Goal: Task Accomplishment & Management: Manage account settings

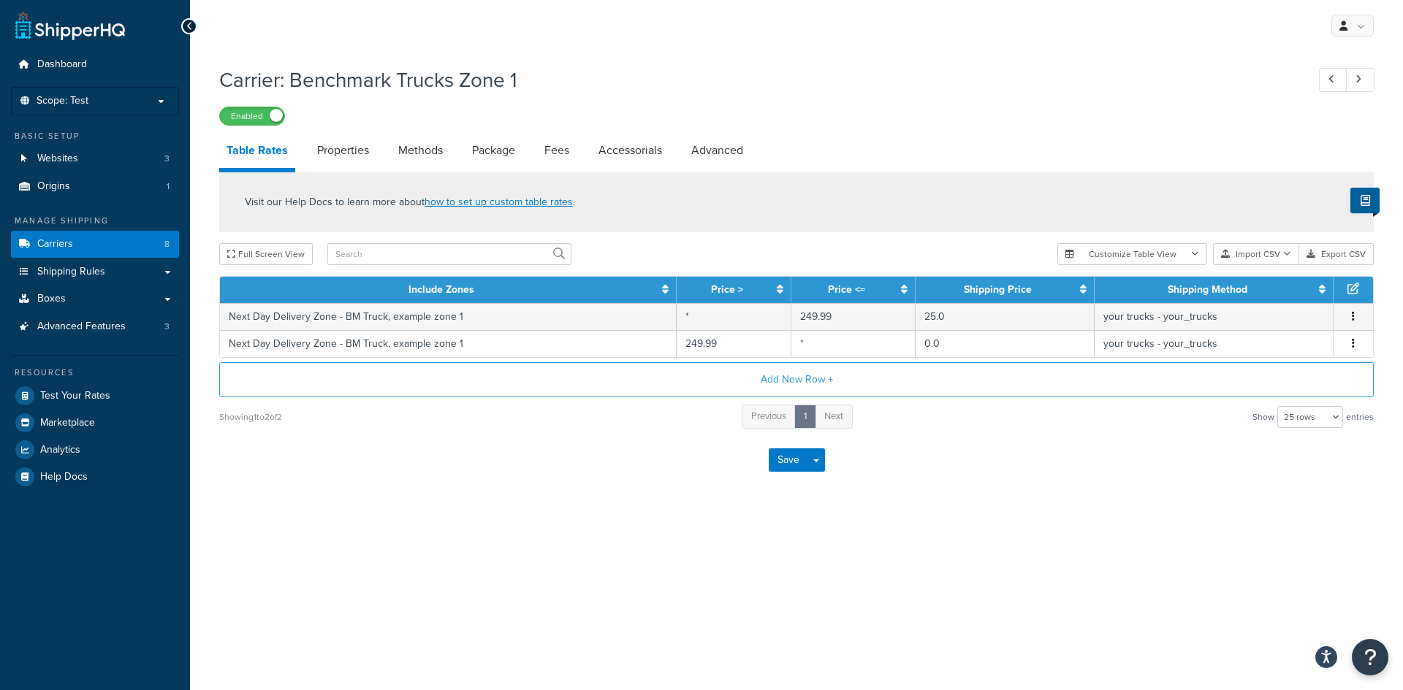
select select "25"
click at [351, 151] on link "Properties" at bounding box center [343, 150] width 66 height 35
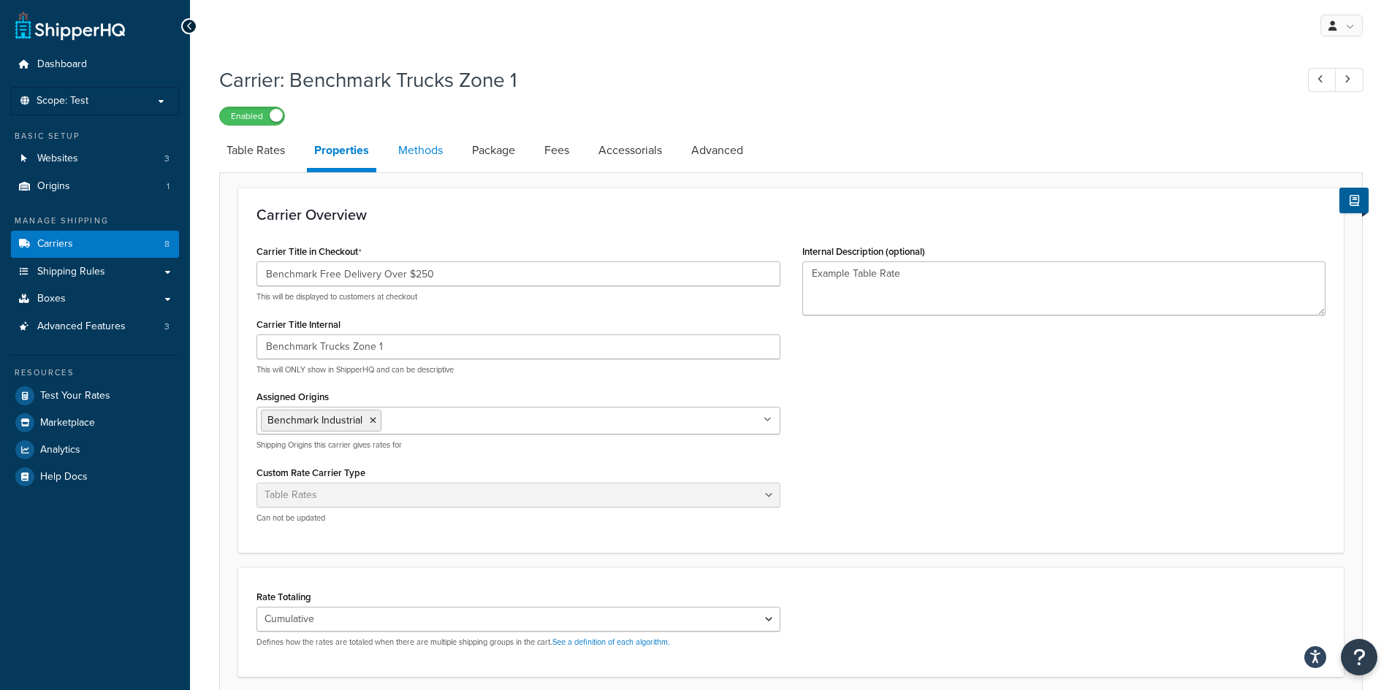
click at [427, 151] on link "Methods" at bounding box center [420, 150] width 59 height 35
select select "25"
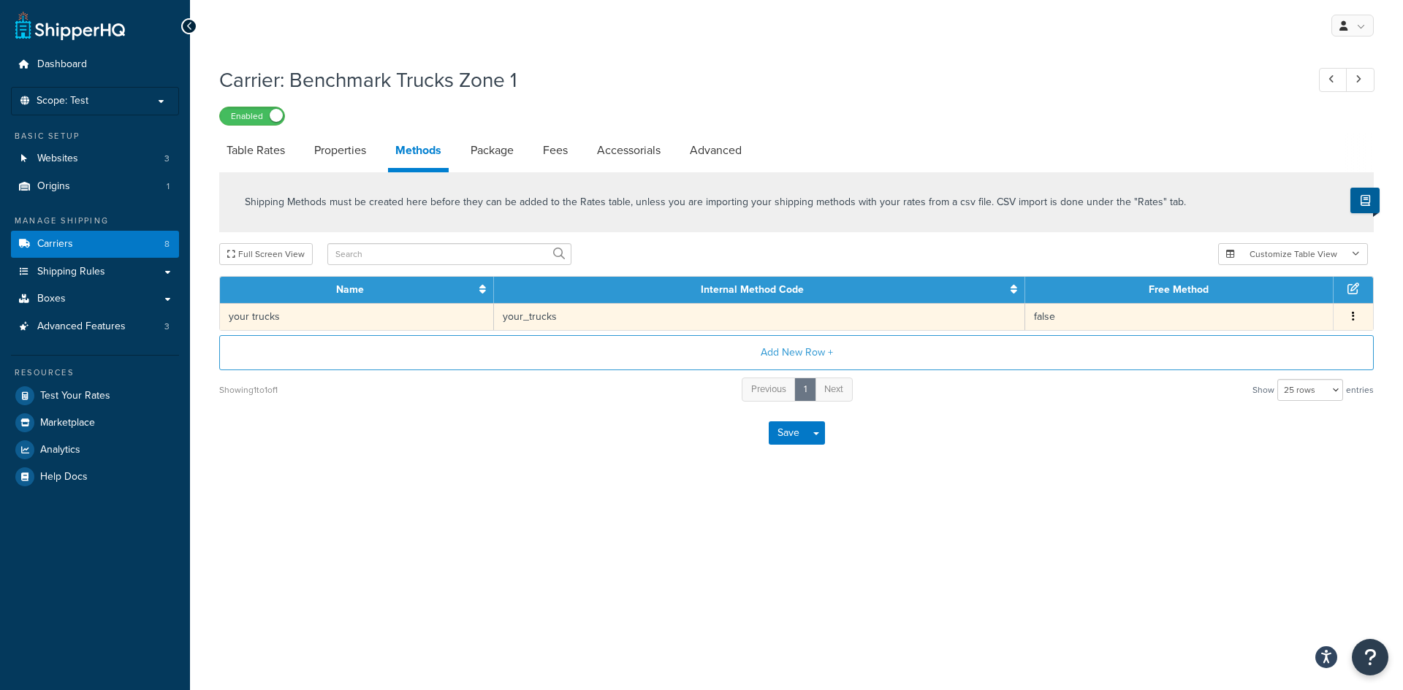
click at [1353, 316] on icon "button" at bounding box center [1353, 316] width 3 height 10
click at [1295, 302] on div "Edit" at bounding box center [1279, 302] width 104 height 30
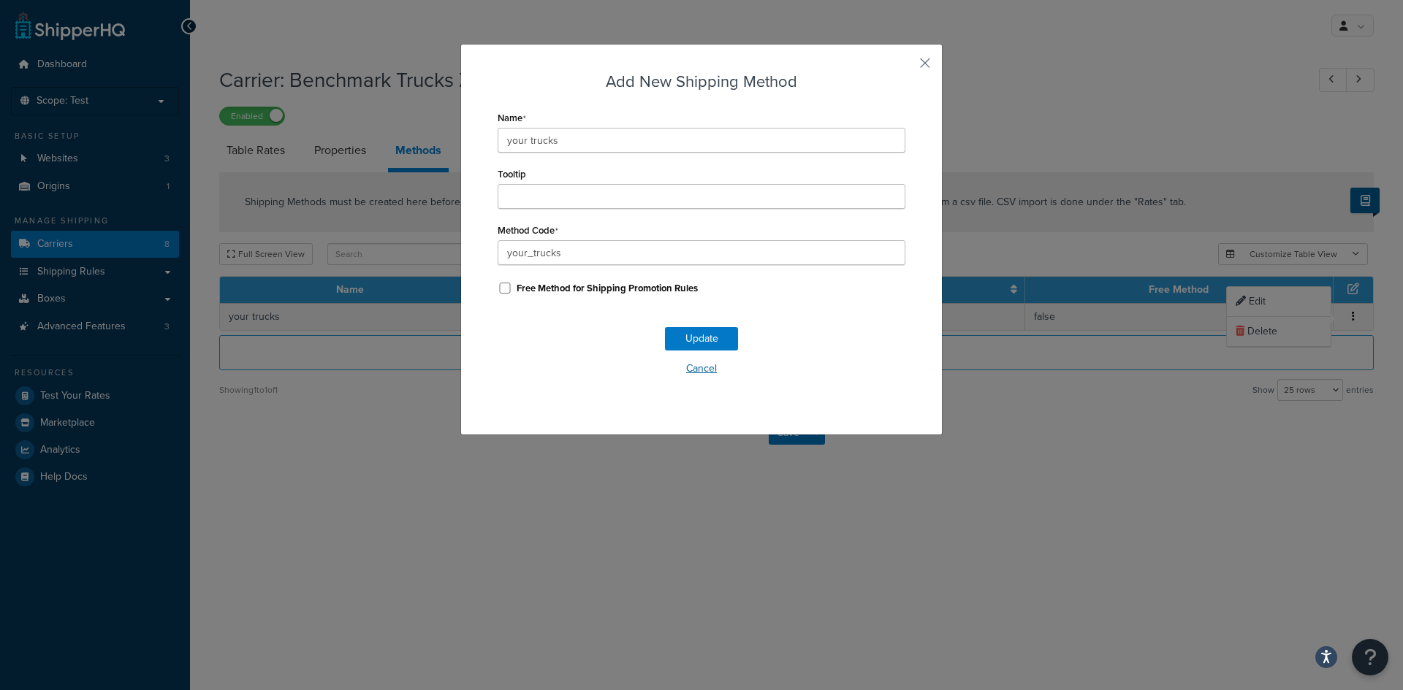
click at [707, 369] on button "Cancel" at bounding box center [702, 369] width 408 height 22
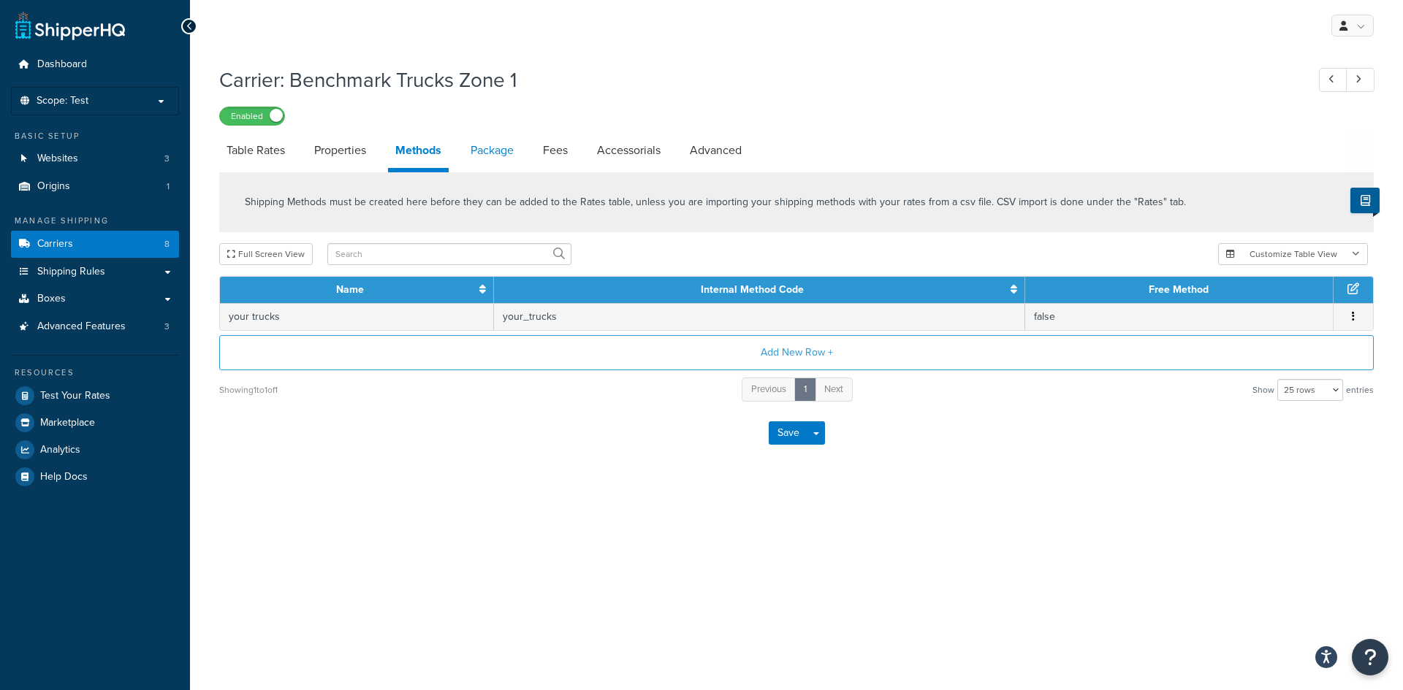
click at [502, 148] on link "Package" at bounding box center [492, 150] width 58 height 35
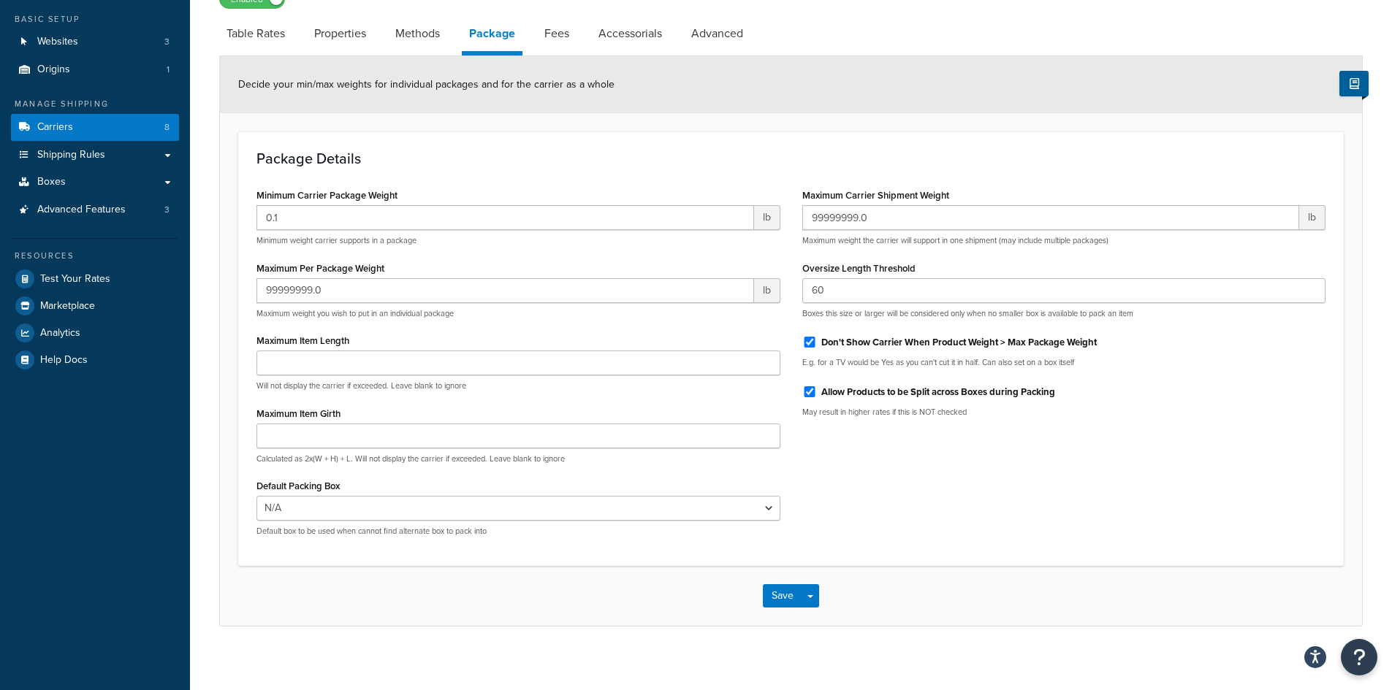
scroll to position [126, 0]
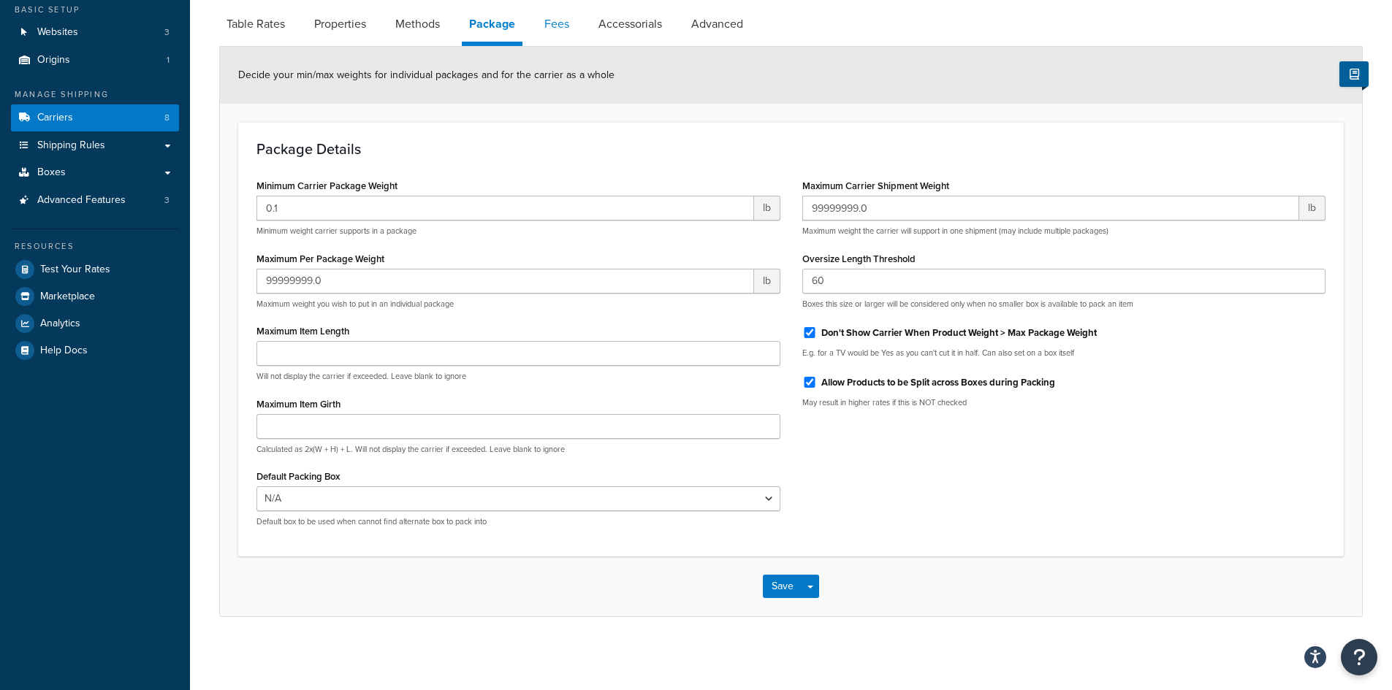
click at [556, 23] on link "Fees" at bounding box center [556, 24] width 39 height 35
select select "AFTER"
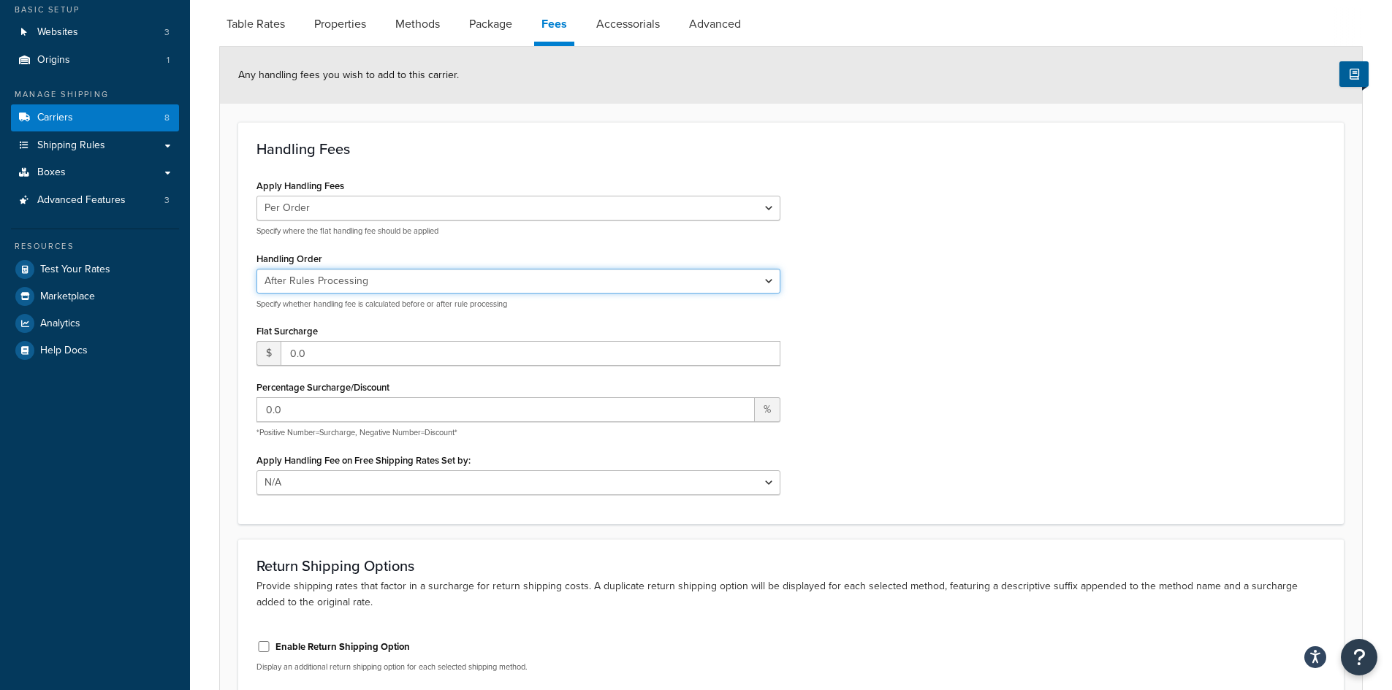
click at [530, 286] on select "Before Rules Processing After Rules Processing" at bounding box center [518, 281] width 524 height 25
click at [891, 229] on div "Apply Handling Fees Per Order Per Item Per Package Specify where the flat handl…" at bounding box center [790, 340] width 1091 height 330
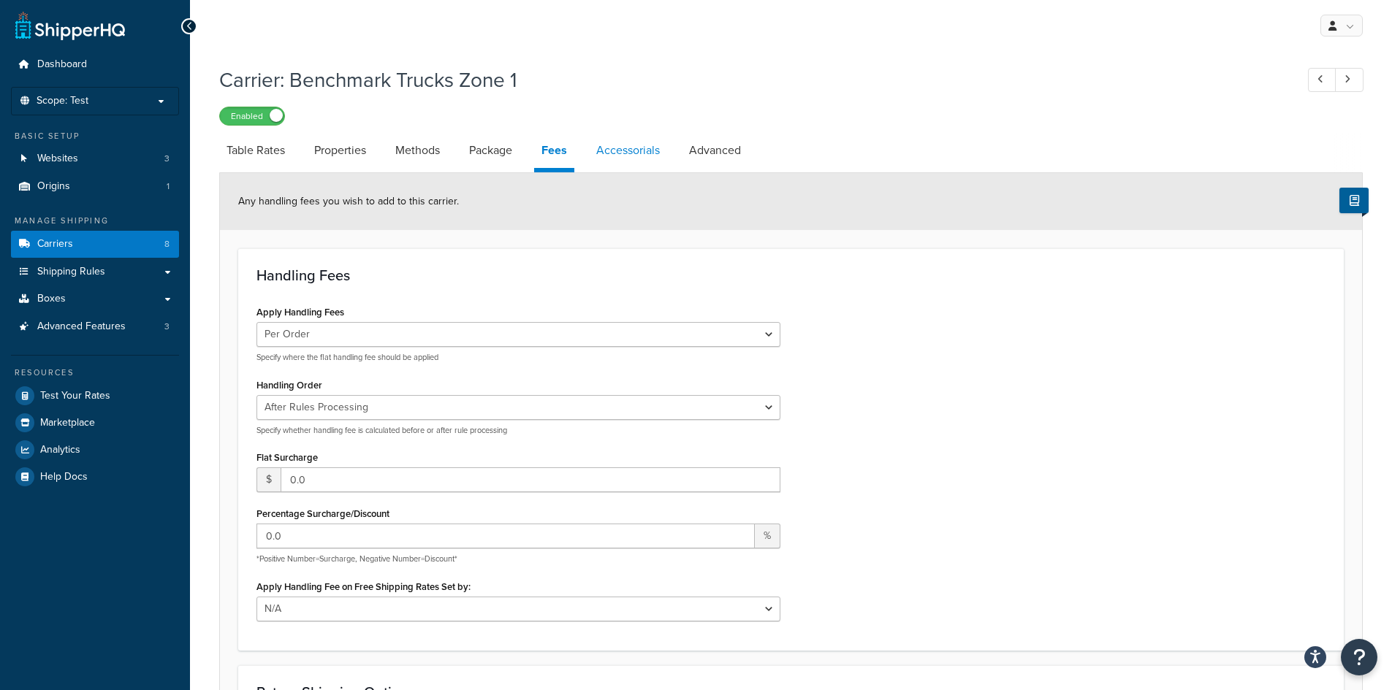
click at [644, 151] on link "Accessorials" at bounding box center [628, 150] width 78 height 35
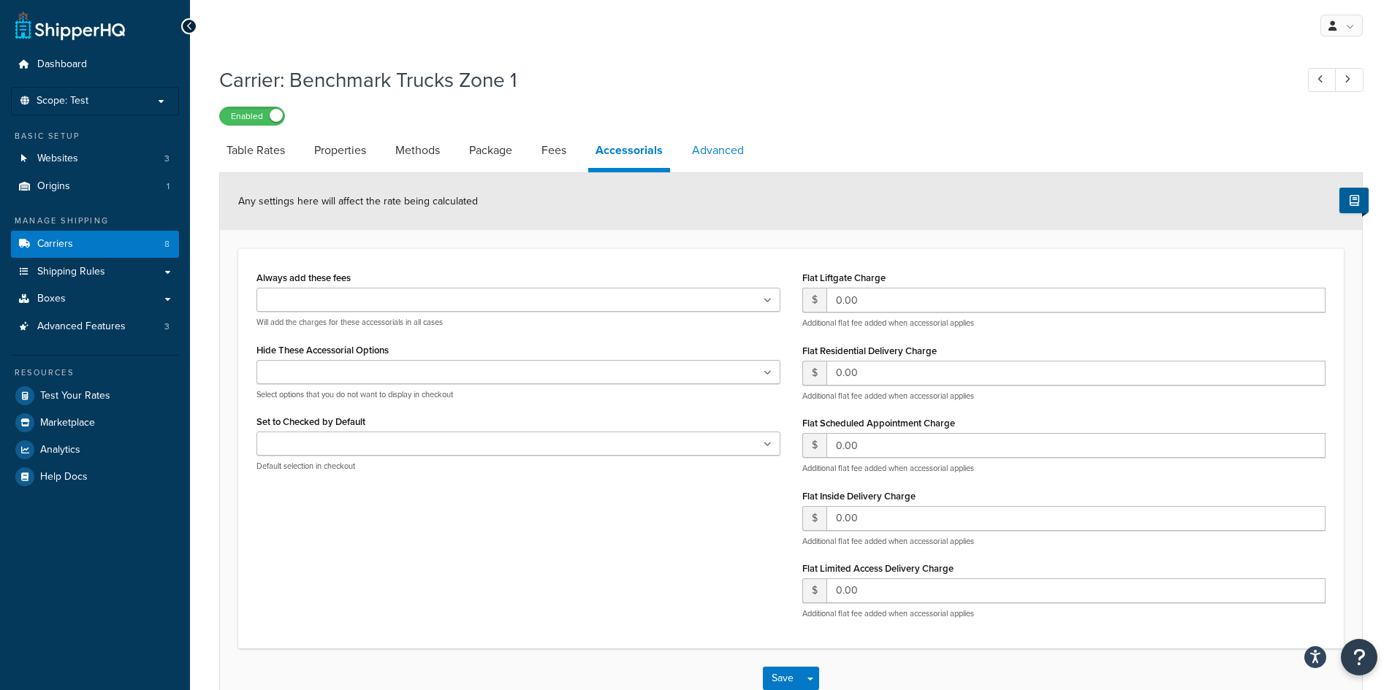
click at [725, 151] on link "Advanced" at bounding box center [718, 150] width 66 height 35
select select "false"
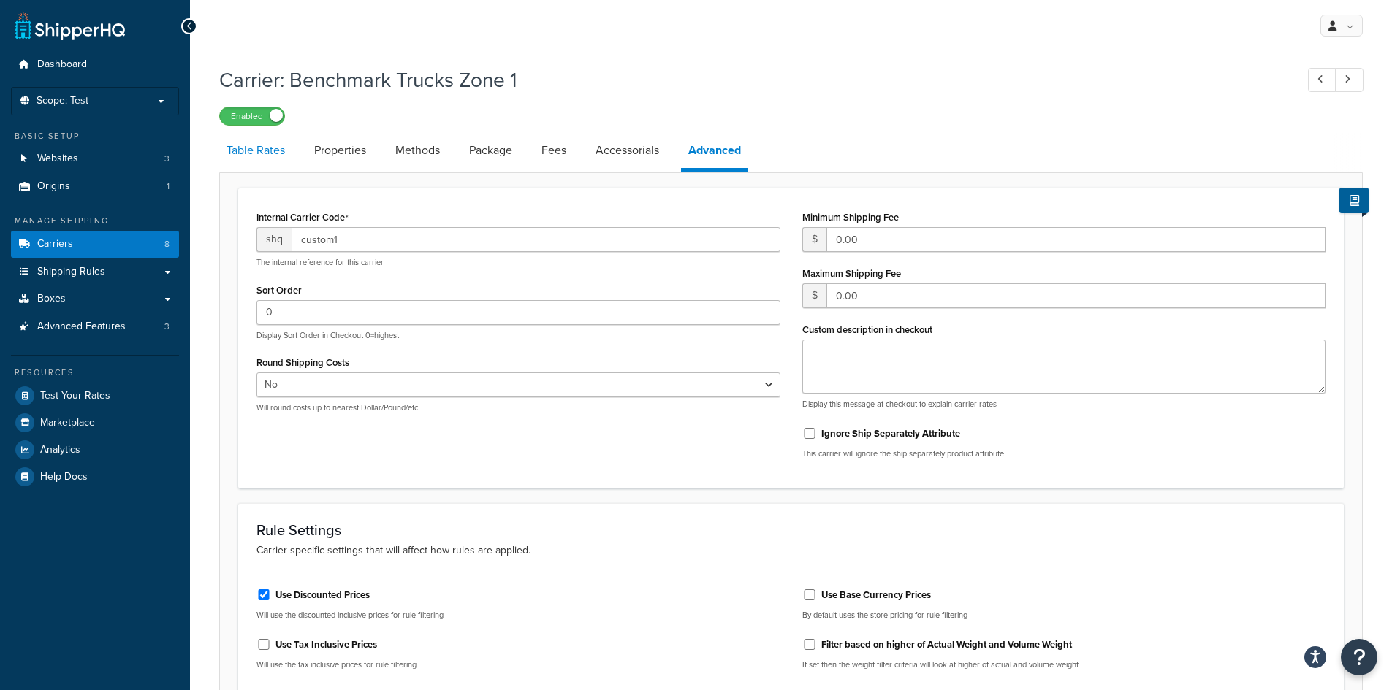
click at [262, 149] on link "Table Rates" at bounding box center [255, 150] width 73 height 35
select select "25"
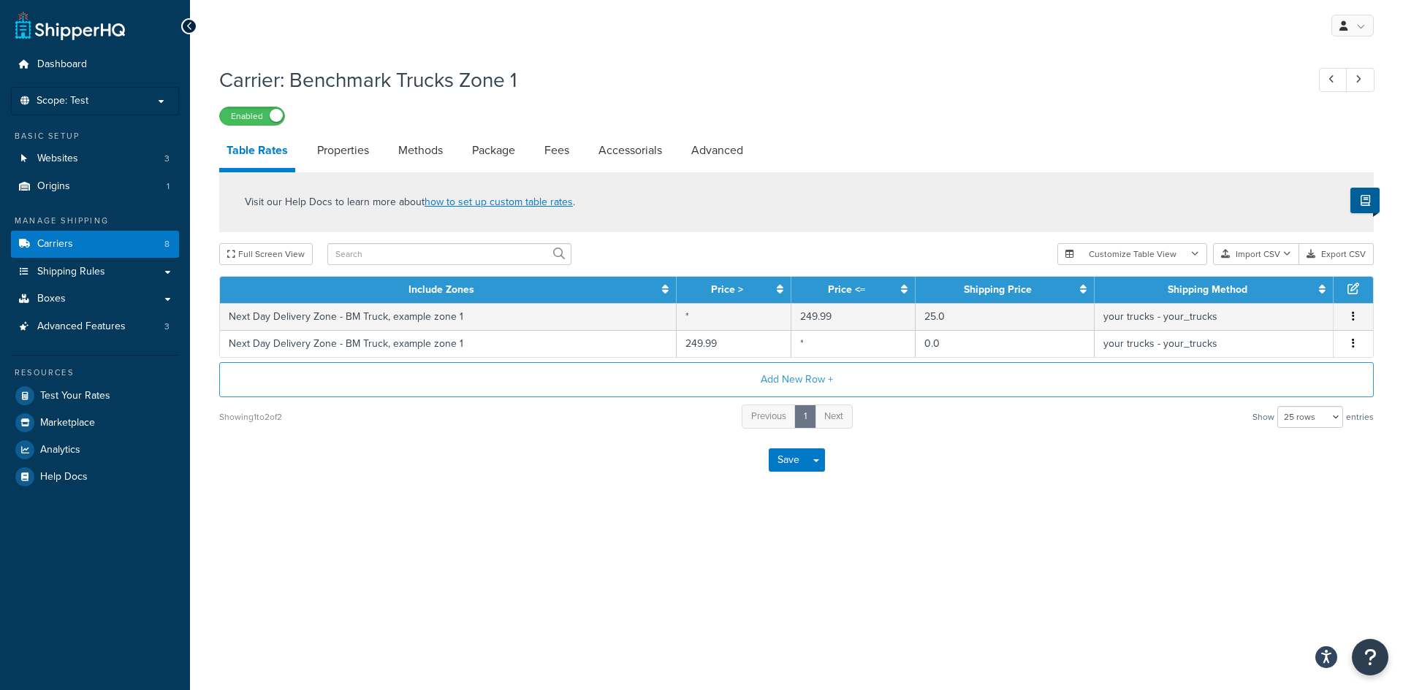
drag, startPoint x: 106, startPoint y: 28, endPoint x: 156, endPoint y: 6, distance: 54.3
click at [106, 28] on link at bounding box center [70, 25] width 110 height 29
click at [103, 103] on p "Scope: Test" at bounding box center [95, 101] width 155 height 12
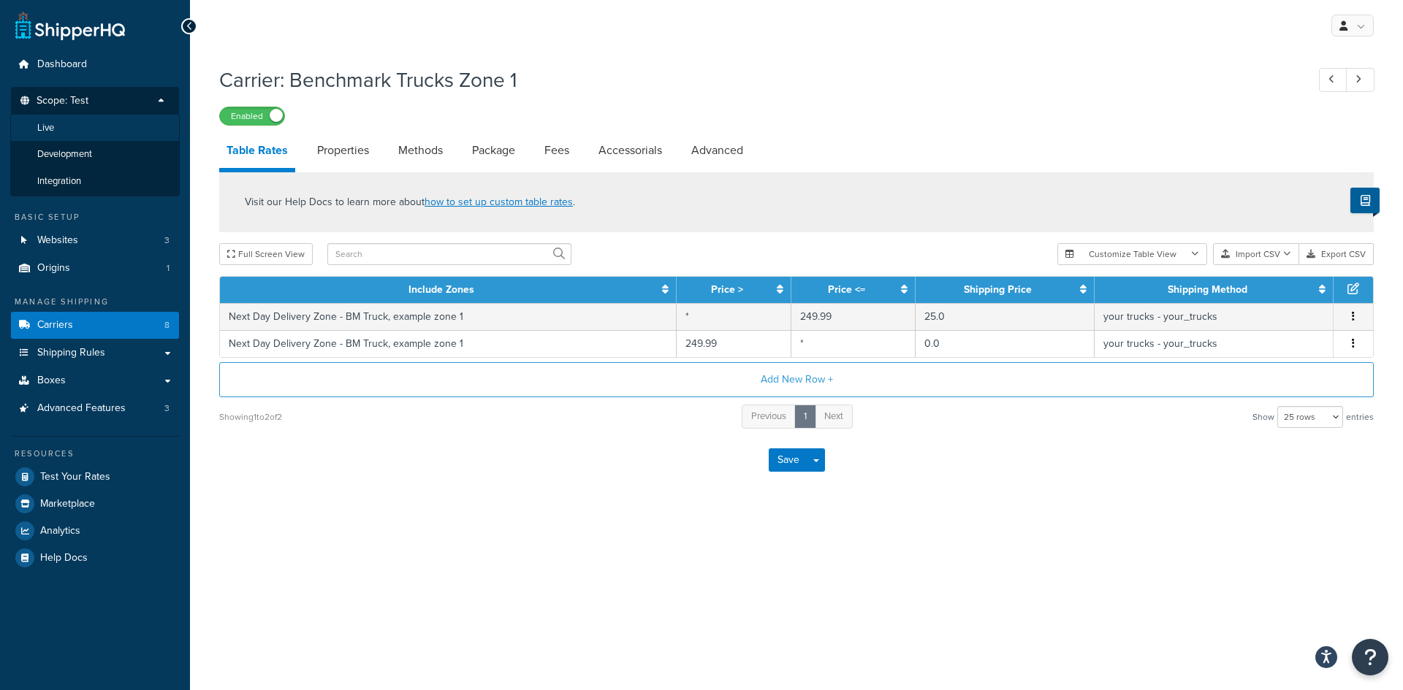
click at [76, 133] on li "Live" at bounding box center [95, 128] width 170 height 27
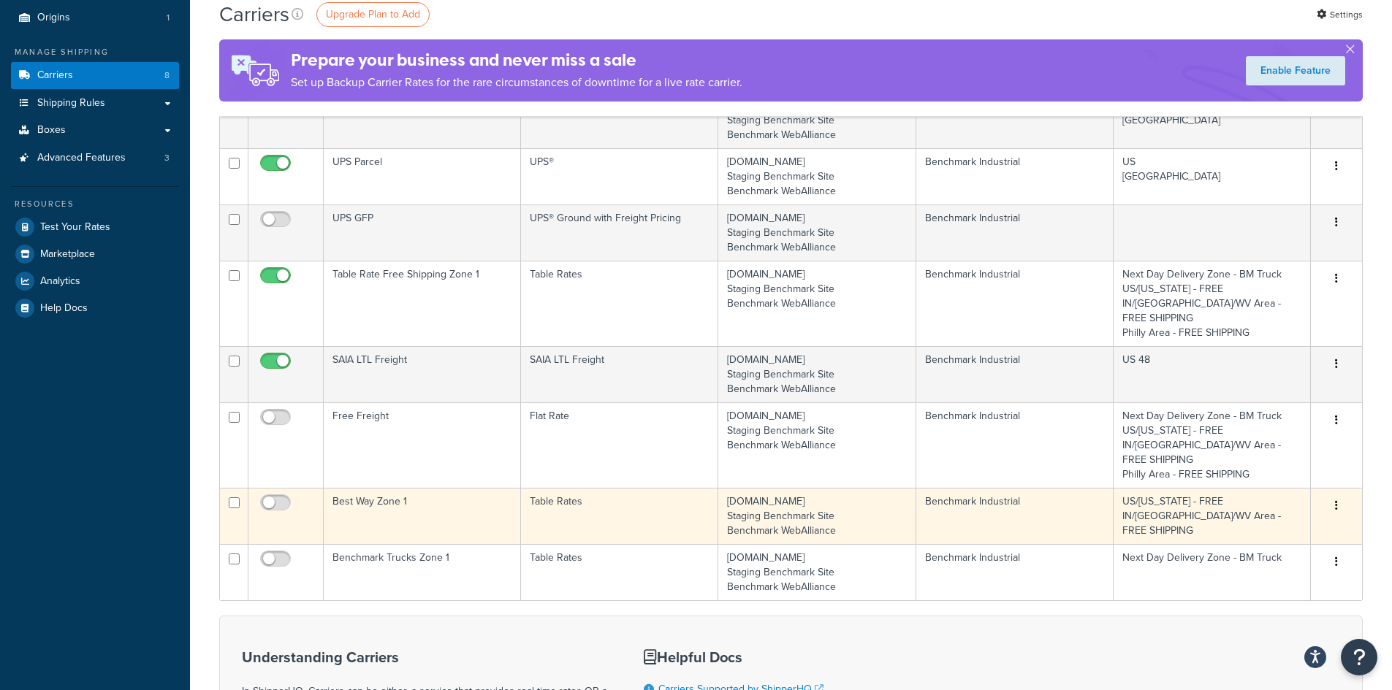
scroll to position [73, 0]
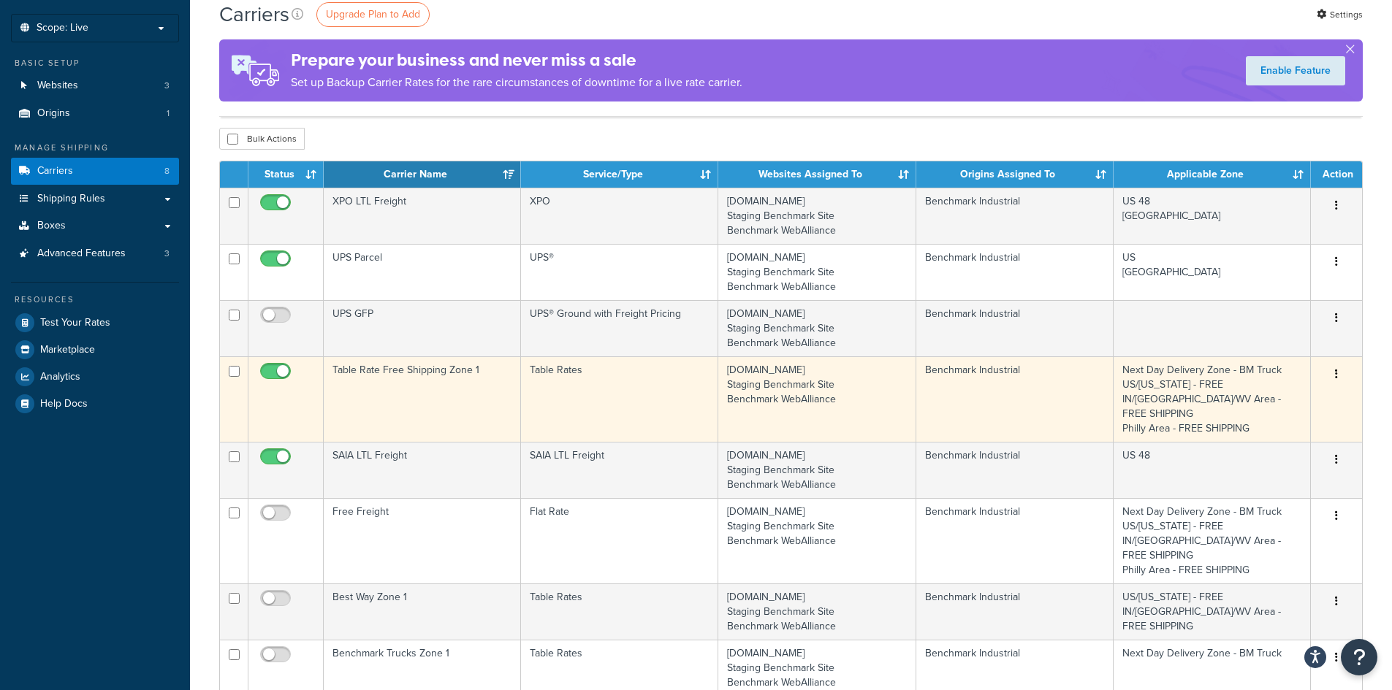
click at [484, 391] on td "Table Rate Free Shipping Zone 1" at bounding box center [422, 399] width 197 height 85
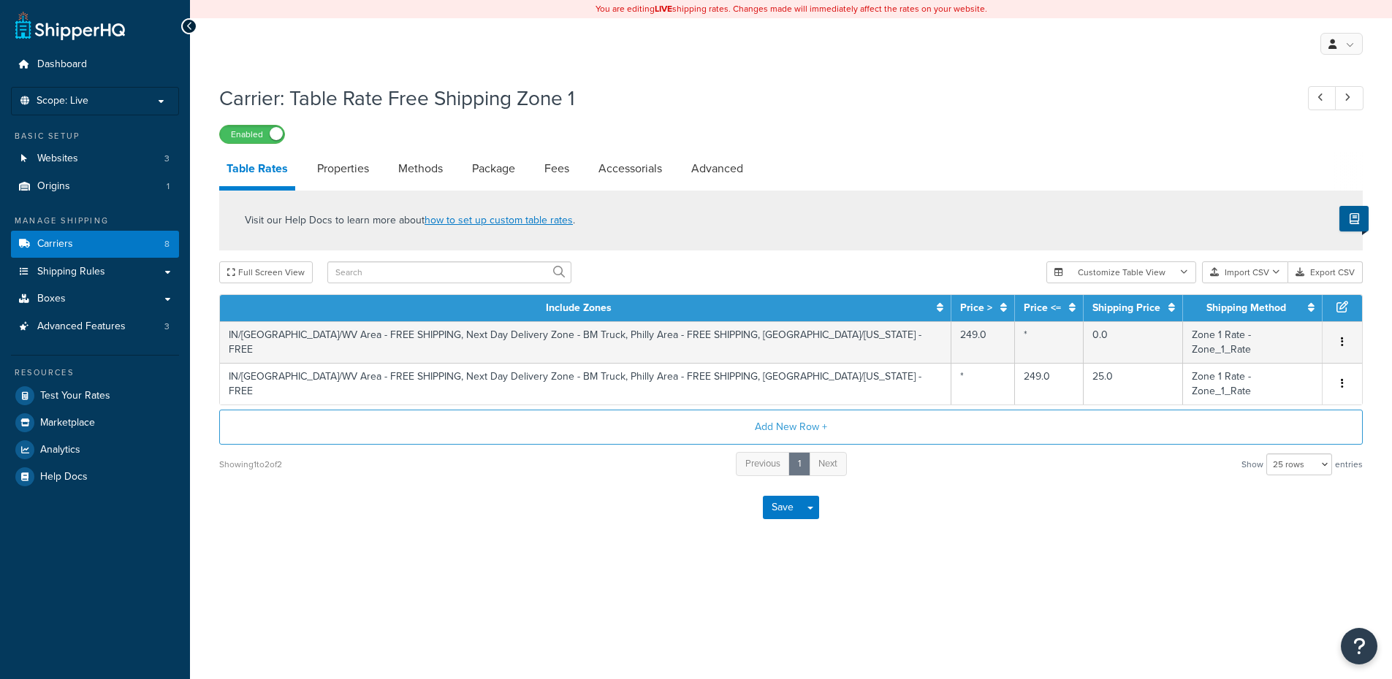
select select "25"
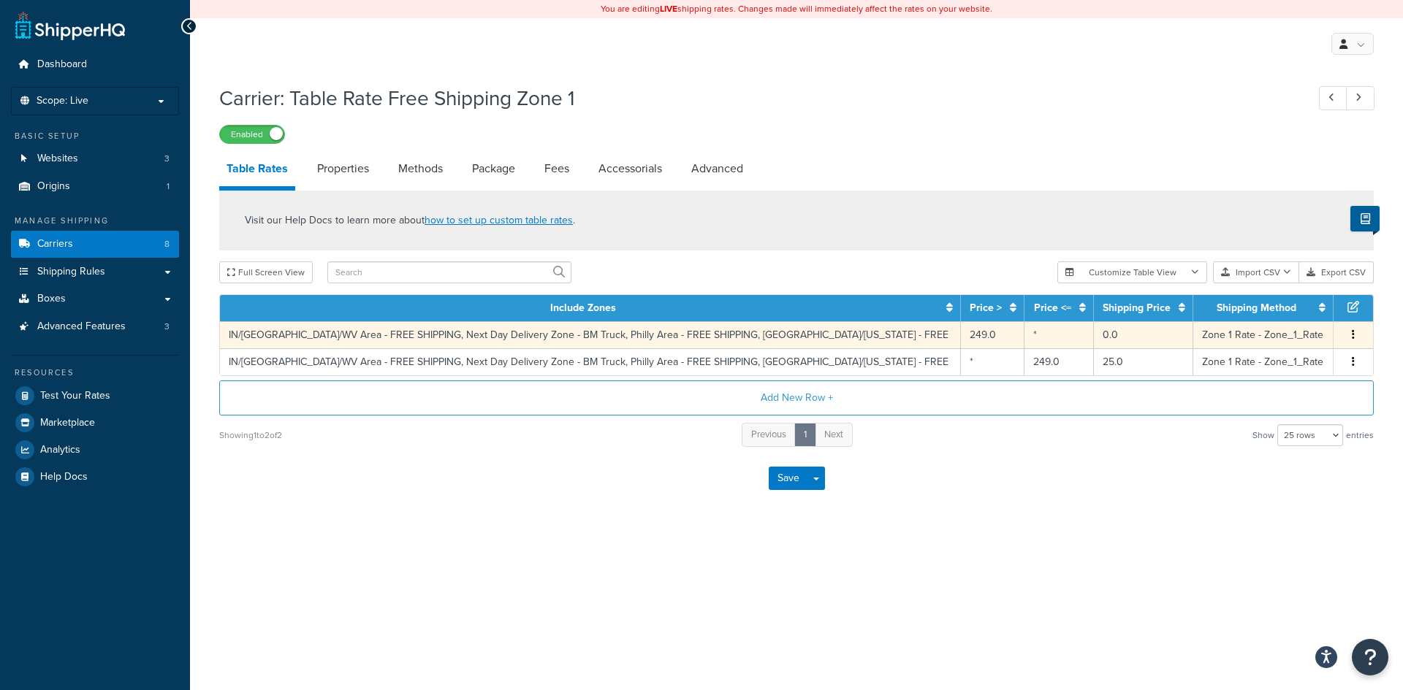
click at [1277, 335] on td "Zone 1 Rate - Zone_1_Rate" at bounding box center [1263, 334] width 140 height 27
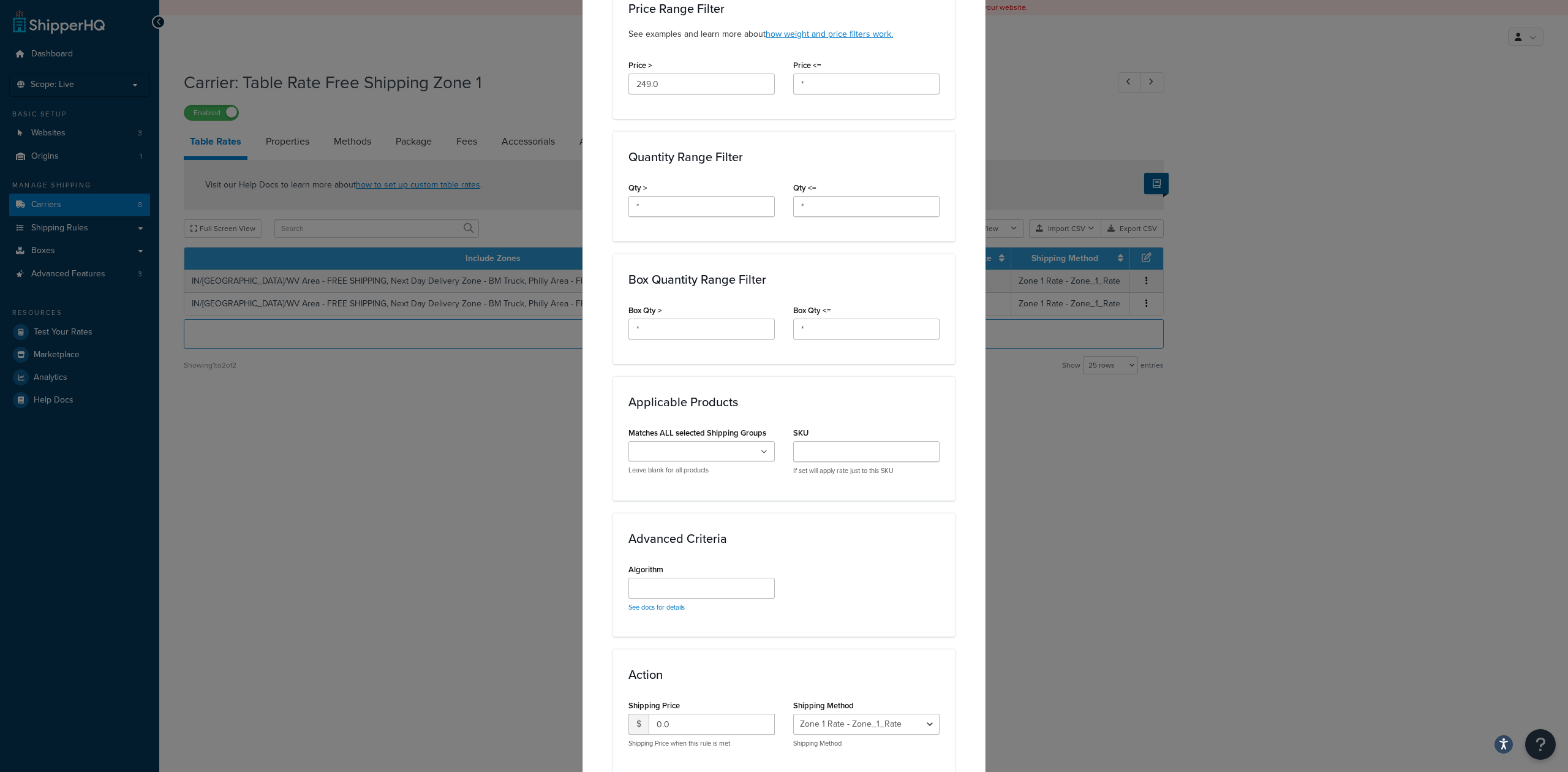
scroll to position [537, 0]
click at [1100, 19] on div "Update Table Rate Applicable Zones See examples and learn more about how includ…" at bounding box center [784, 386] width 1568 height 772
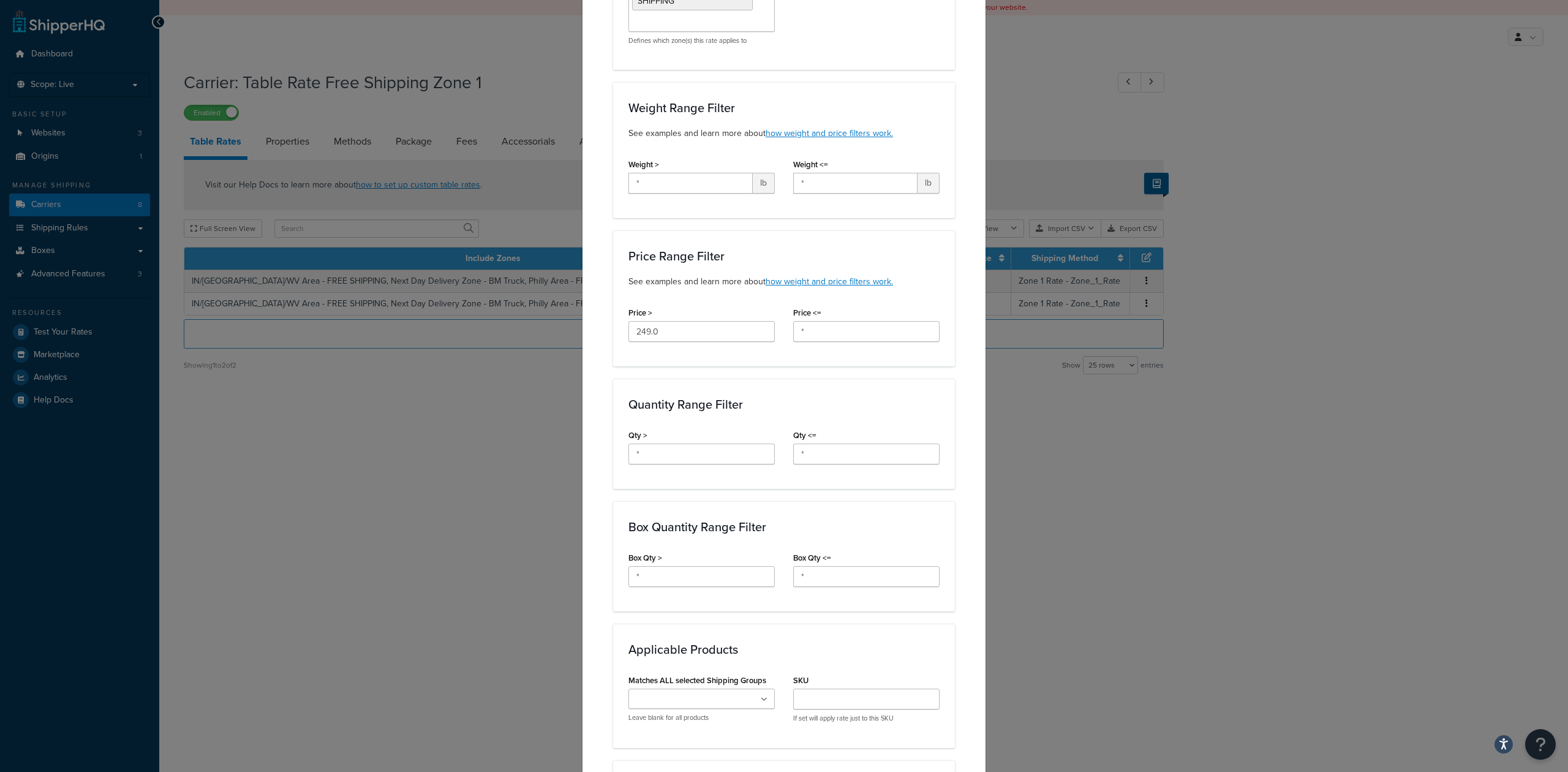
scroll to position [0, 0]
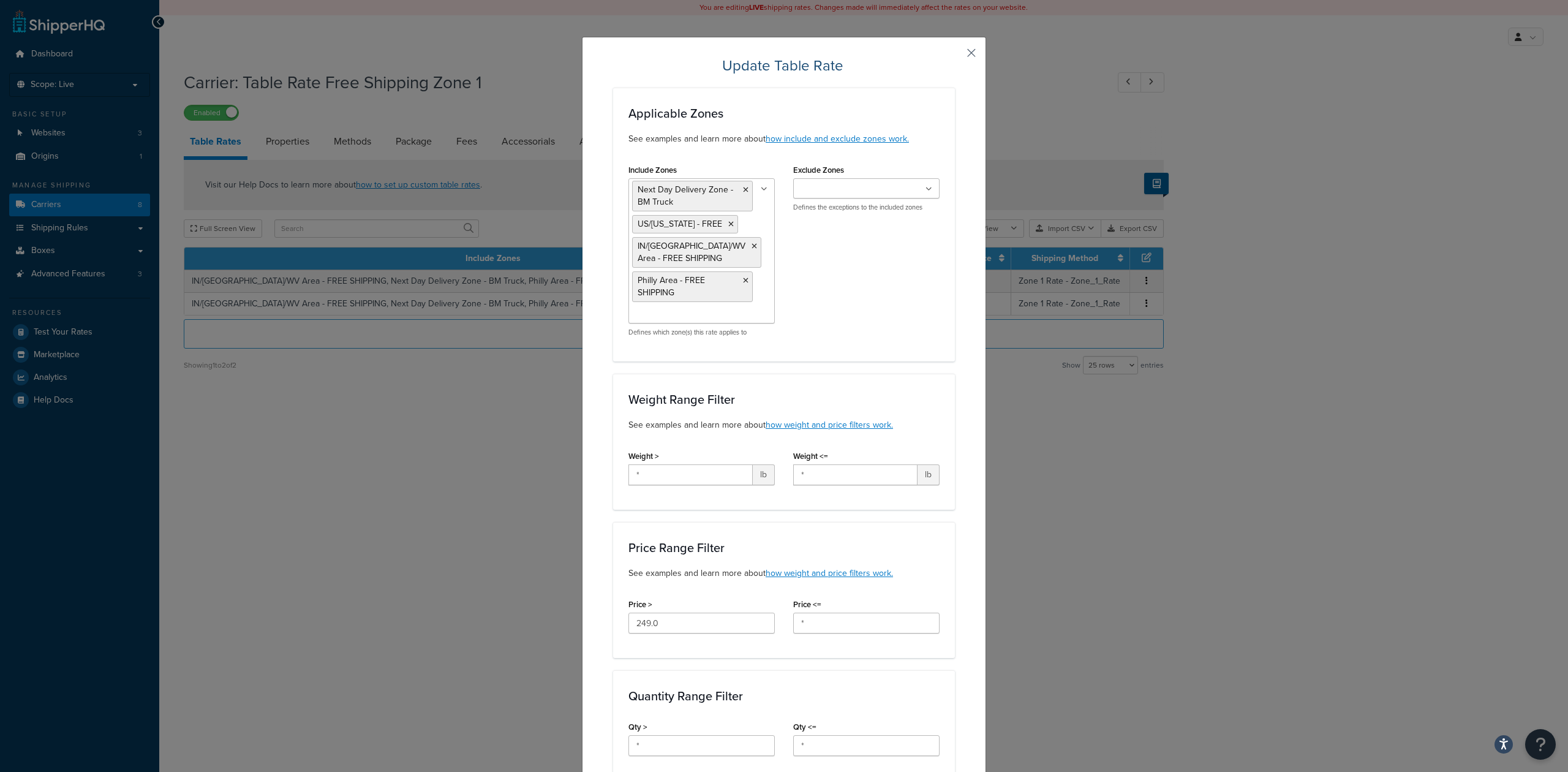
click at [955, 55] on button "button" at bounding box center [953, 57] width 3 height 3
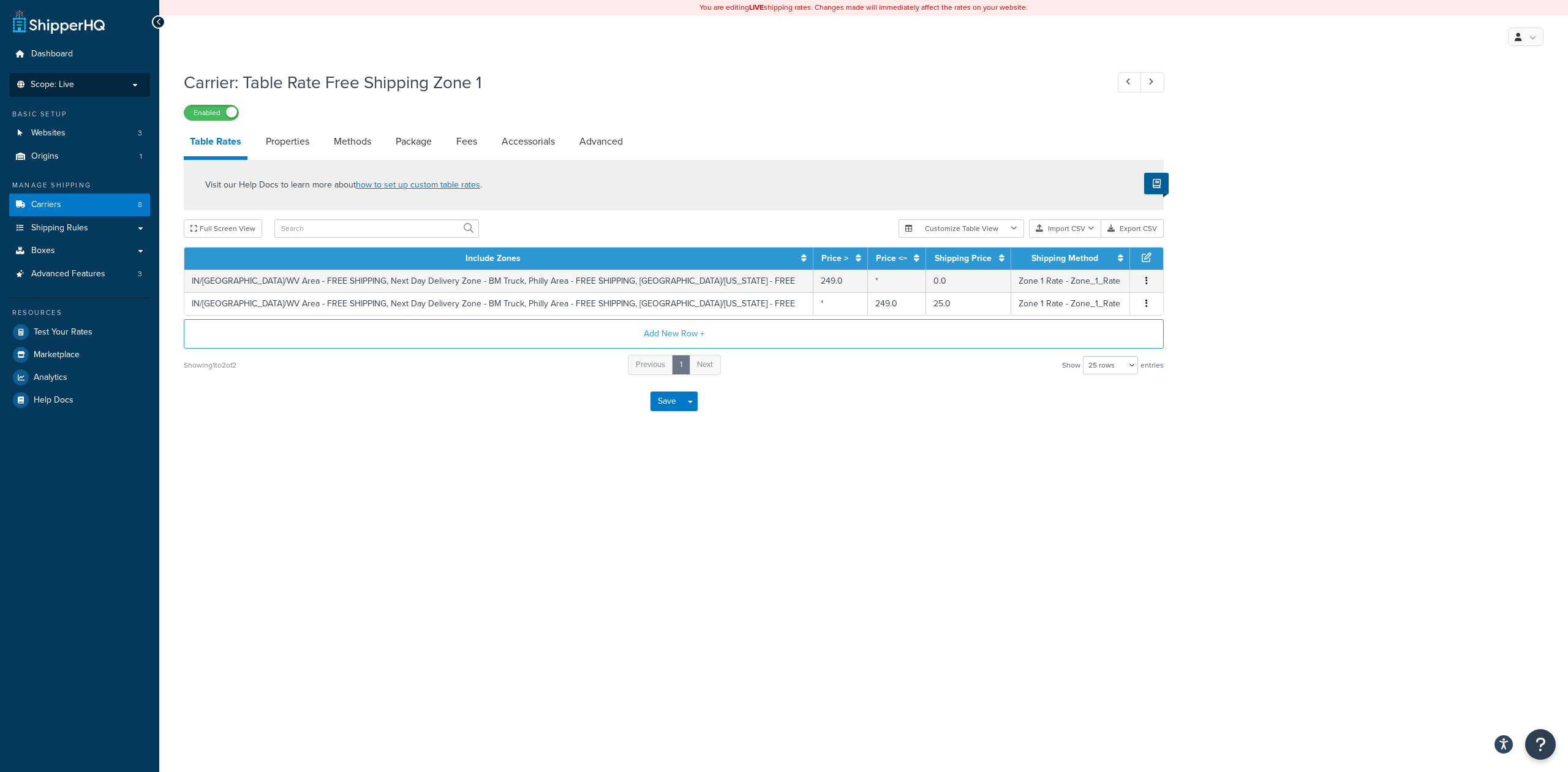
click at [84, 86] on p "Scope: Live" at bounding box center [80, 85] width 130 height 10
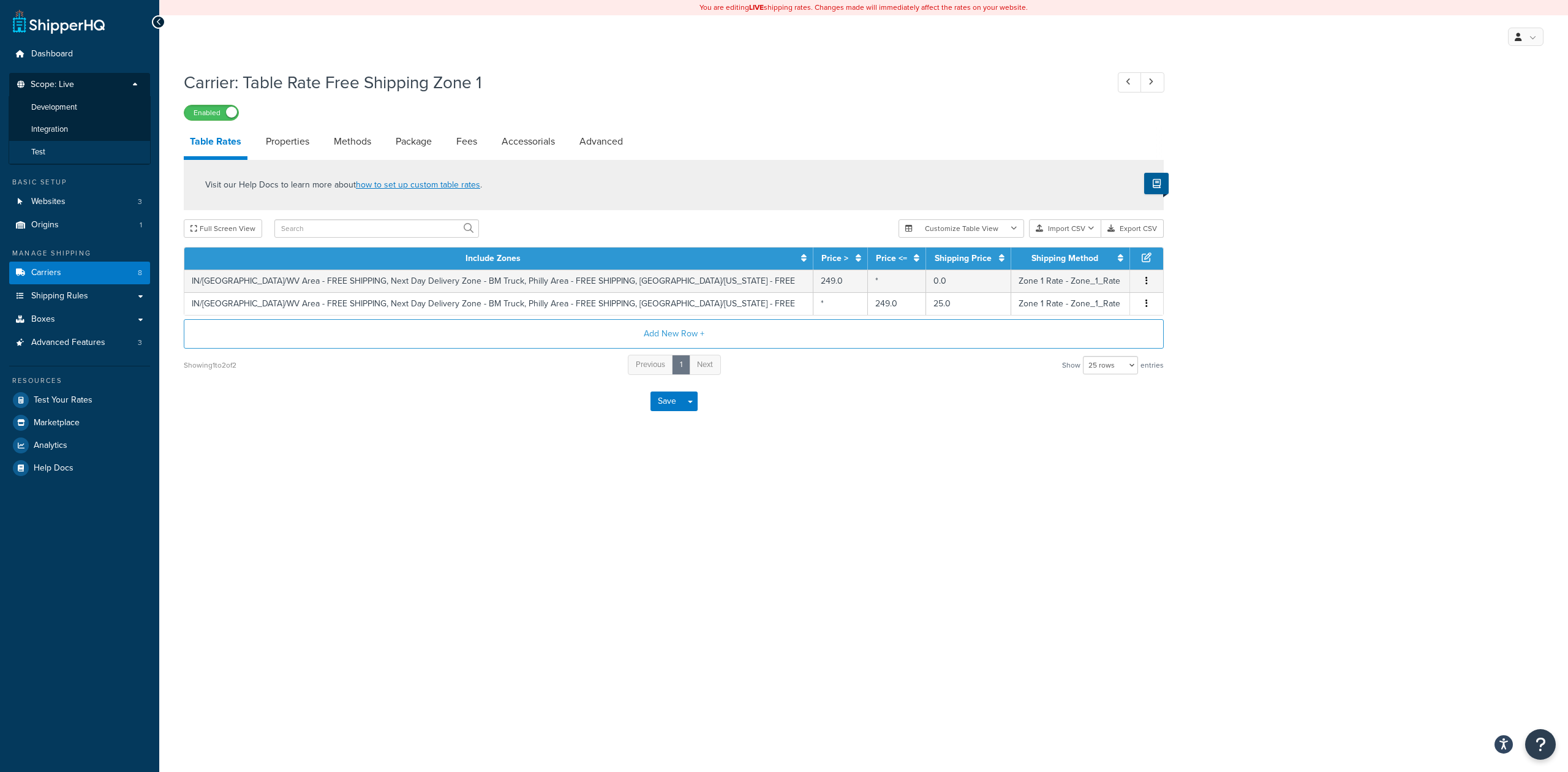
click at [67, 147] on li "Test" at bounding box center [80, 152] width 143 height 23
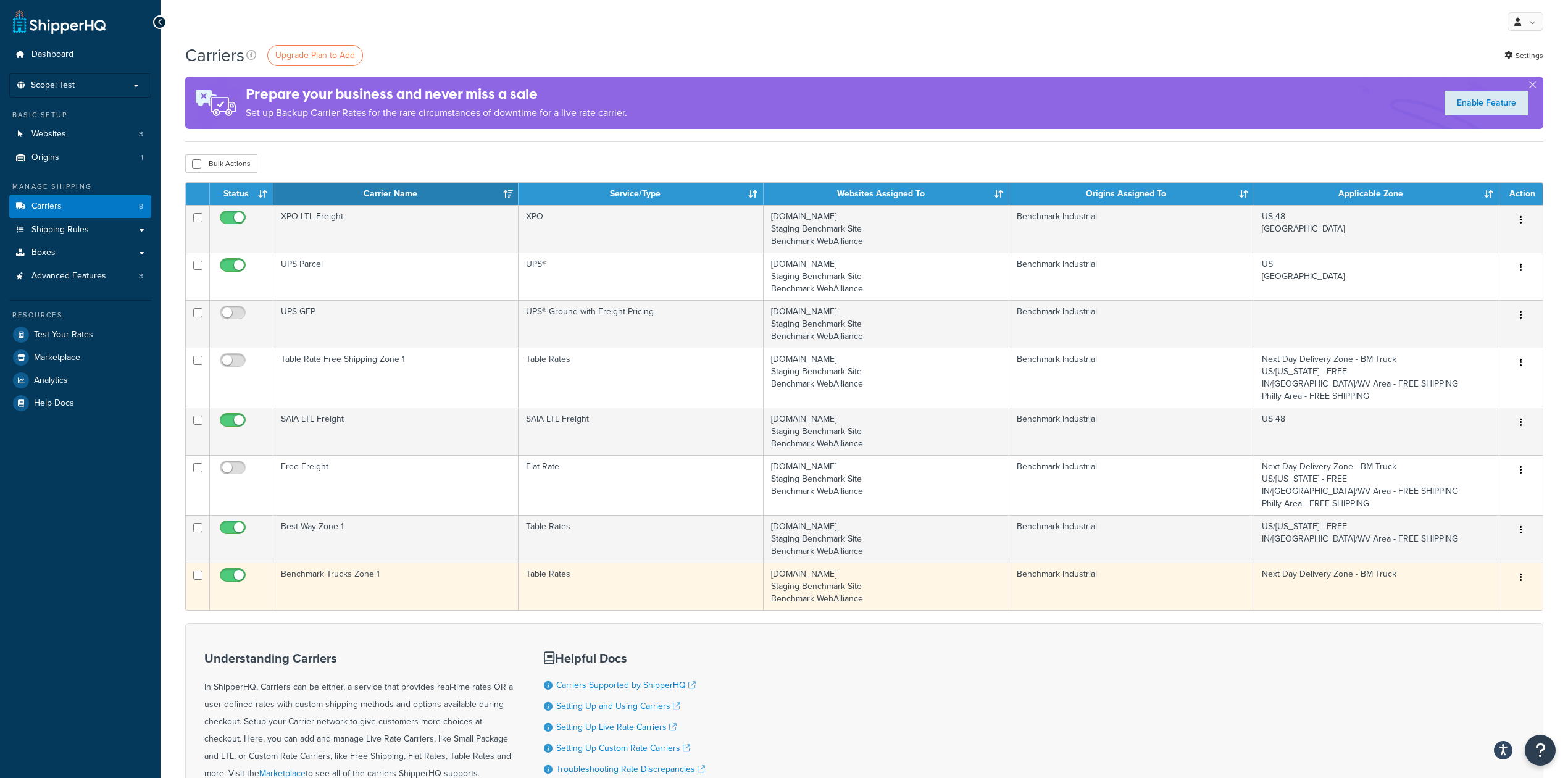
click at [442, 579] on td "Benchmark Trucks Zone 1" at bounding box center [396, 586] width 245 height 47
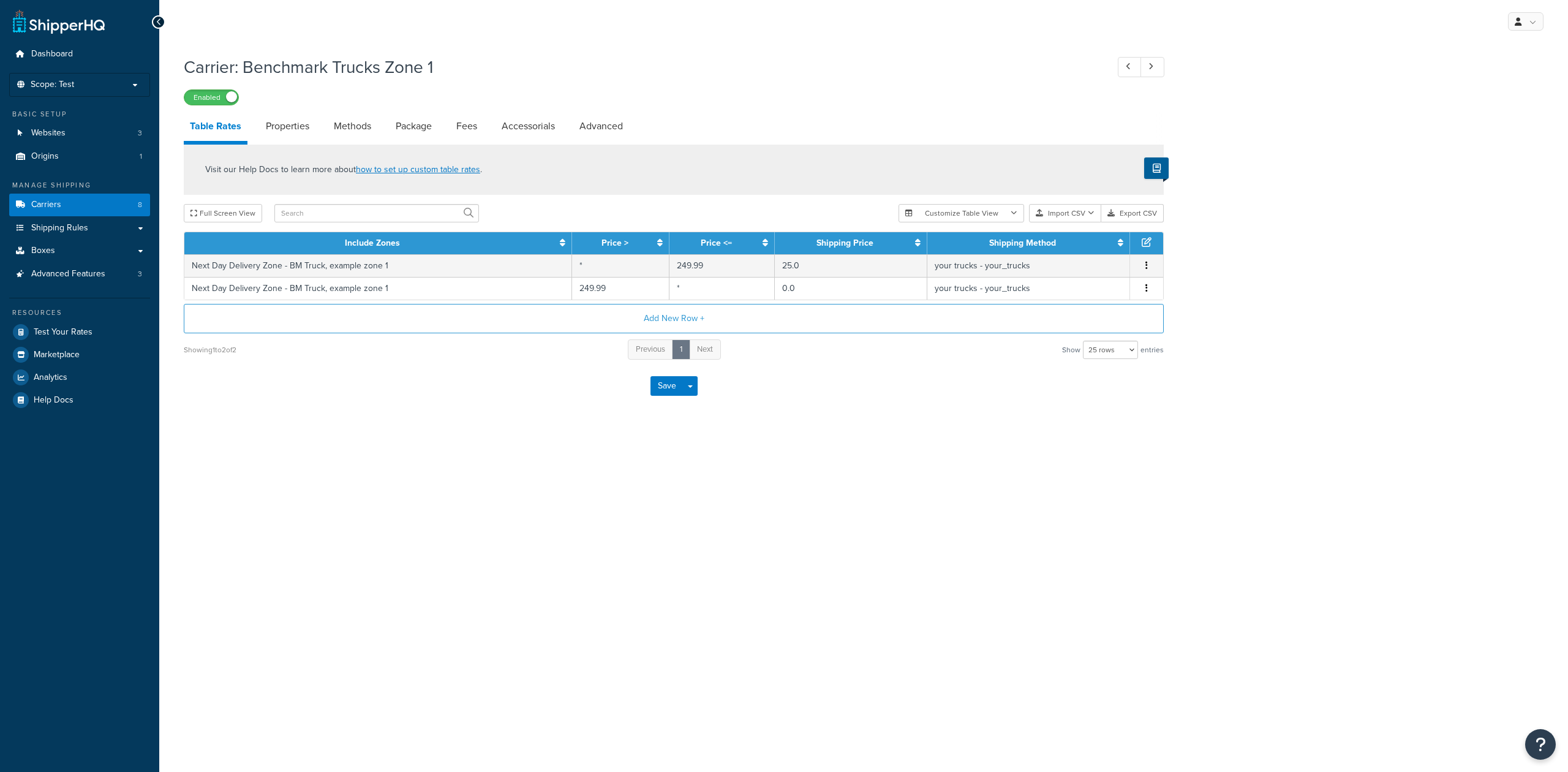
select select "25"
click at [1079, 265] on td "your trucks - your_trucks" at bounding box center [1029, 265] width 203 height 23
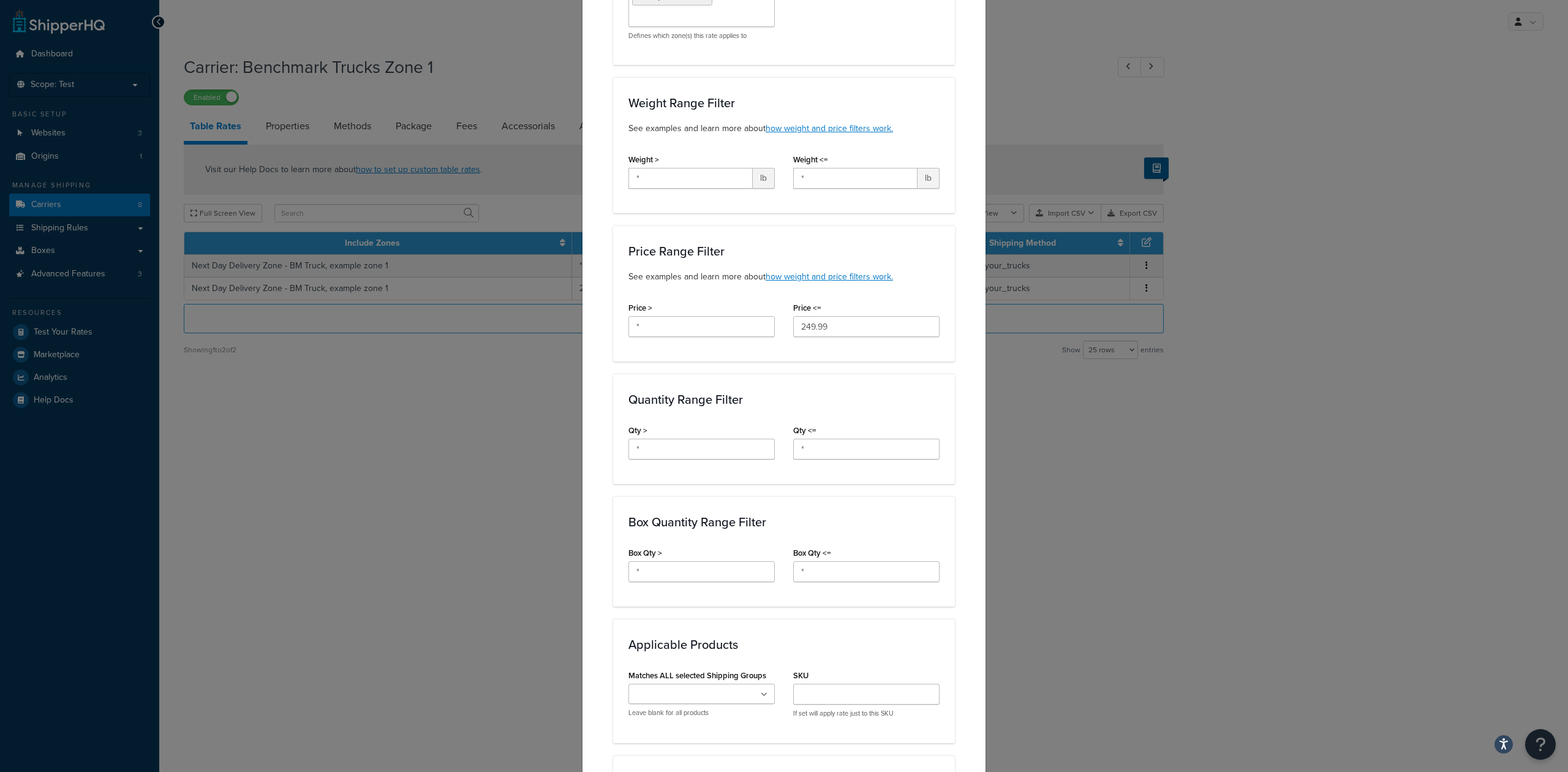
scroll to position [245, 0]
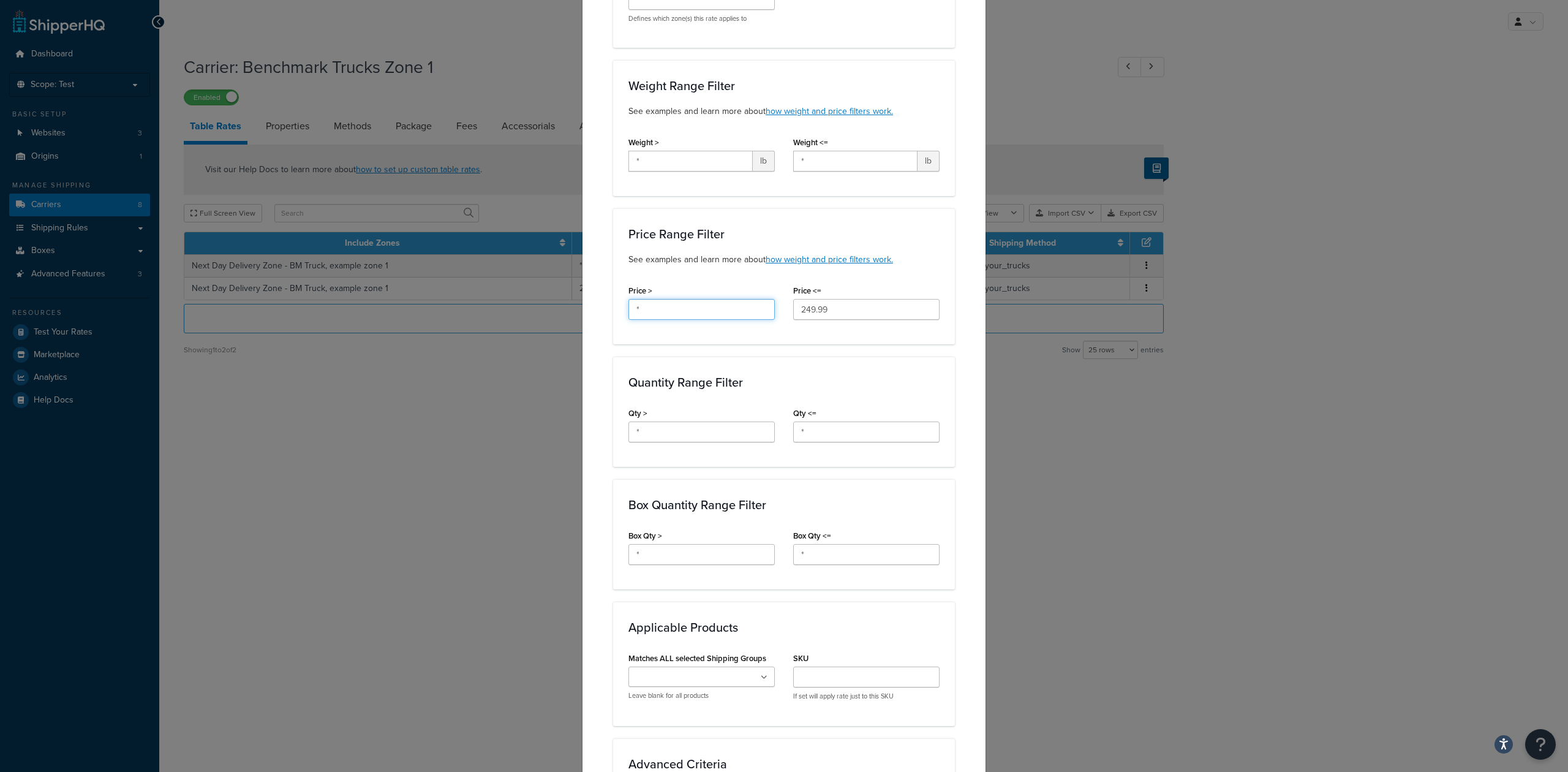
drag, startPoint x: 653, startPoint y: 312, endPoint x: 610, endPoint y: 307, distance: 43.3
click at [613, 307] on div "Price Range Filter See examples and learn more about how weight and price filte…" at bounding box center [784, 276] width 342 height 136
type input "249.99"
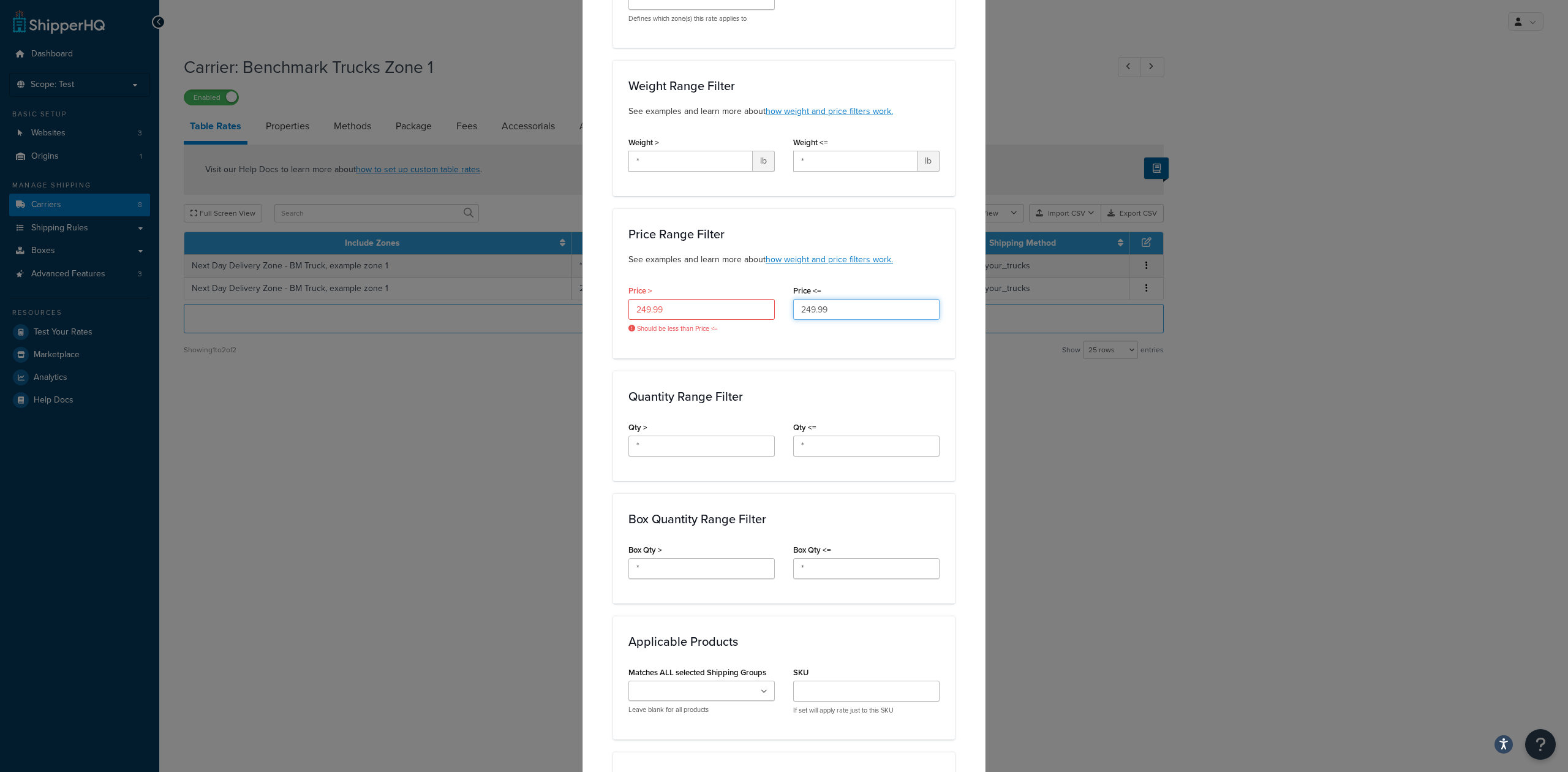
drag, startPoint x: 842, startPoint y: 316, endPoint x: 724, endPoint y: 298, distance: 119.4
click at [724, 298] on div "Price > 249.99 Should be less than Price <= Price <= 249.99" at bounding box center [784, 312] width 330 height 60
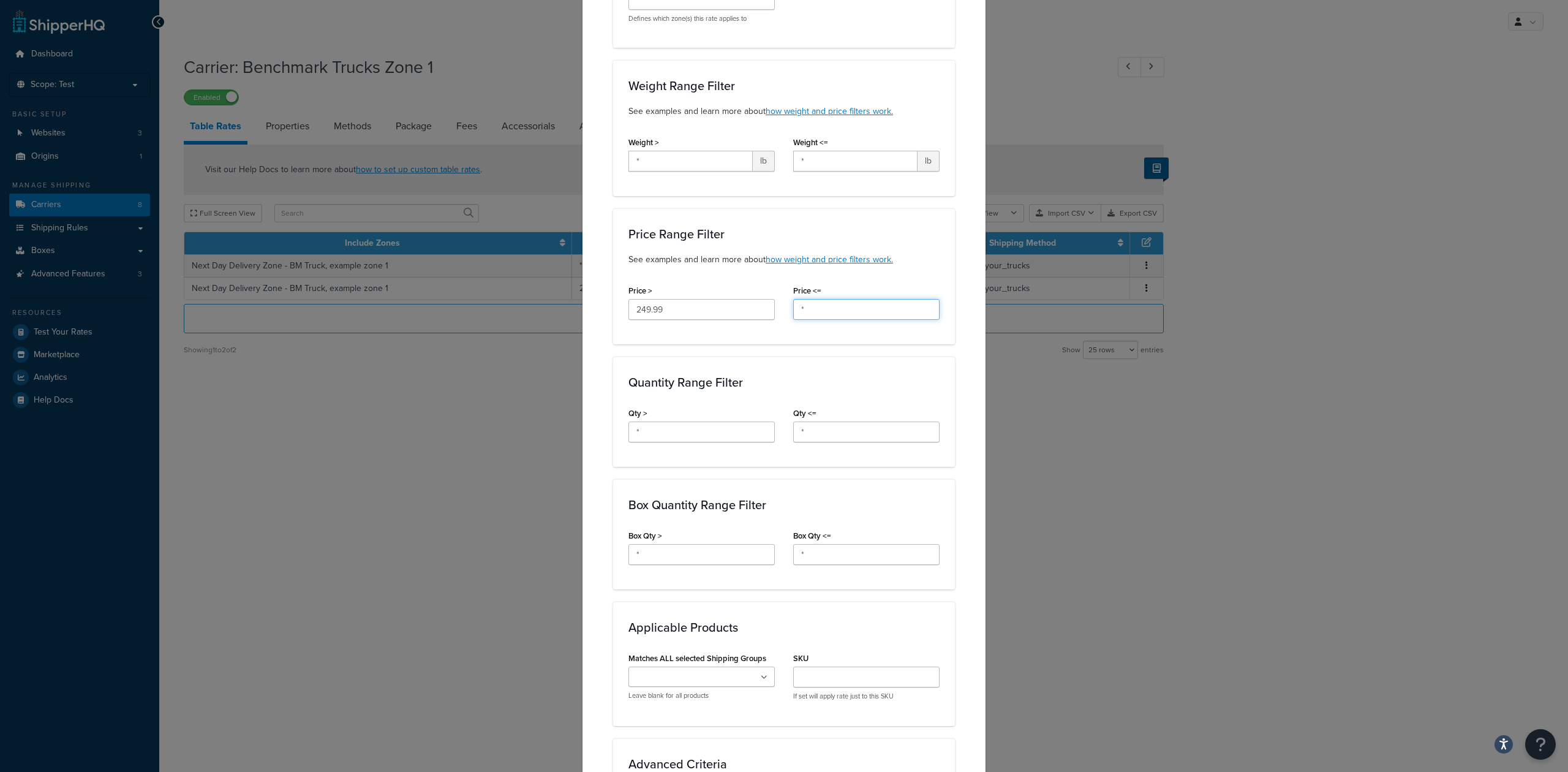
type input "*"
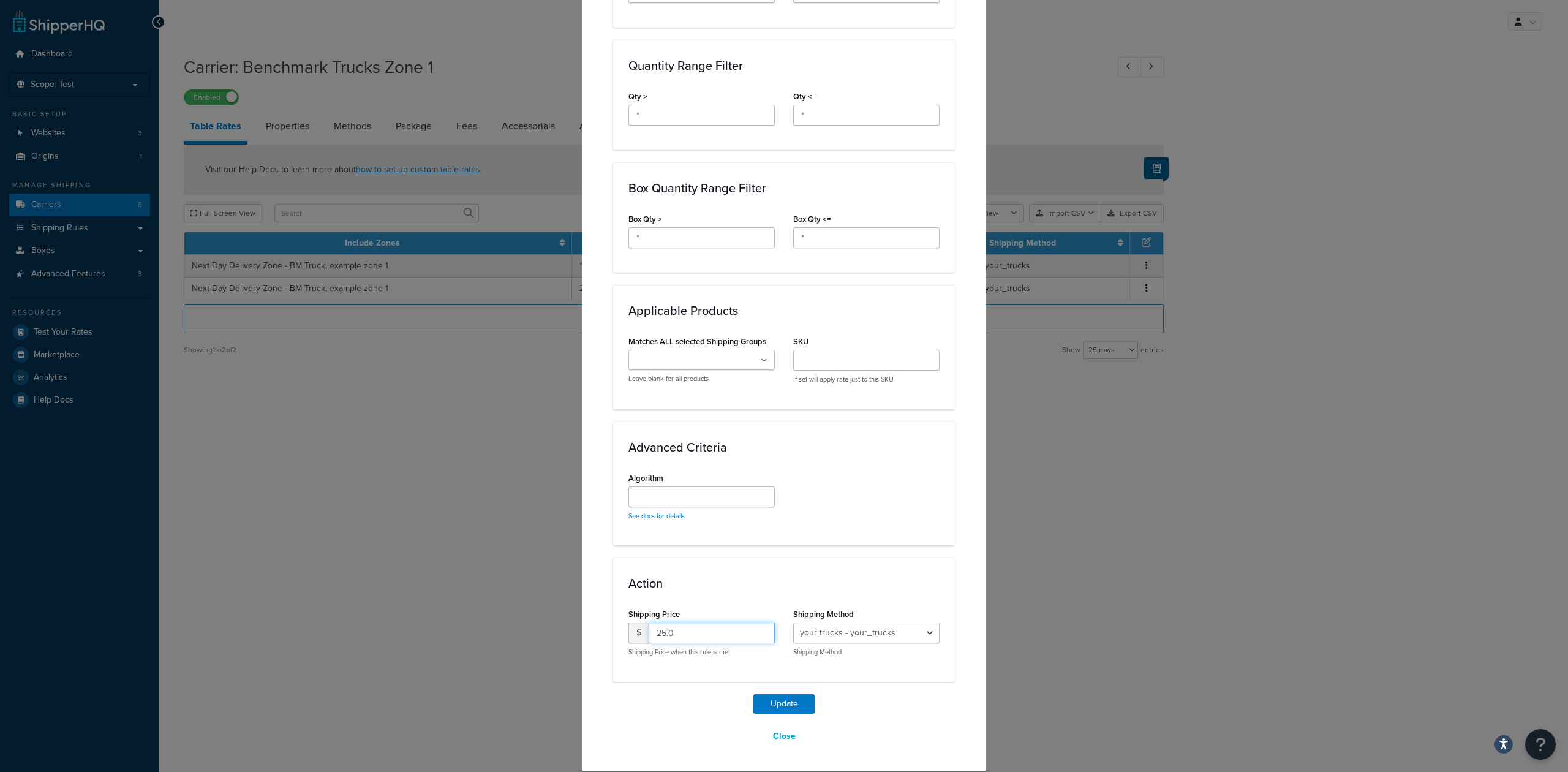
drag, startPoint x: 679, startPoint y: 630, endPoint x: 637, endPoint y: 630, distance: 42.0
click at [637, 630] on div "$ 25.0" at bounding box center [702, 632] width 147 height 21
type input "0"
click at [781, 704] on button "Update" at bounding box center [784, 703] width 61 height 19
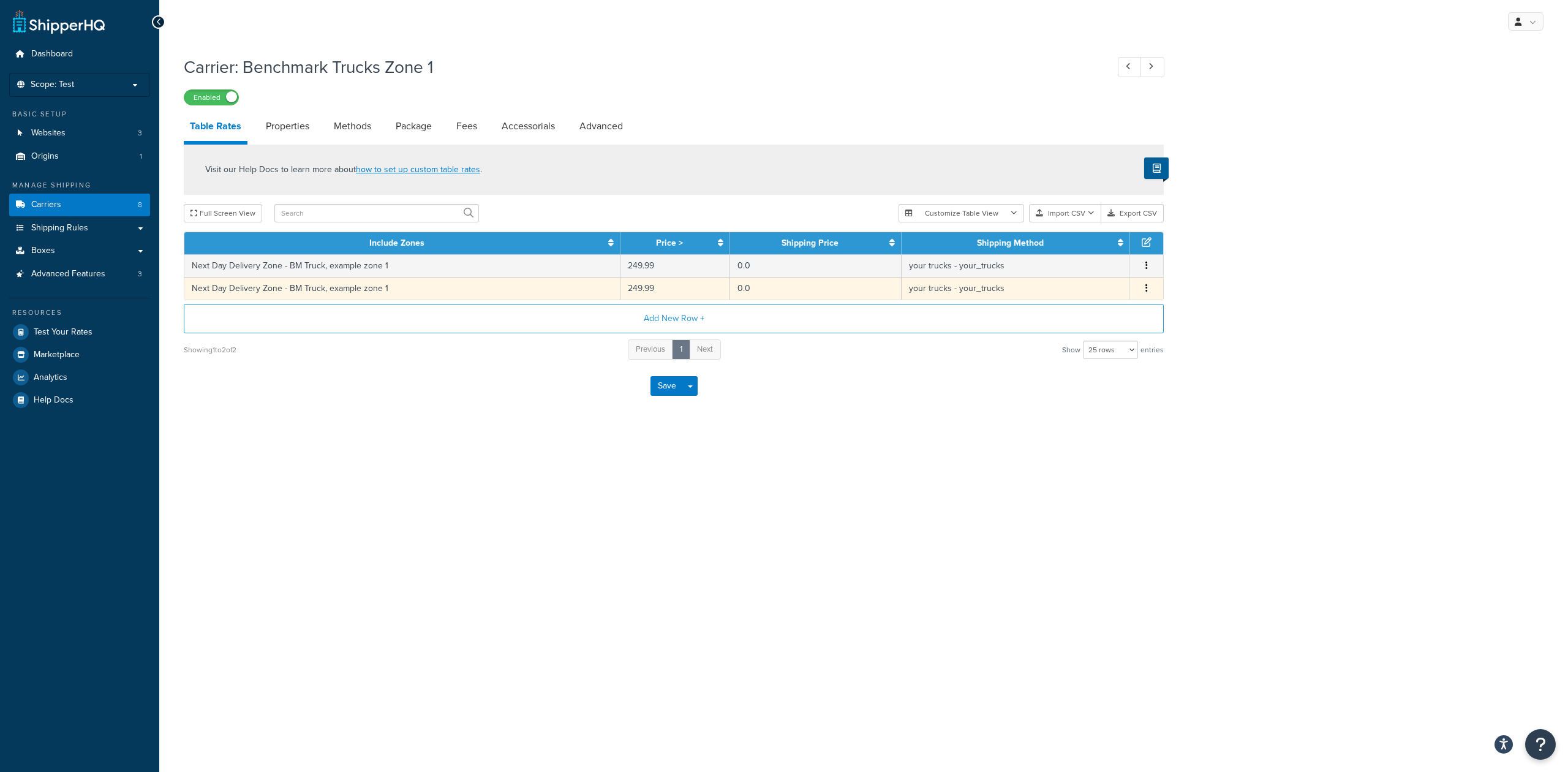
click at [1051, 289] on td "your trucks - your_trucks" at bounding box center [1015, 288] width 229 height 23
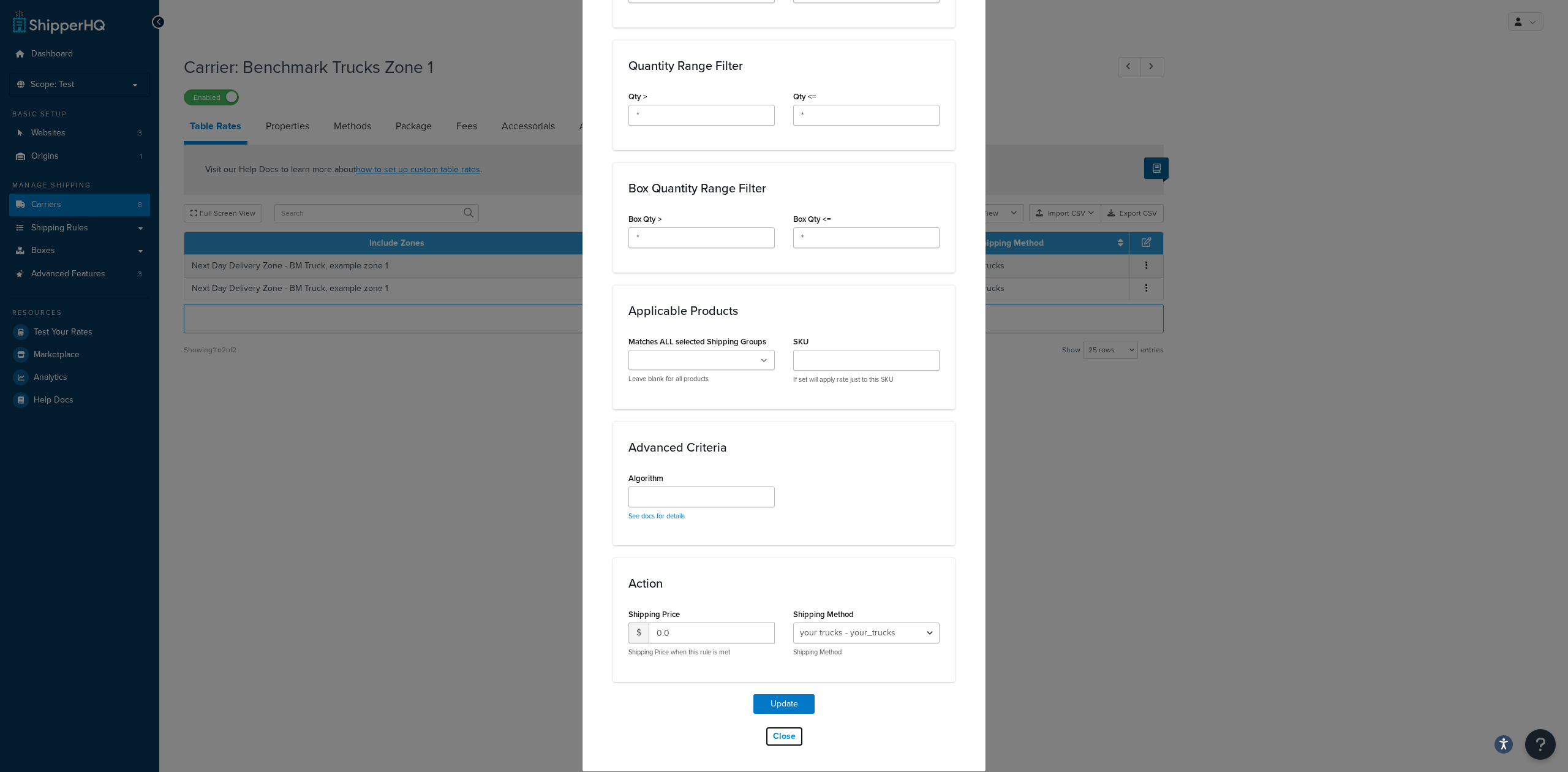
click at [777, 735] on button "Close" at bounding box center [785, 736] width 39 height 21
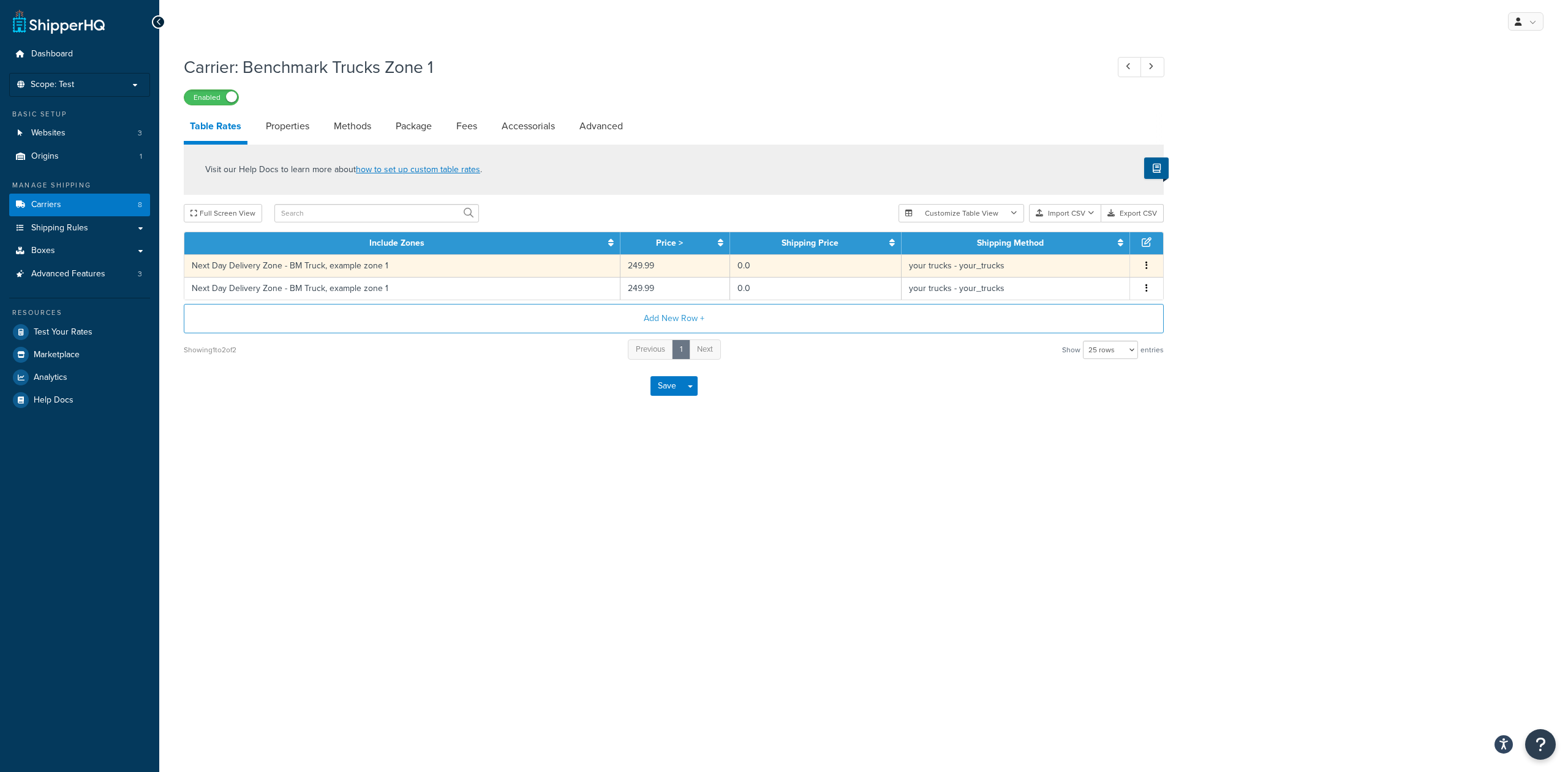
click at [1096, 267] on td "your trucks - your_trucks" at bounding box center [1015, 265] width 229 height 23
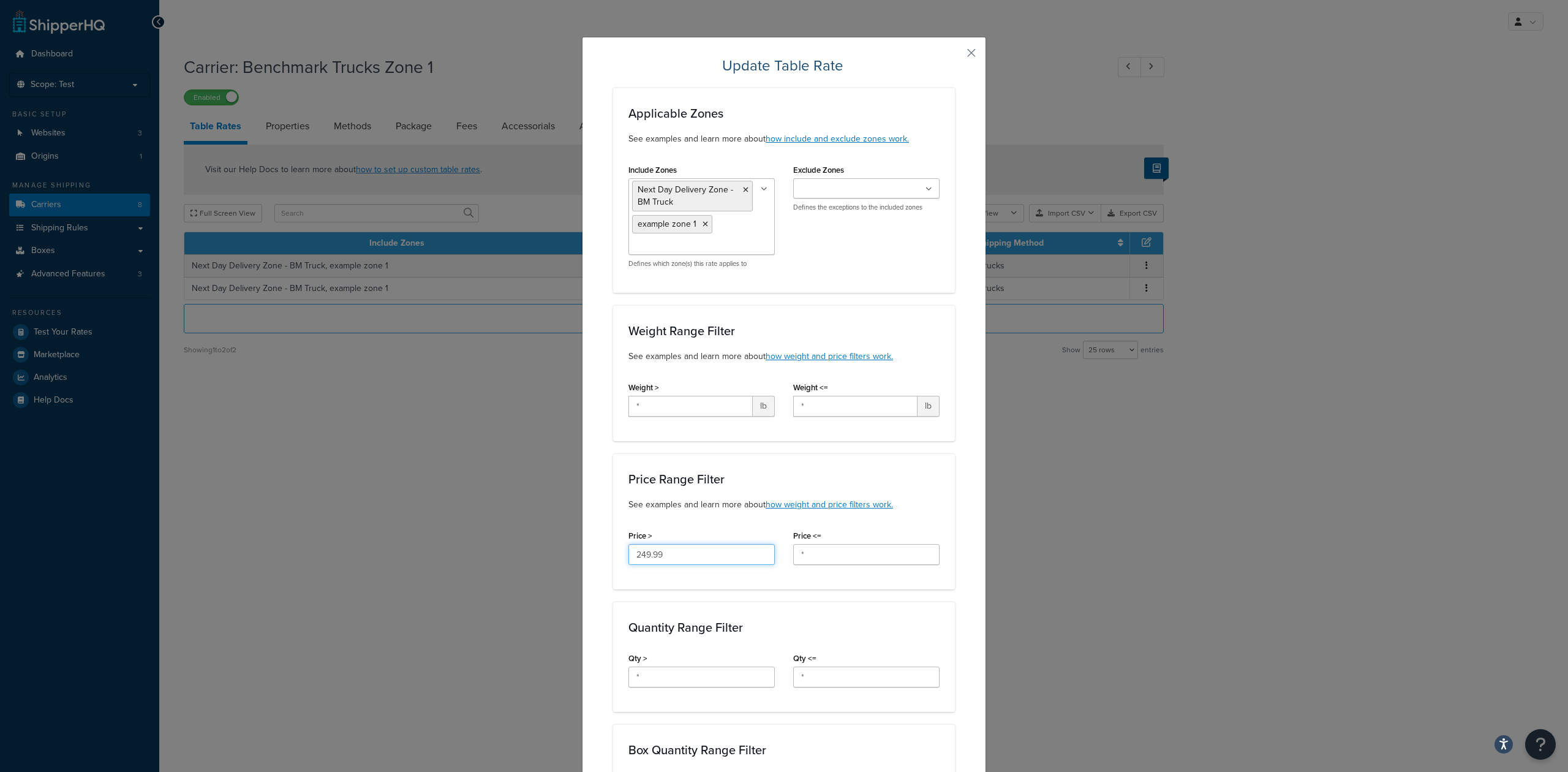
drag, startPoint x: 688, startPoint y: 557, endPoint x: 558, endPoint y: 532, distance: 132.4
click at [558, 532] on div "Update Table Rate Applicable Zones See examples and learn more about how includ…" at bounding box center [784, 386] width 1568 height 772
type input "*"
drag, startPoint x: 812, startPoint y: 554, endPoint x: 690, endPoint y: 536, distance: 123.3
click at [690, 536] on div "Price > * Price <= *" at bounding box center [784, 550] width 330 height 47
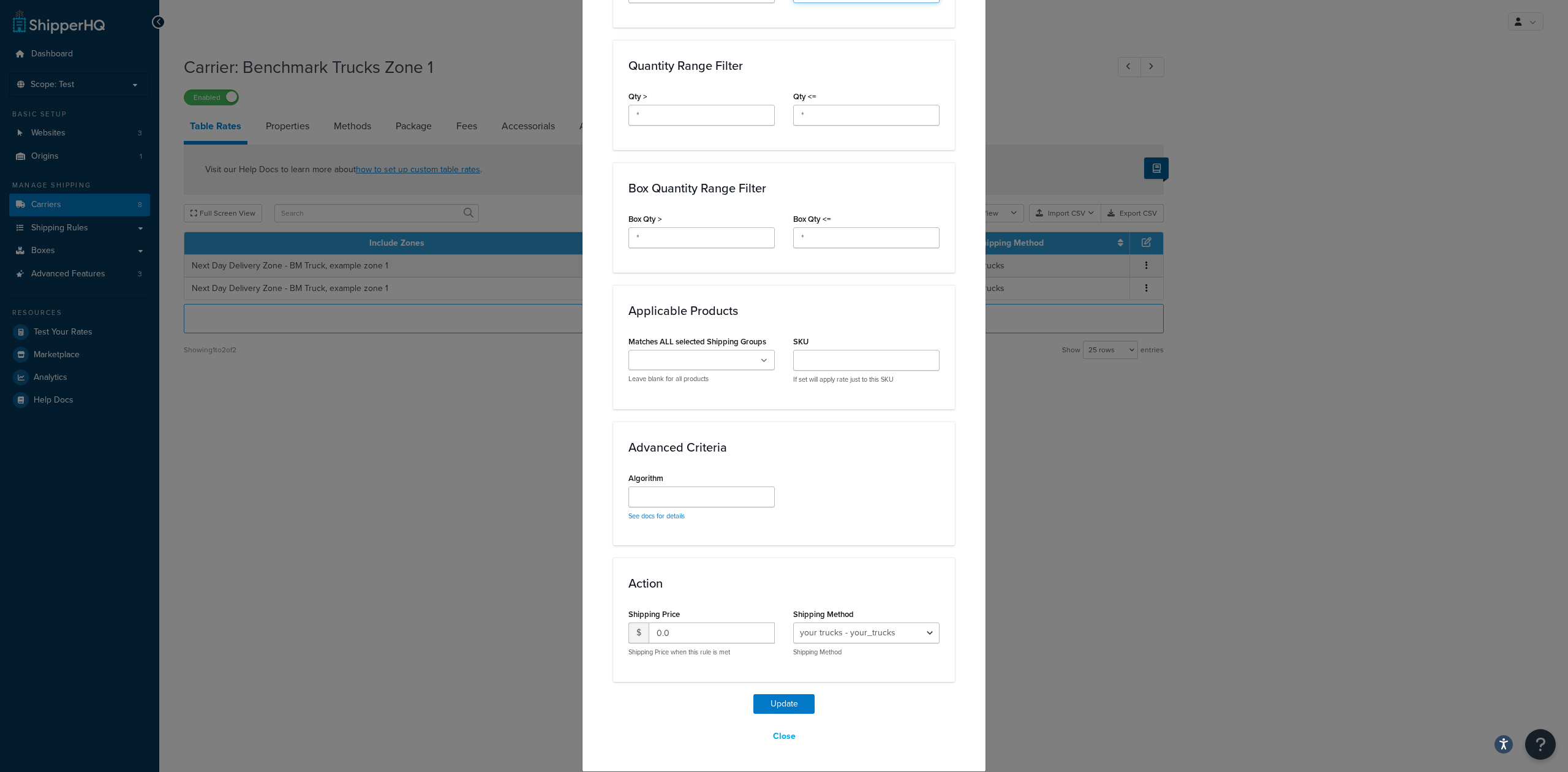
type input "249.99"
drag, startPoint x: 680, startPoint y: 633, endPoint x: 618, endPoint y: 624, distance: 62.6
click at [613, 627] on div "Action Shipping Price $ 0.0 Shipping Price when this rule is met Shipping Metho…" at bounding box center [784, 619] width 342 height 124
type input "25"
click at [709, 712] on div "Update Close" at bounding box center [784, 720] width 342 height 53
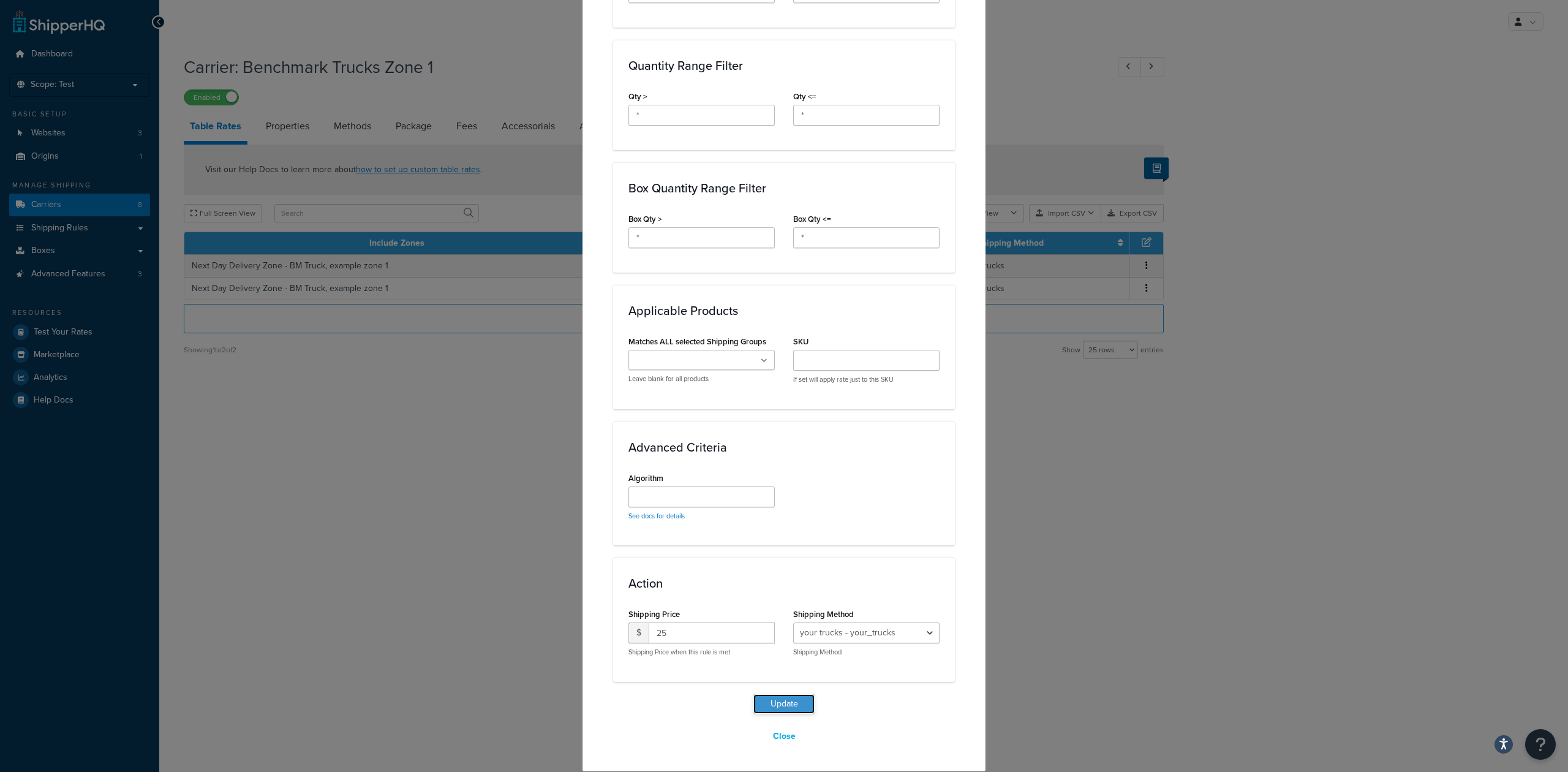
click at [779, 697] on button "Update" at bounding box center [784, 703] width 61 height 19
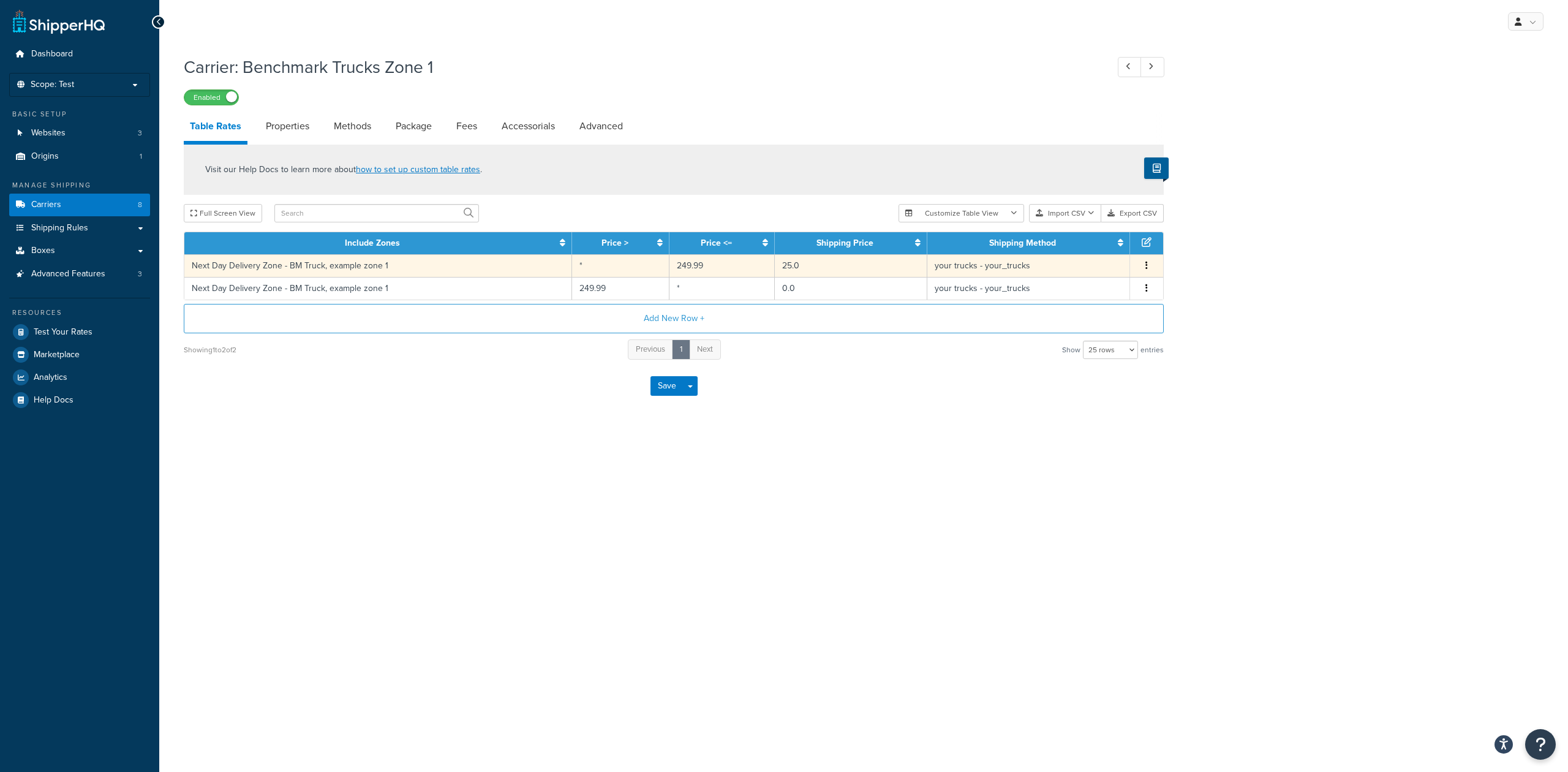
click at [1084, 265] on td "your trucks - your_trucks" at bounding box center [1029, 265] width 203 height 23
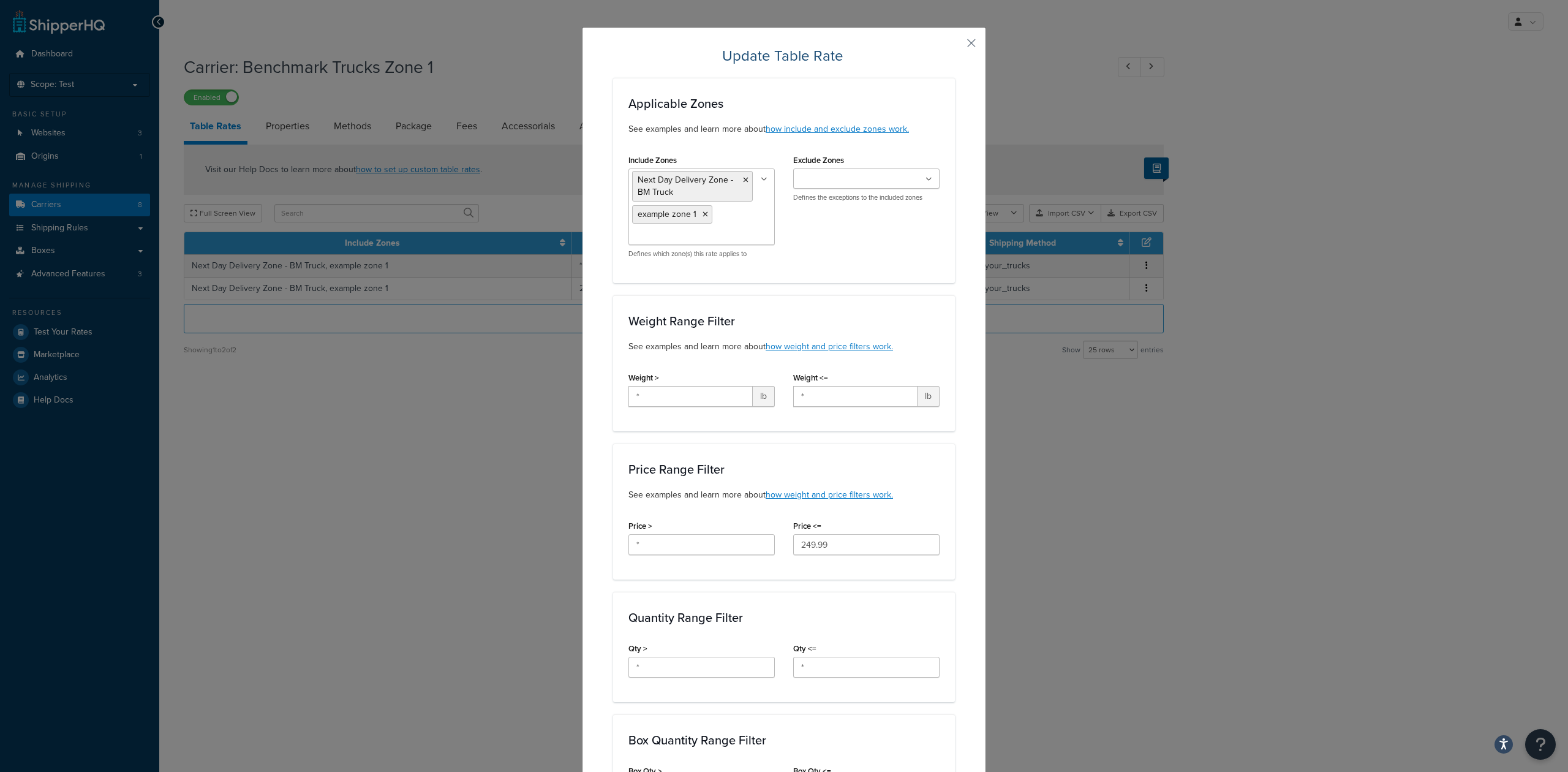
scroll to position [0, 0]
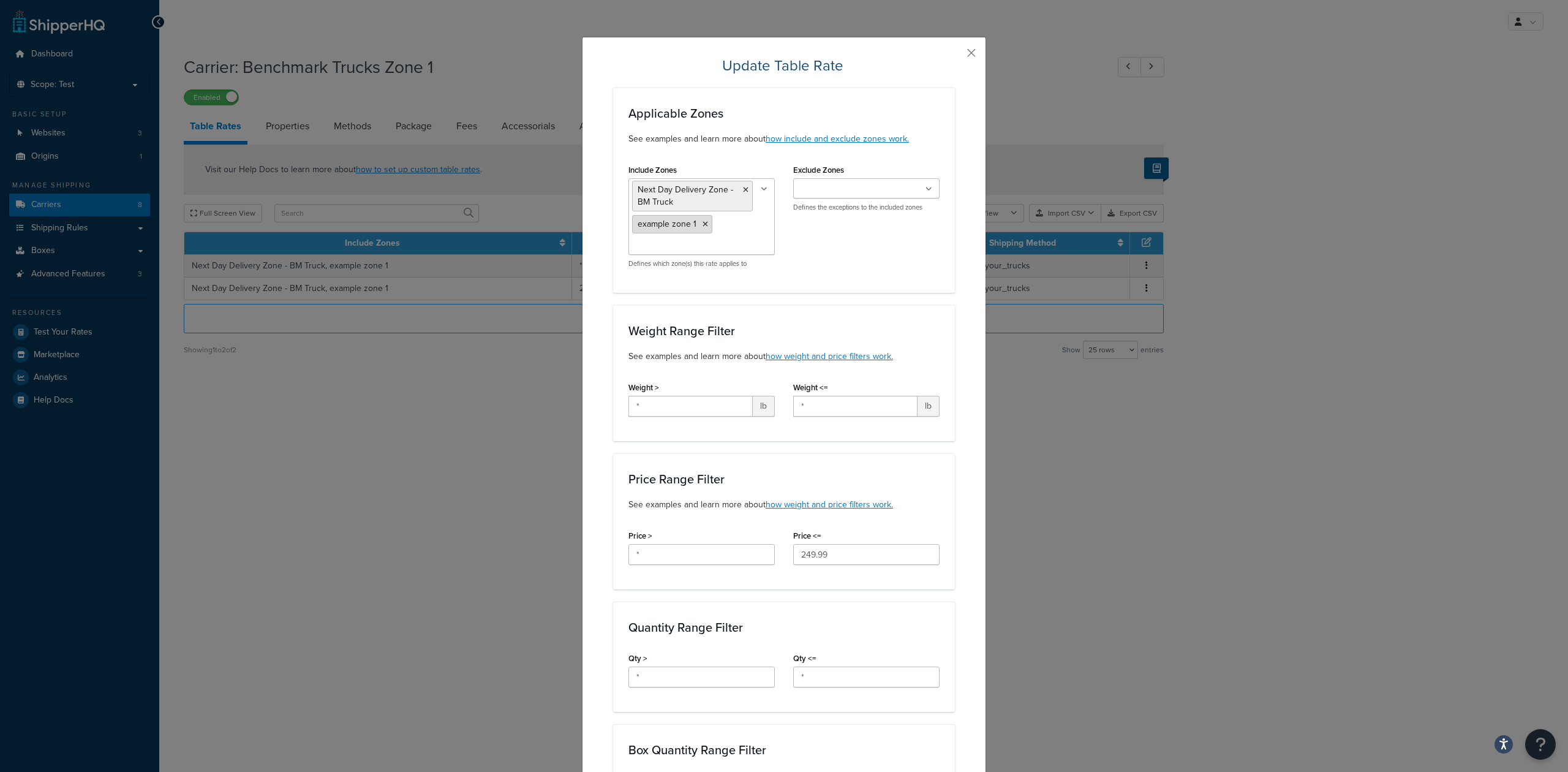
click at [703, 225] on icon at bounding box center [705, 224] width 6 height 8
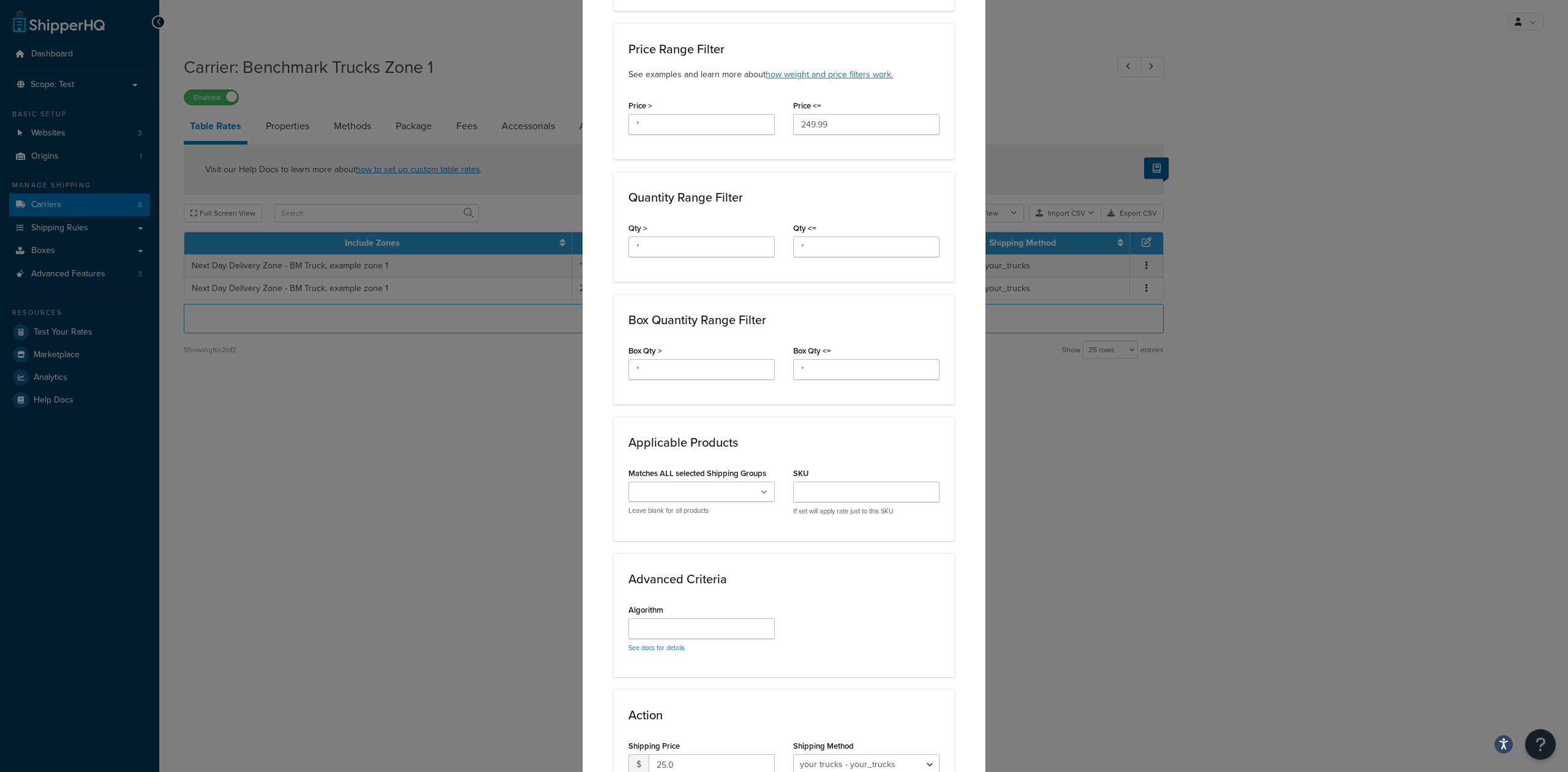
scroll to position [542, 0]
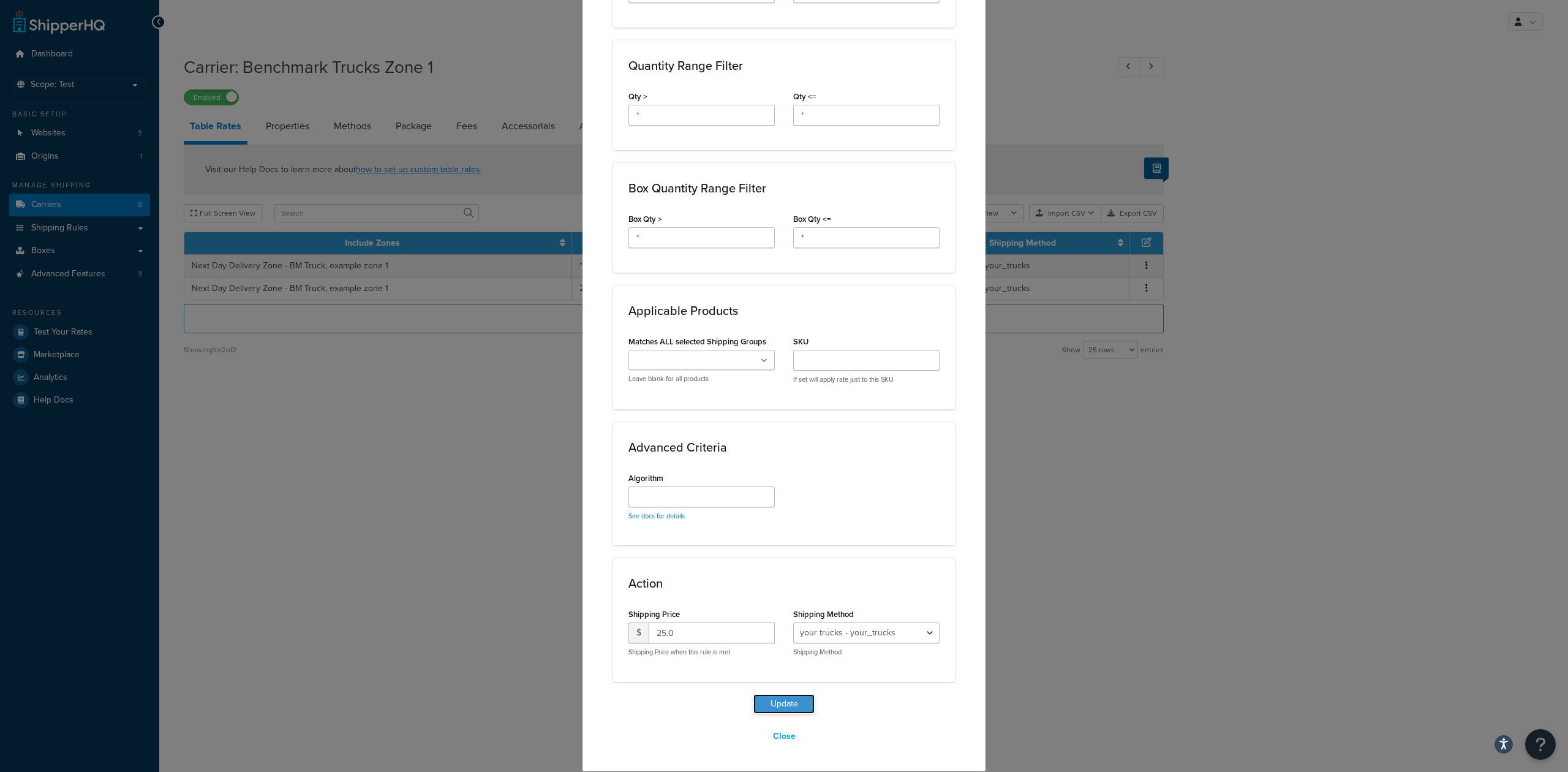
click at [794, 706] on button "Update" at bounding box center [784, 703] width 61 height 19
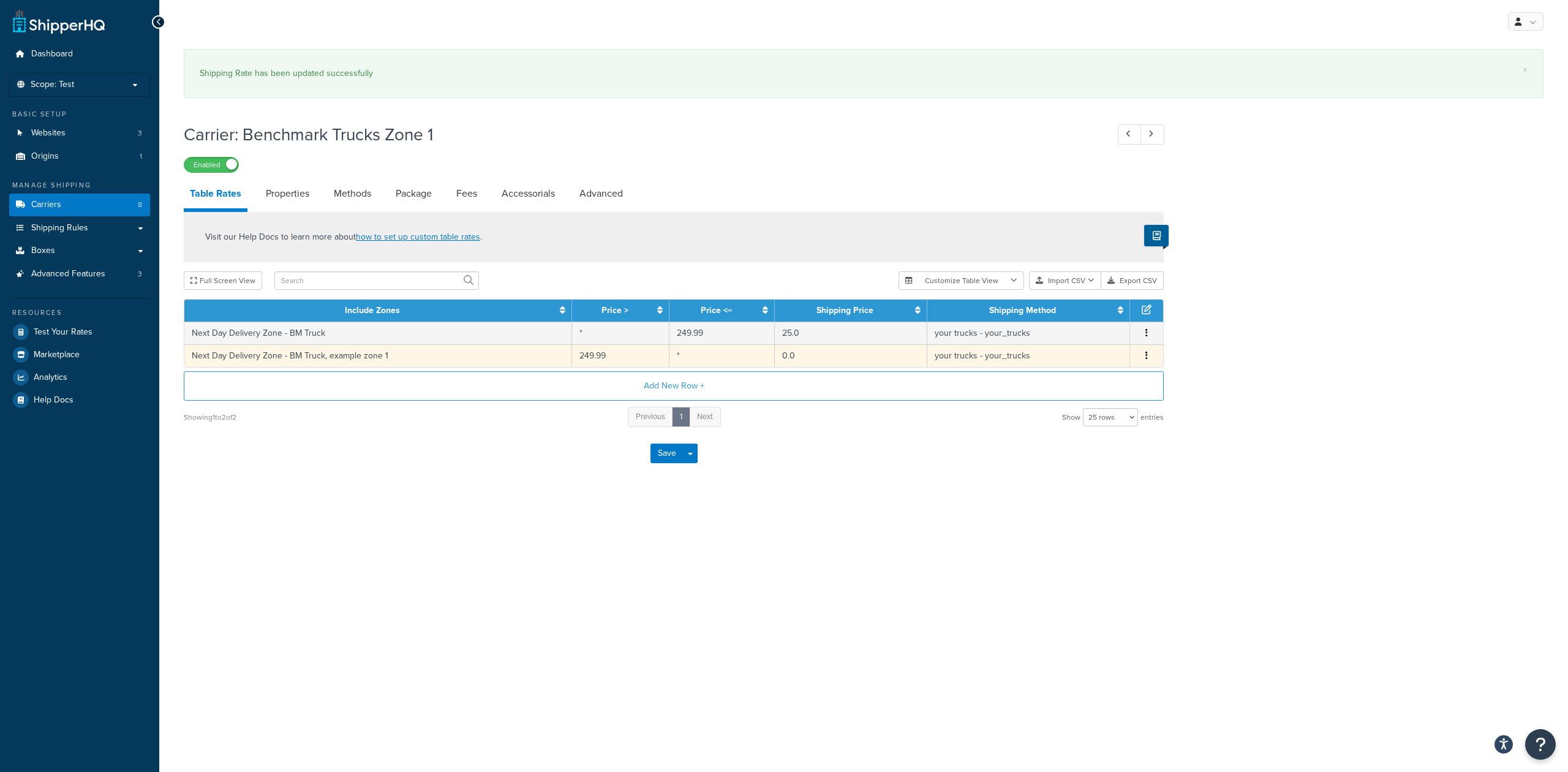
click at [1120, 356] on td "your trucks - your_trucks" at bounding box center [1029, 355] width 203 height 23
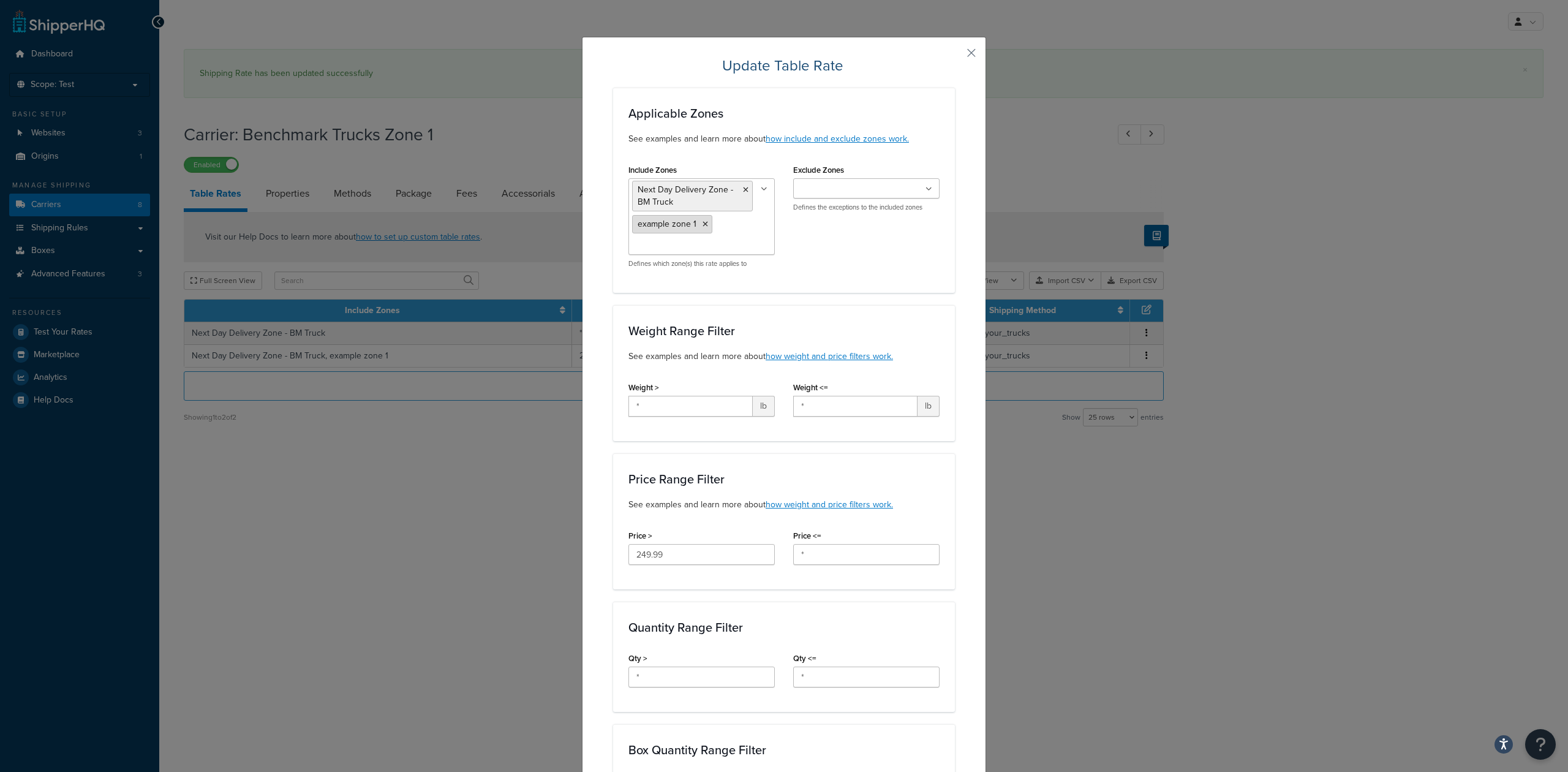
click at [703, 226] on icon at bounding box center [705, 224] width 6 height 8
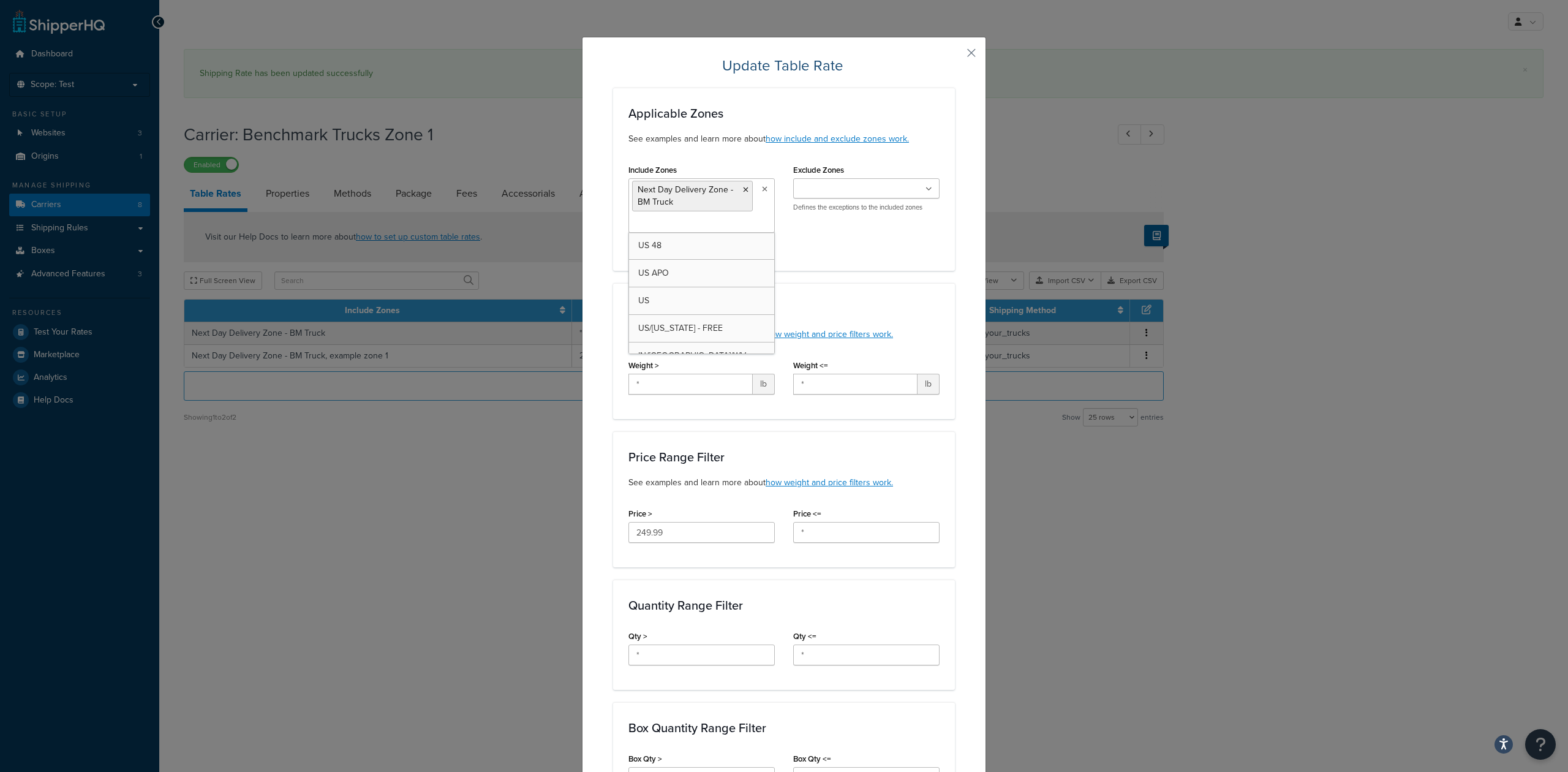
click at [968, 374] on div "Update Table Rate Applicable Zones See examples and learn more about how includ…" at bounding box center [784, 674] width 404 height 1274
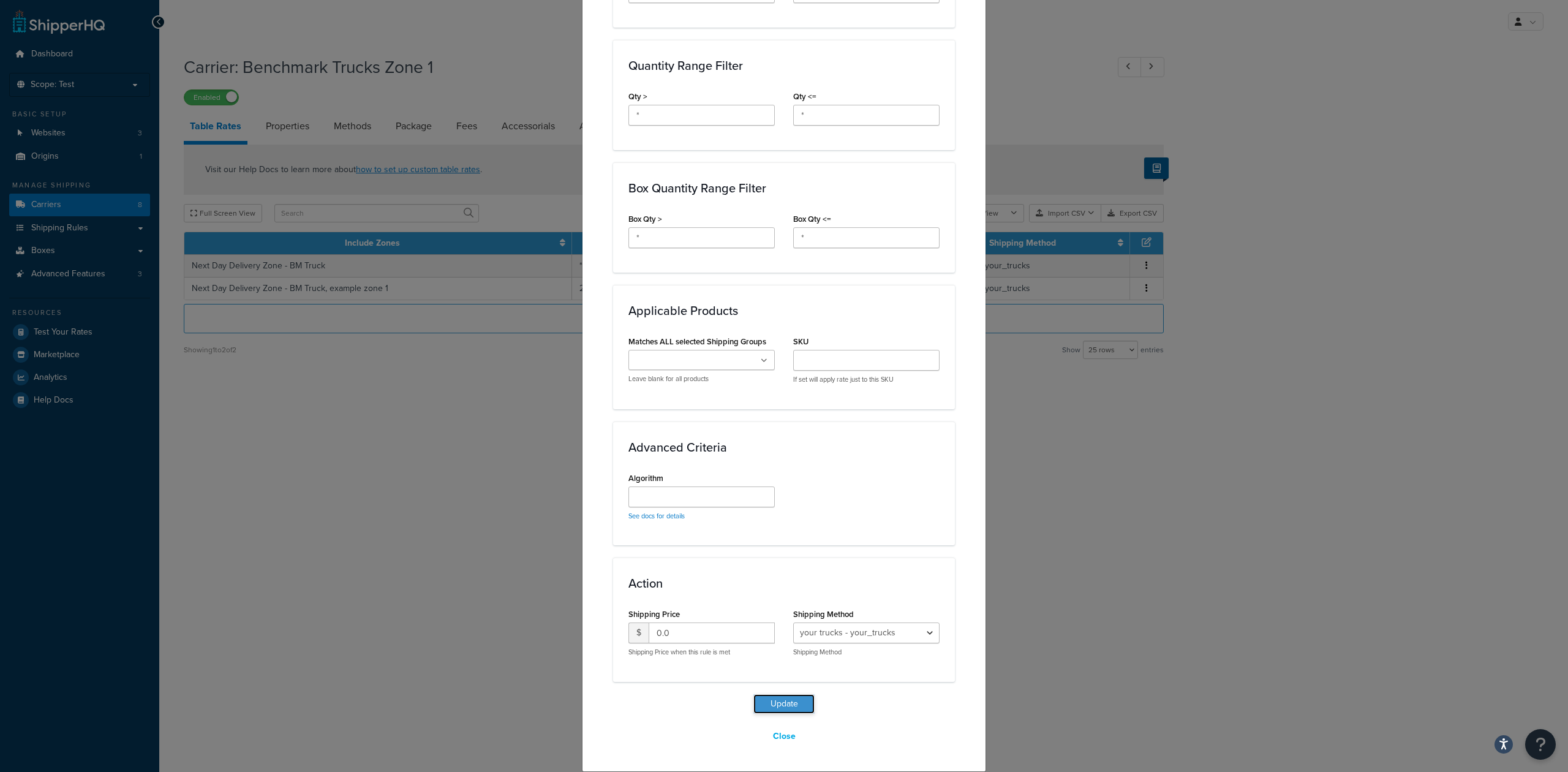
click at [781, 706] on button "Update" at bounding box center [784, 703] width 61 height 19
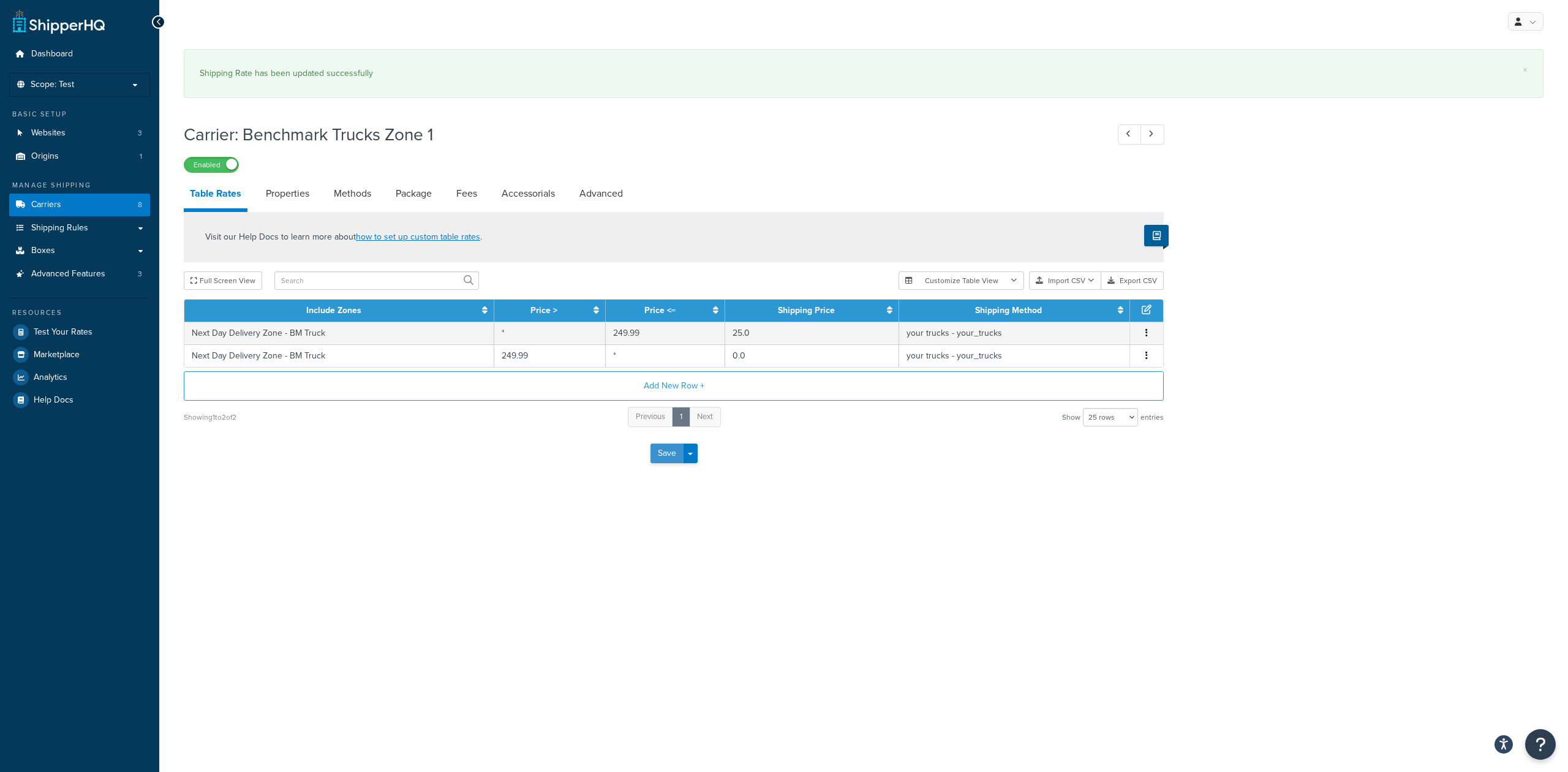
click at [665, 456] on button "Save" at bounding box center [667, 453] width 33 height 19
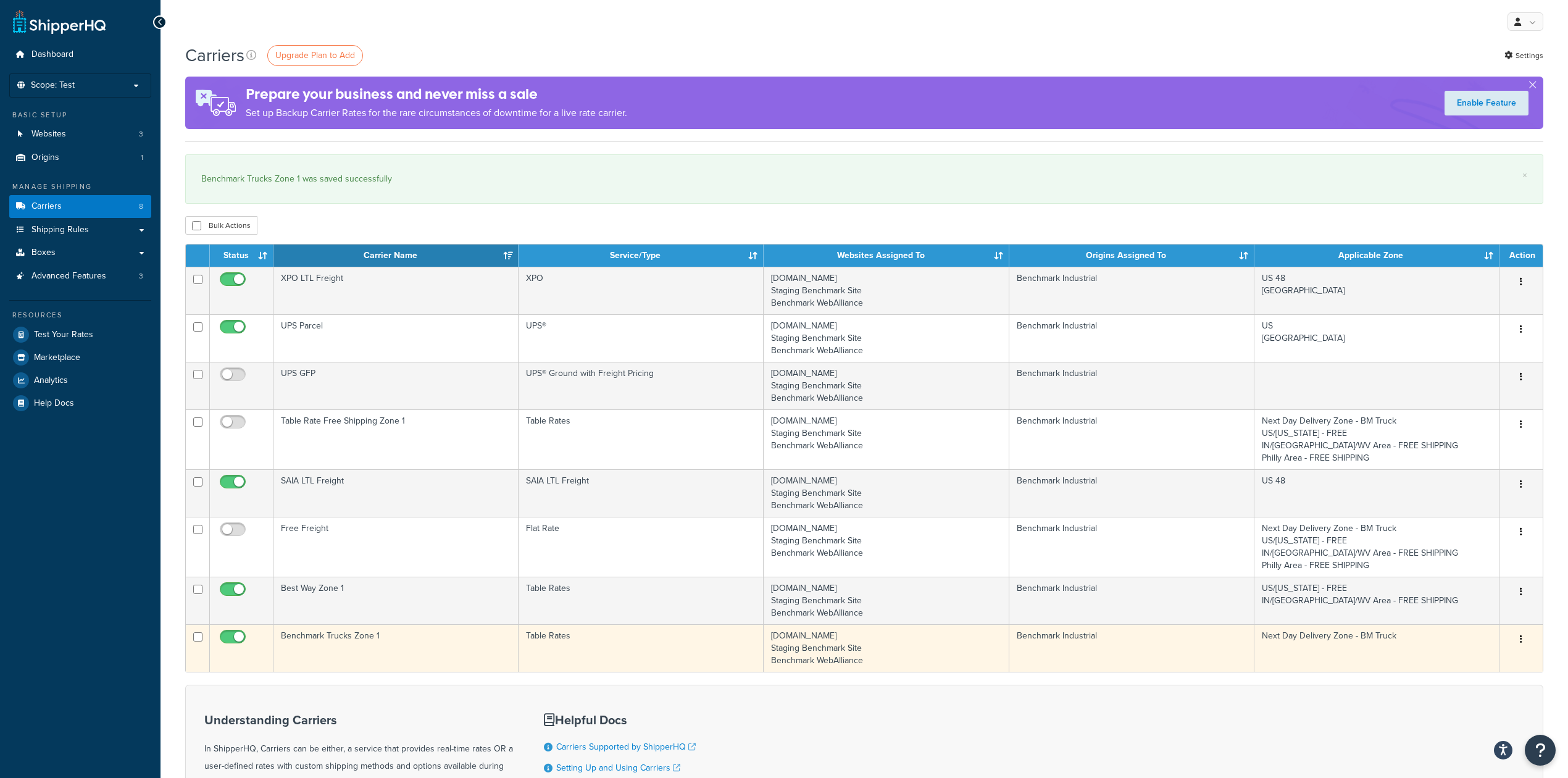
click at [428, 645] on td "Benchmark Trucks Zone 1" at bounding box center [396, 648] width 245 height 47
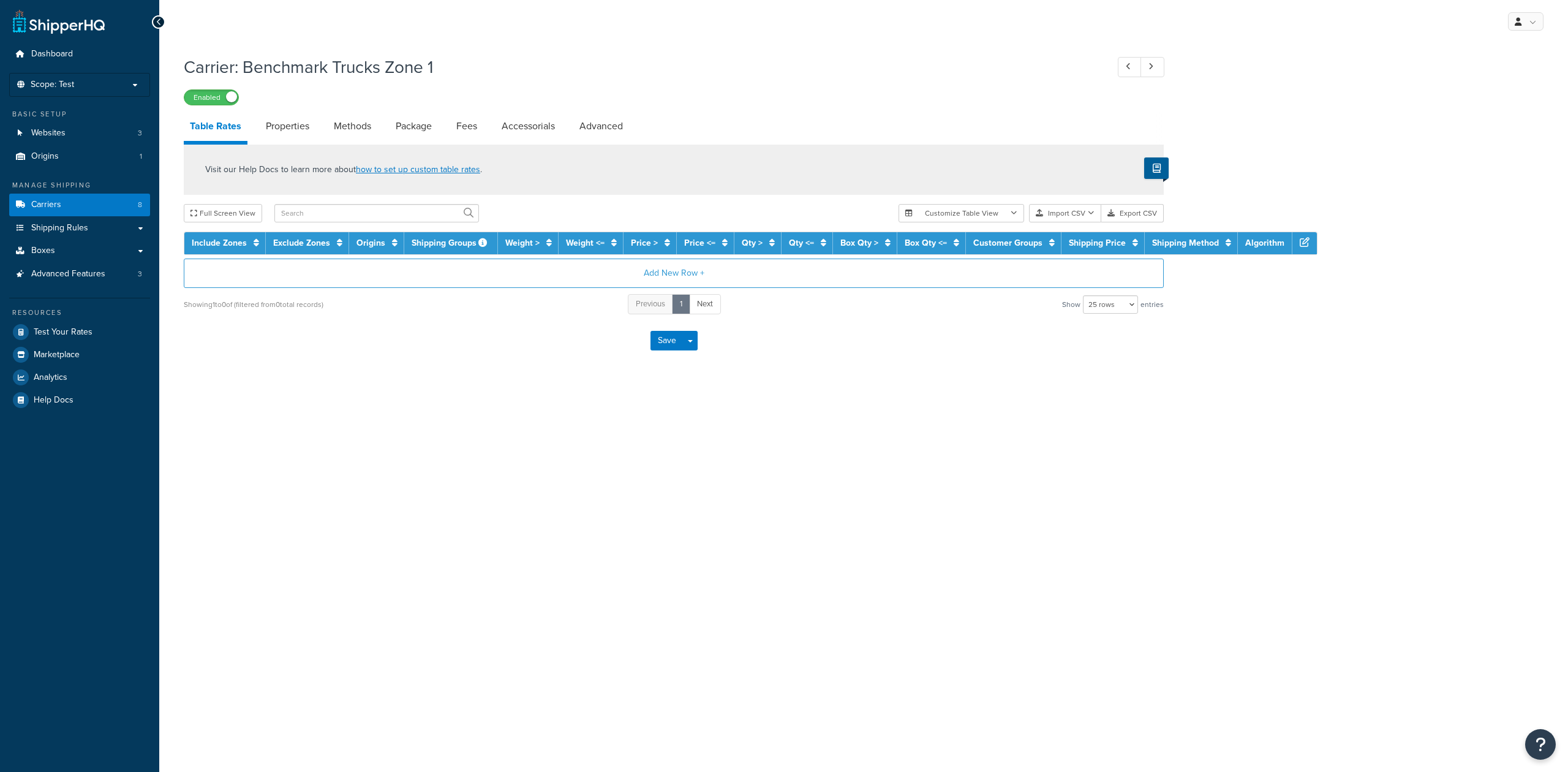
select select "25"
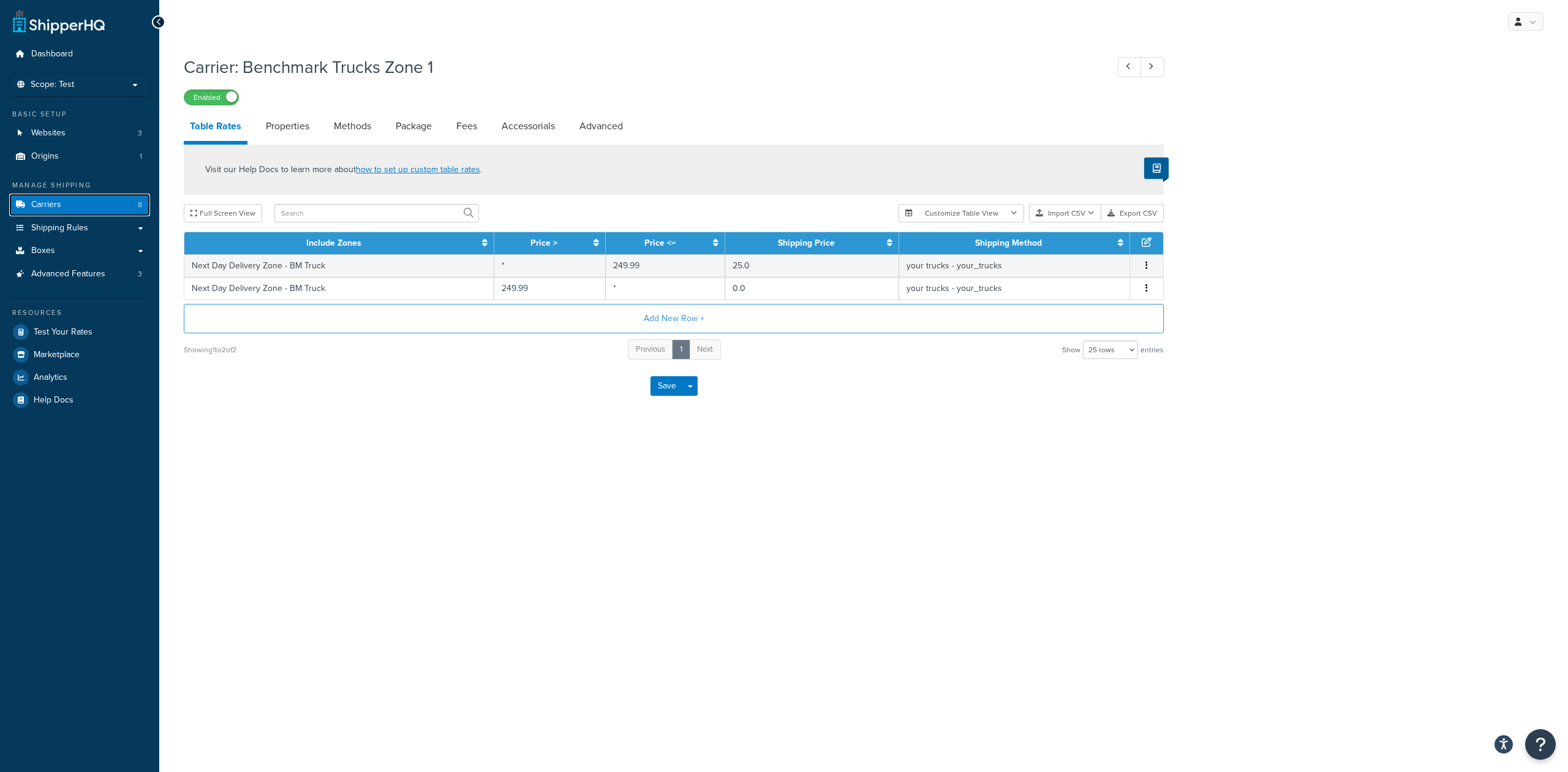
click at [43, 206] on span "Carriers" at bounding box center [46, 205] width 30 height 10
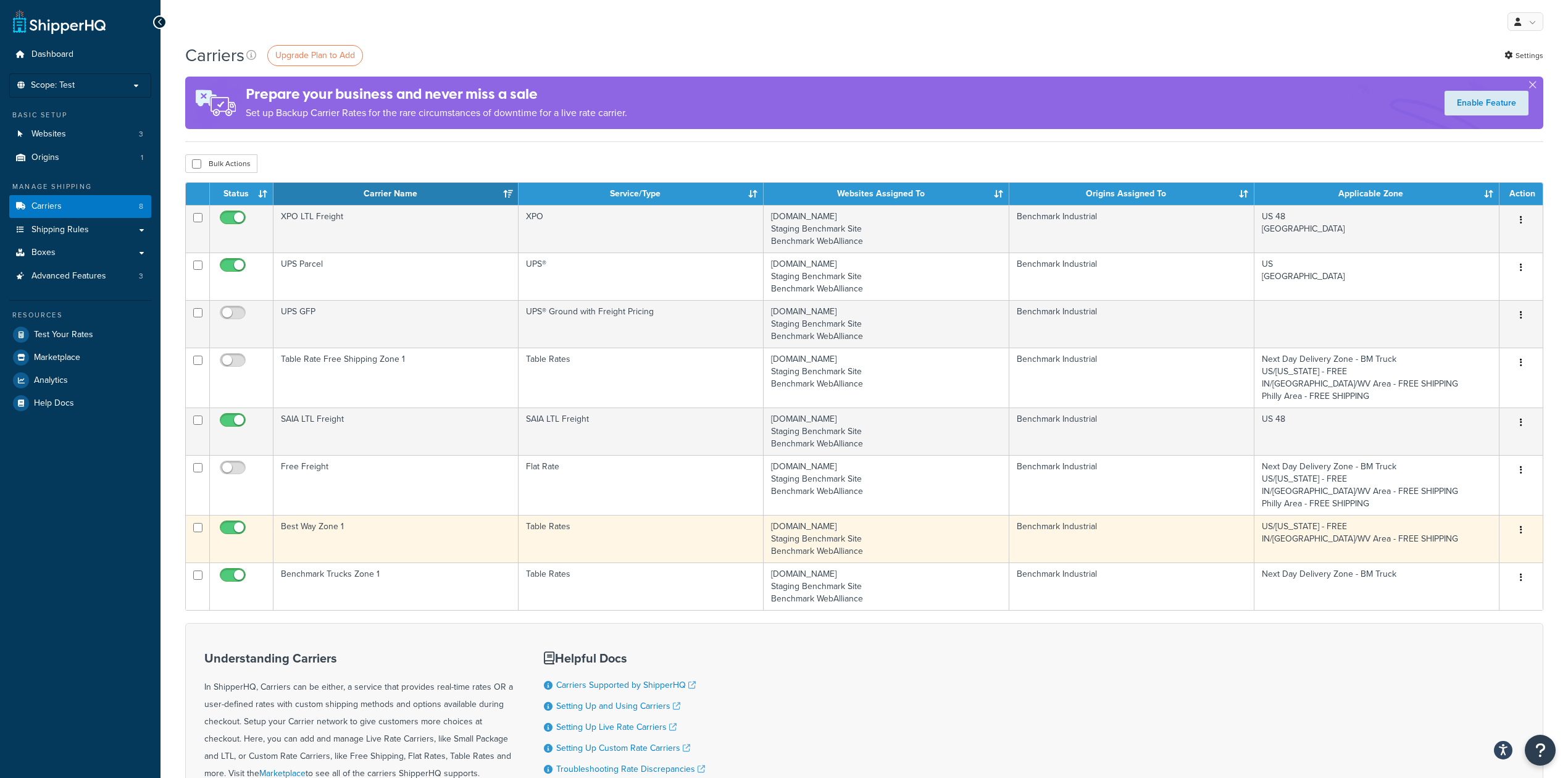
click at [351, 538] on td "Best Way Zone 1" at bounding box center [396, 538] width 245 height 47
click at [364, 539] on td "Best Way Zone 1" at bounding box center [396, 538] width 245 height 47
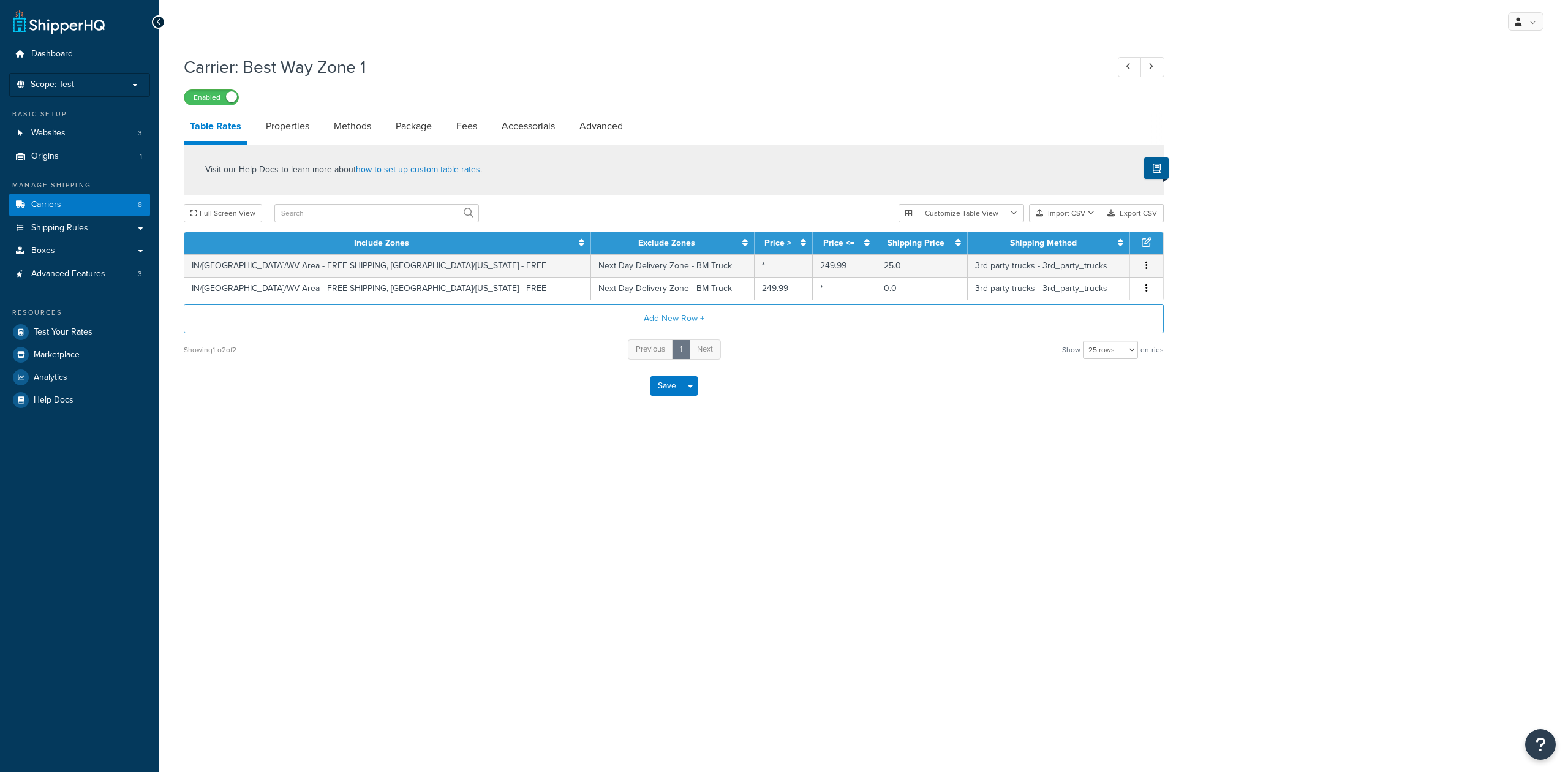
select select "25"
click at [1110, 267] on td "3rd party trucks - 3rd_party_trucks" at bounding box center [1049, 265] width 163 height 23
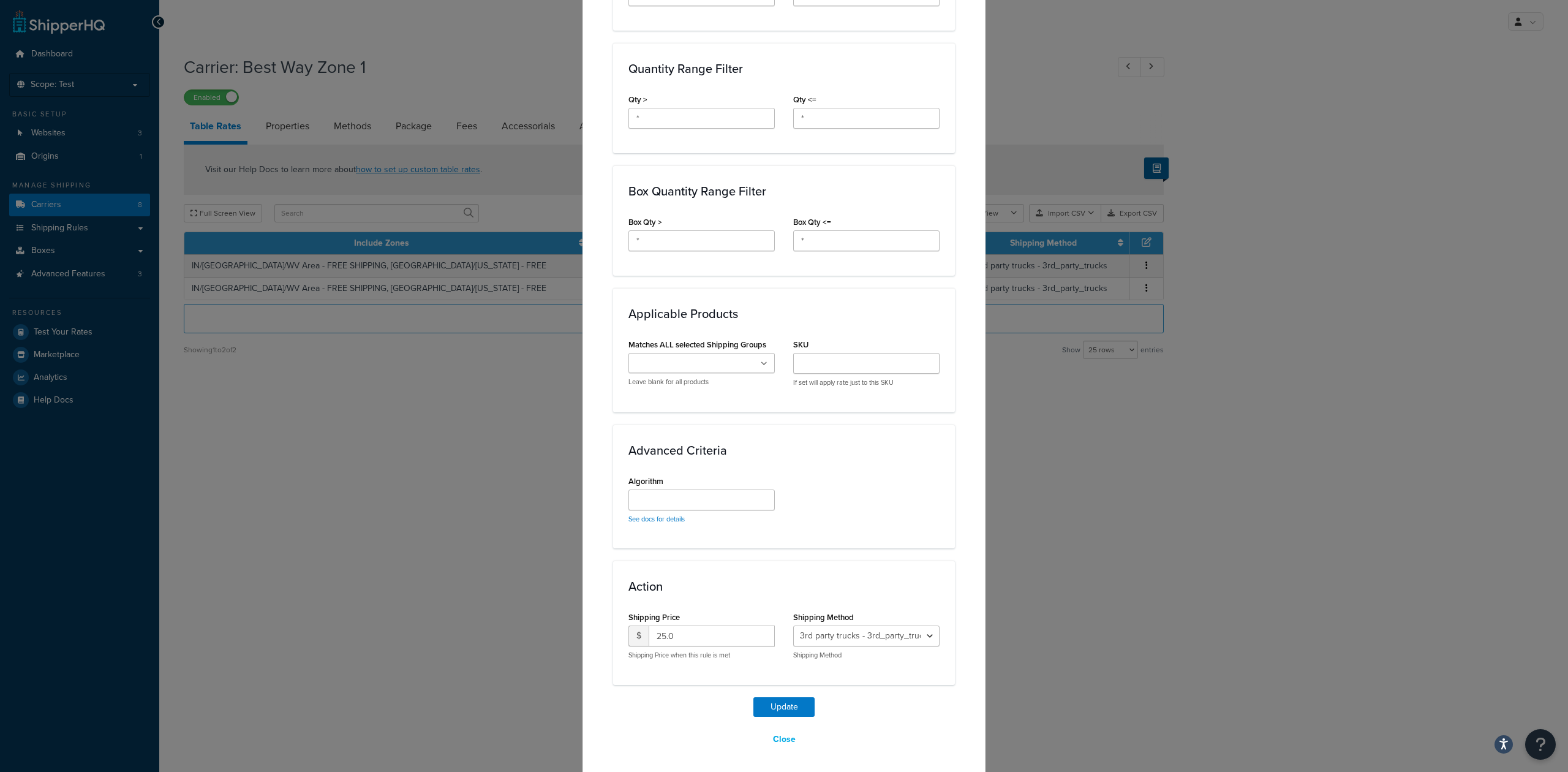
scroll to position [565, 0]
click at [925, 637] on select "3rd party trucks - 3rd_party_trucks" at bounding box center [866, 632] width 147 height 21
click at [930, 585] on h3 "Action" at bounding box center [784, 583] width 311 height 13
click at [895, 632] on select "3rd party trucks - 3rd_party_trucks" at bounding box center [866, 632] width 147 height 21
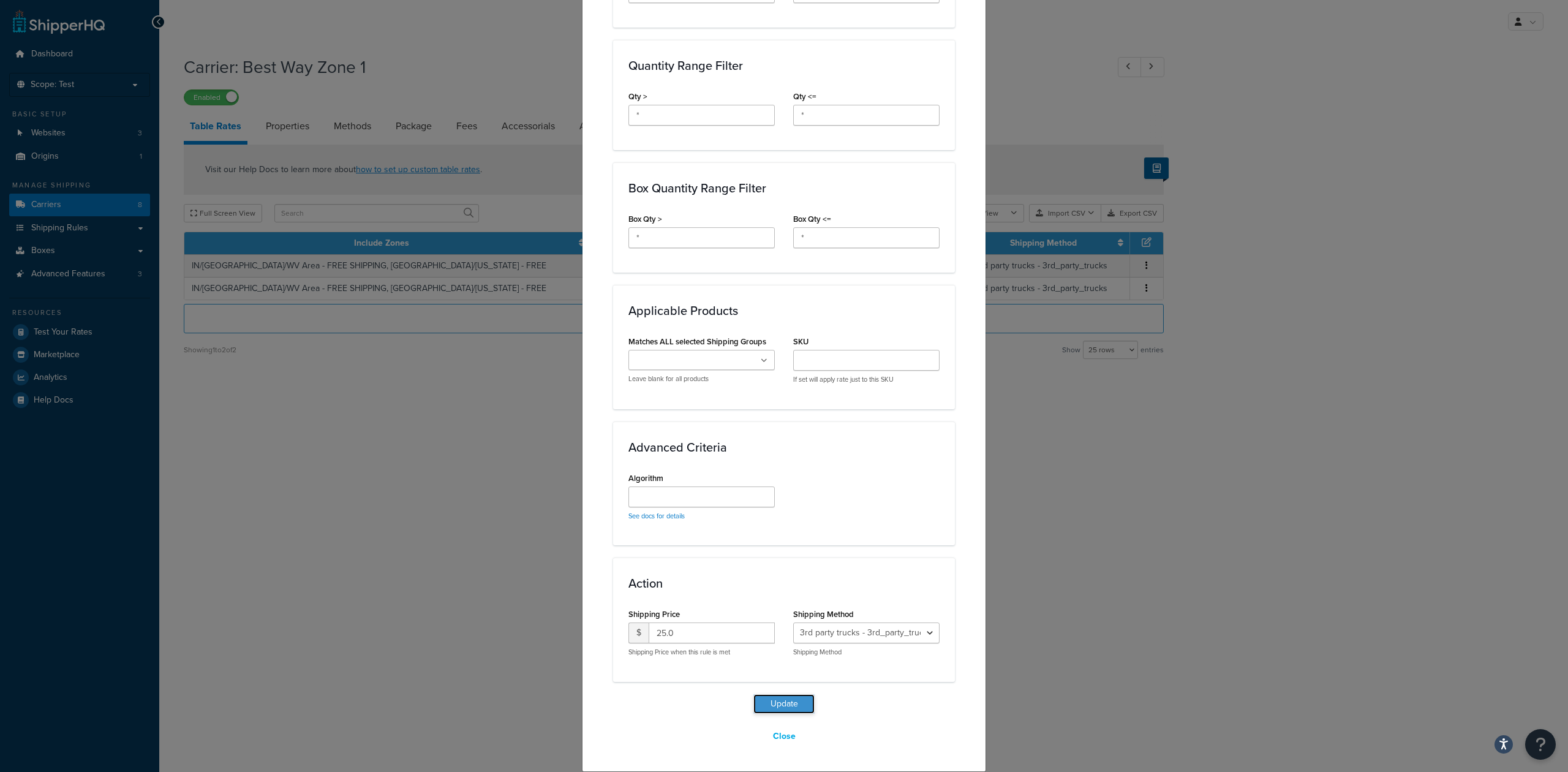
click at [767, 703] on button "Update" at bounding box center [784, 703] width 61 height 19
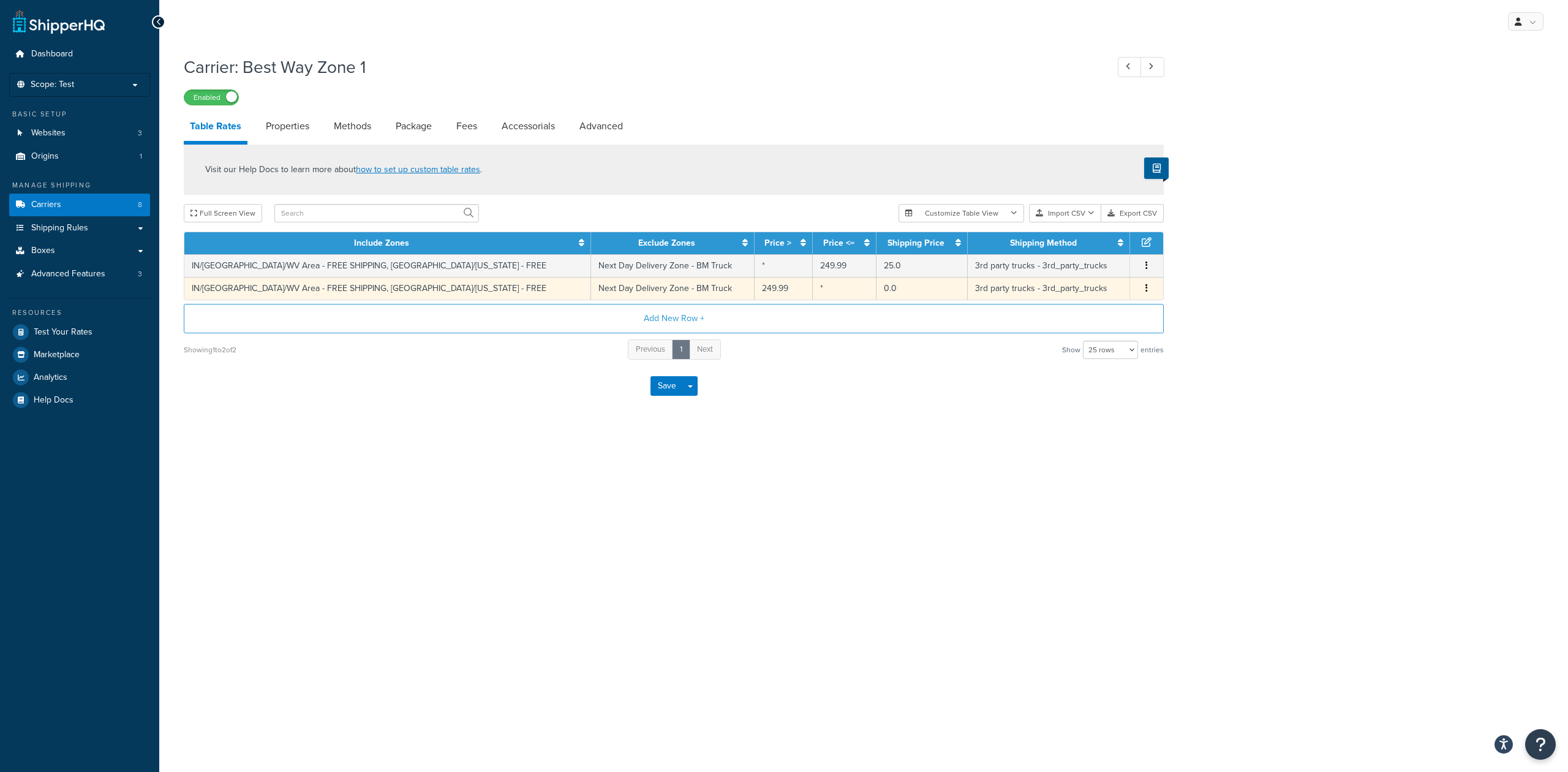
click at [1104, 289] on td "3rd party trucks - 3rd_party_trucks" at bounding box center [1049, 288] width 163 height 23
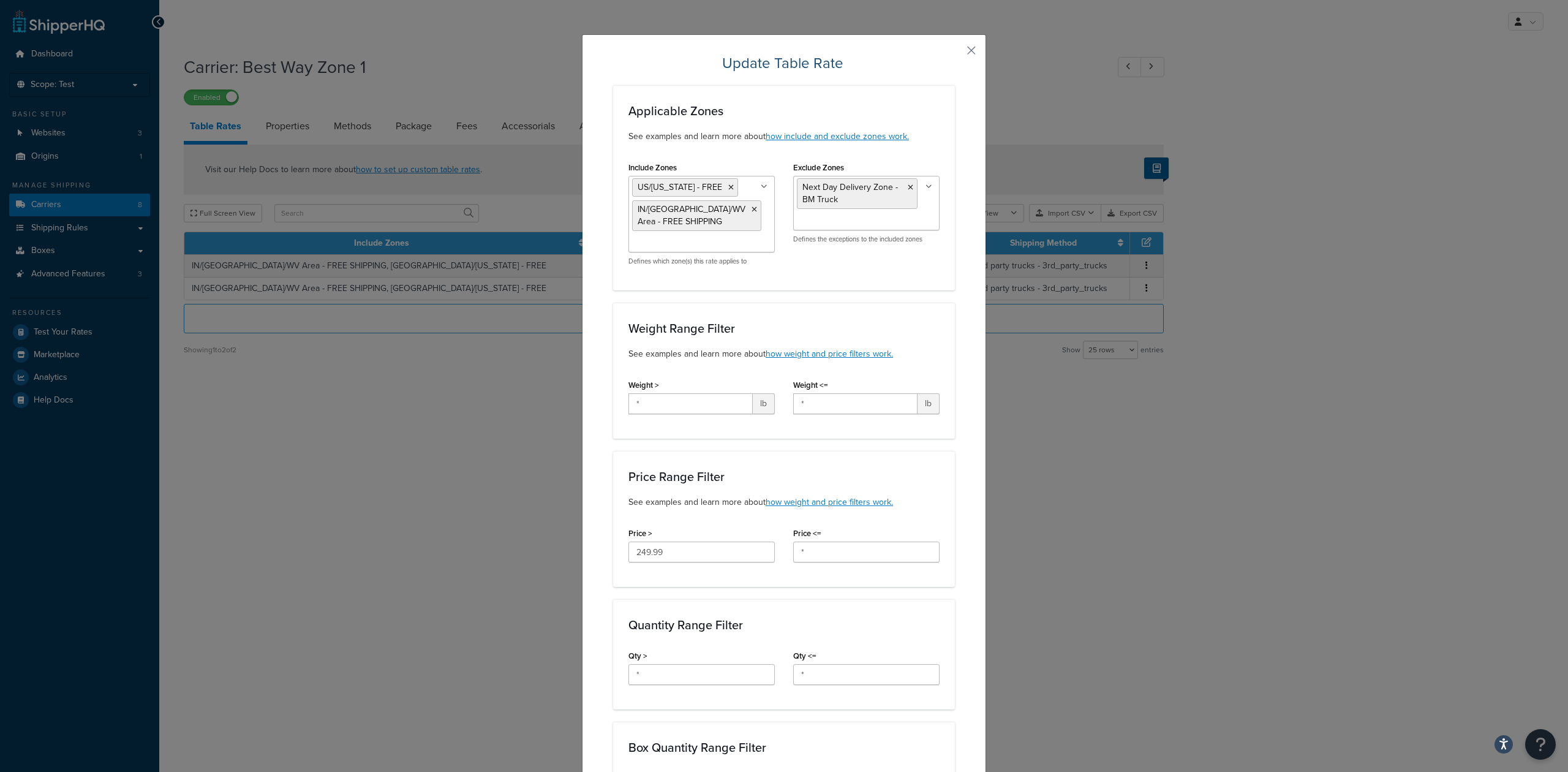
scroll to position [0, 0]
click at [955, 55] on button "button" at bounding box center [953, 57] width 3 height 3
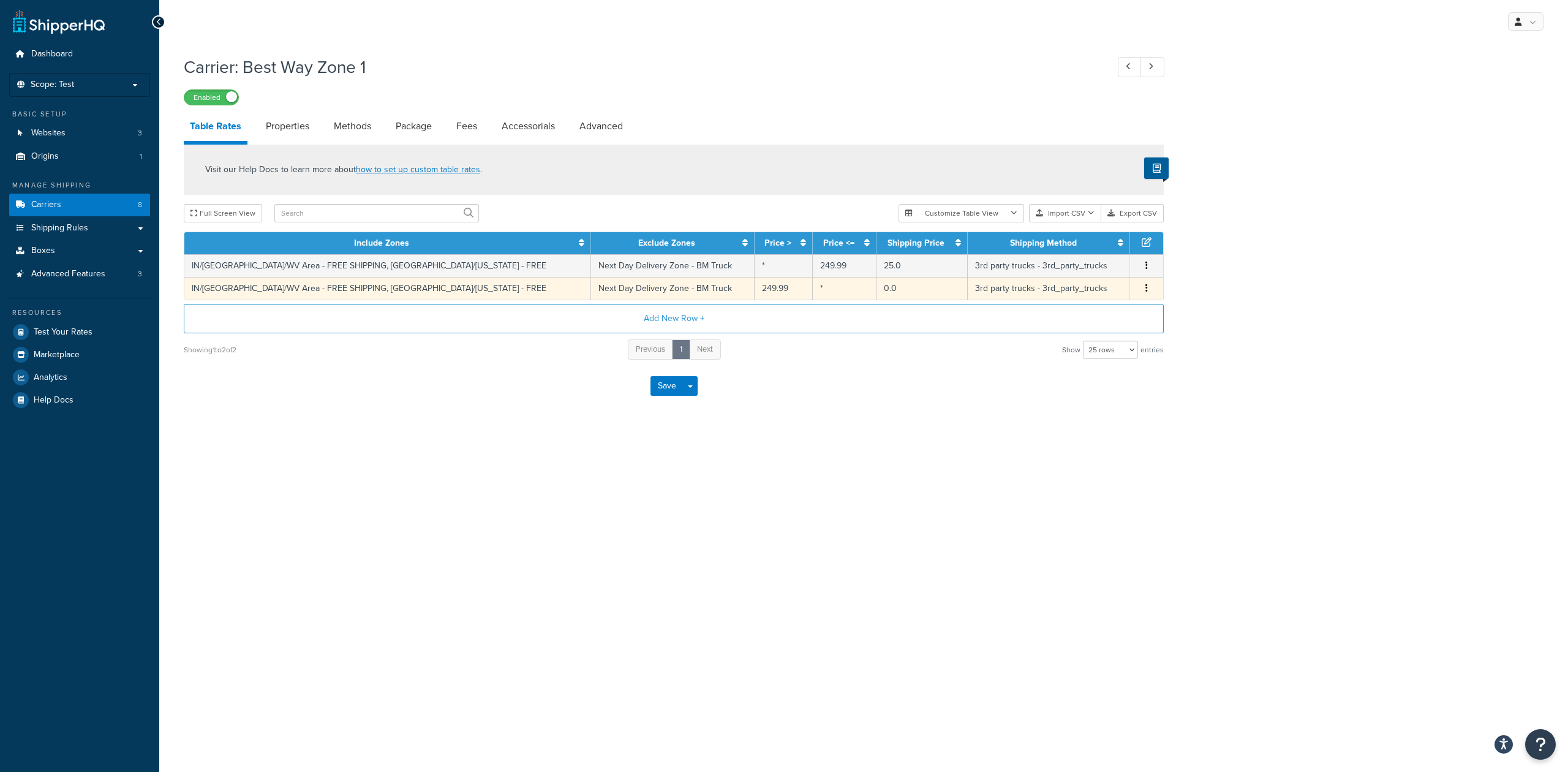
click at [1101, 288] on td "3rd party trucks - 3rd_party_trucks" at bounding box center [1049, 288] width 163 height 23
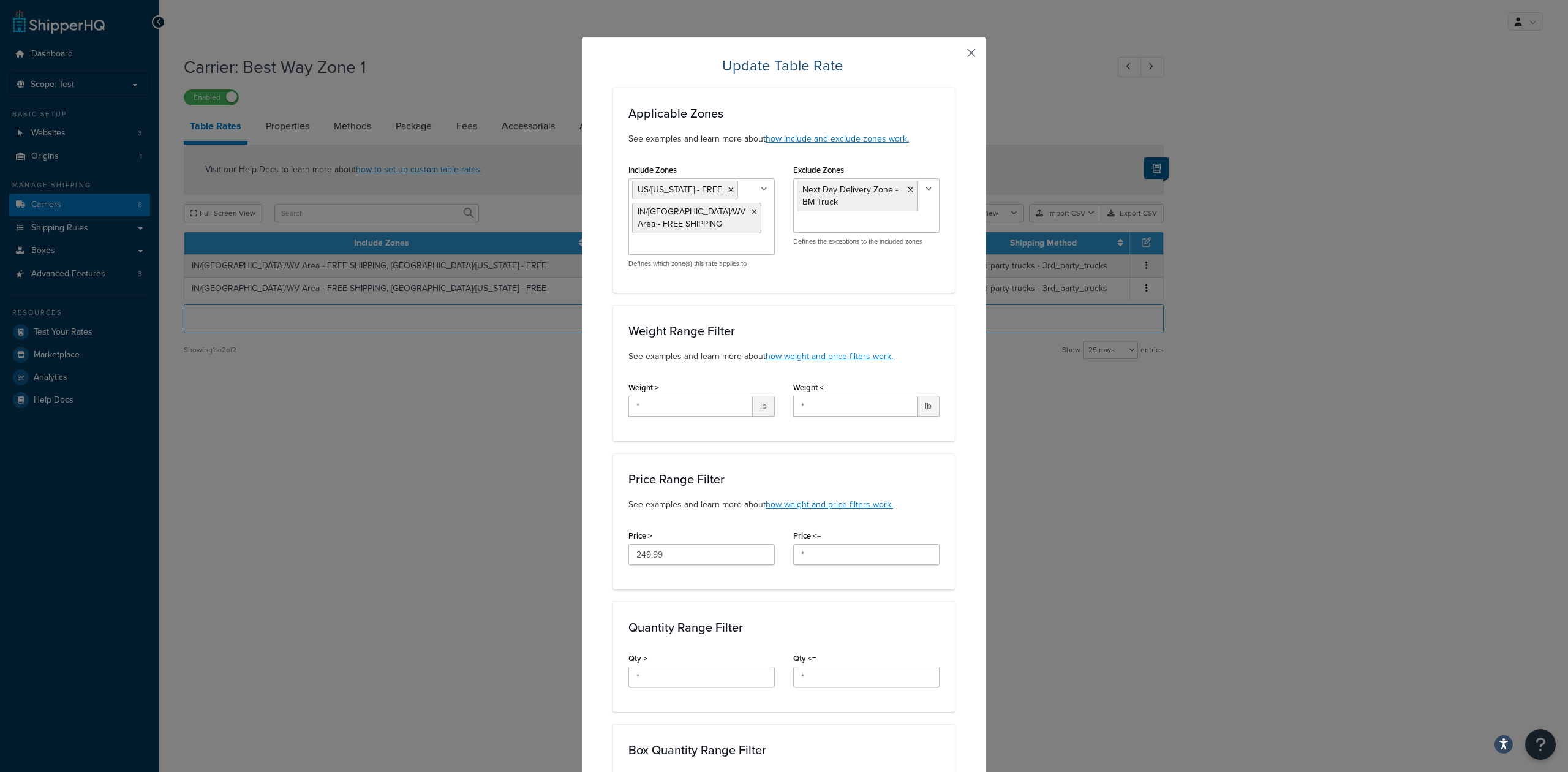
click at [955, 55] on button "button" at bounding box center [953, 57] width 3 height 3
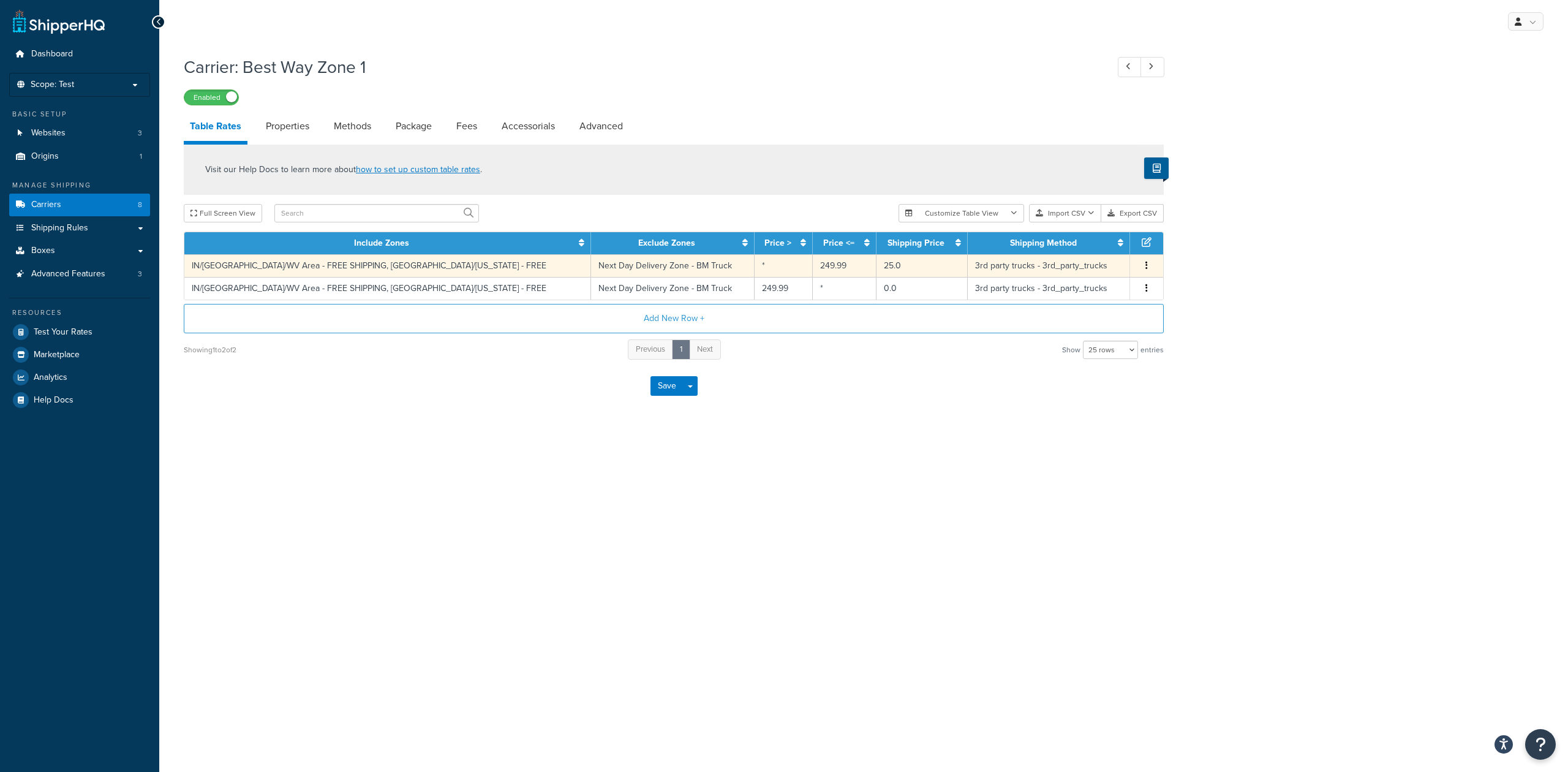
click at [1111, 267] on td "3rd party trucks - 3rd_party_trucks" at bounding box center [1049, 265] width 163 height 23
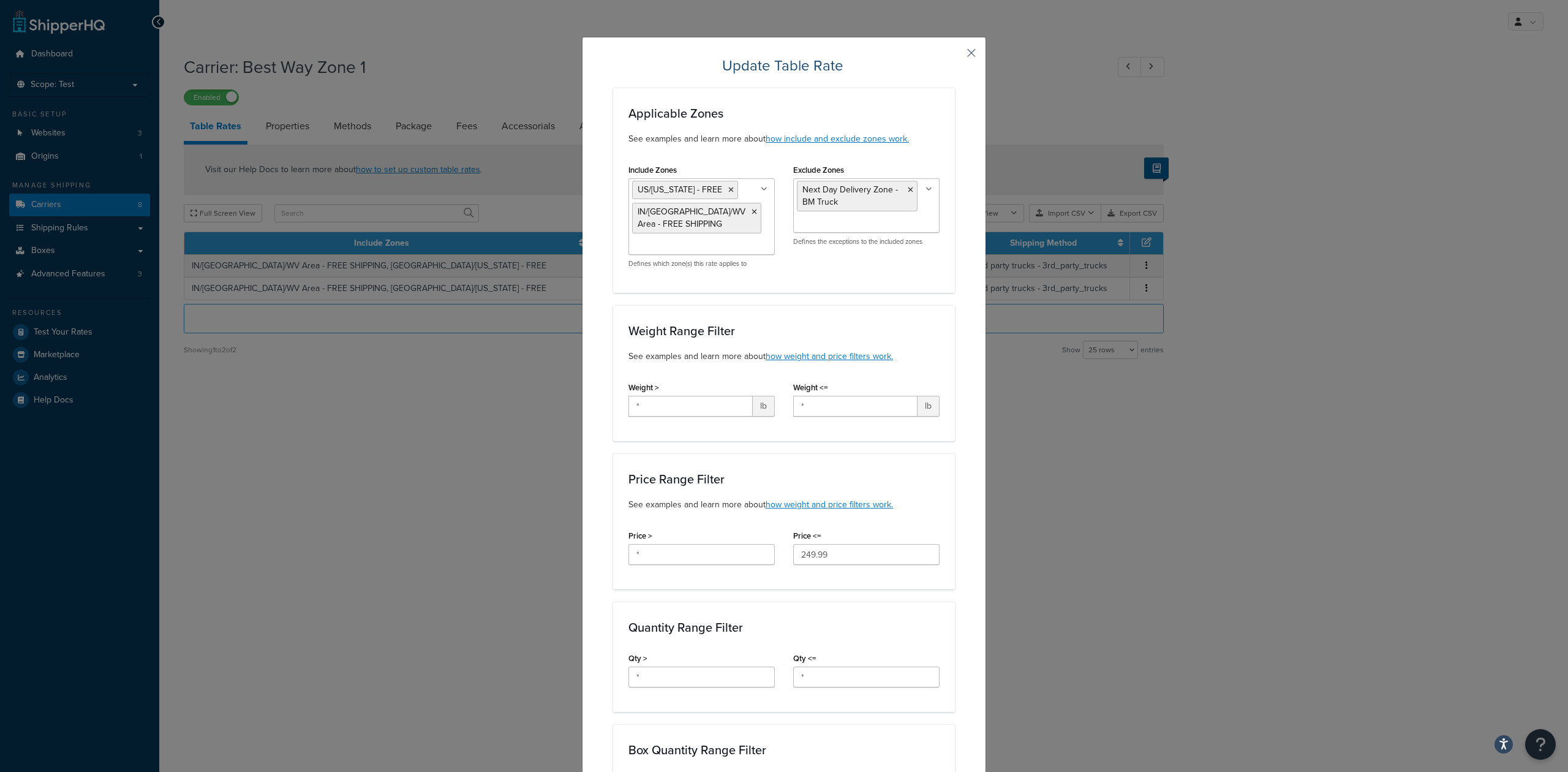
click at [955, 55] on button "button" at bounding box center [953, 57] width 3 height 3
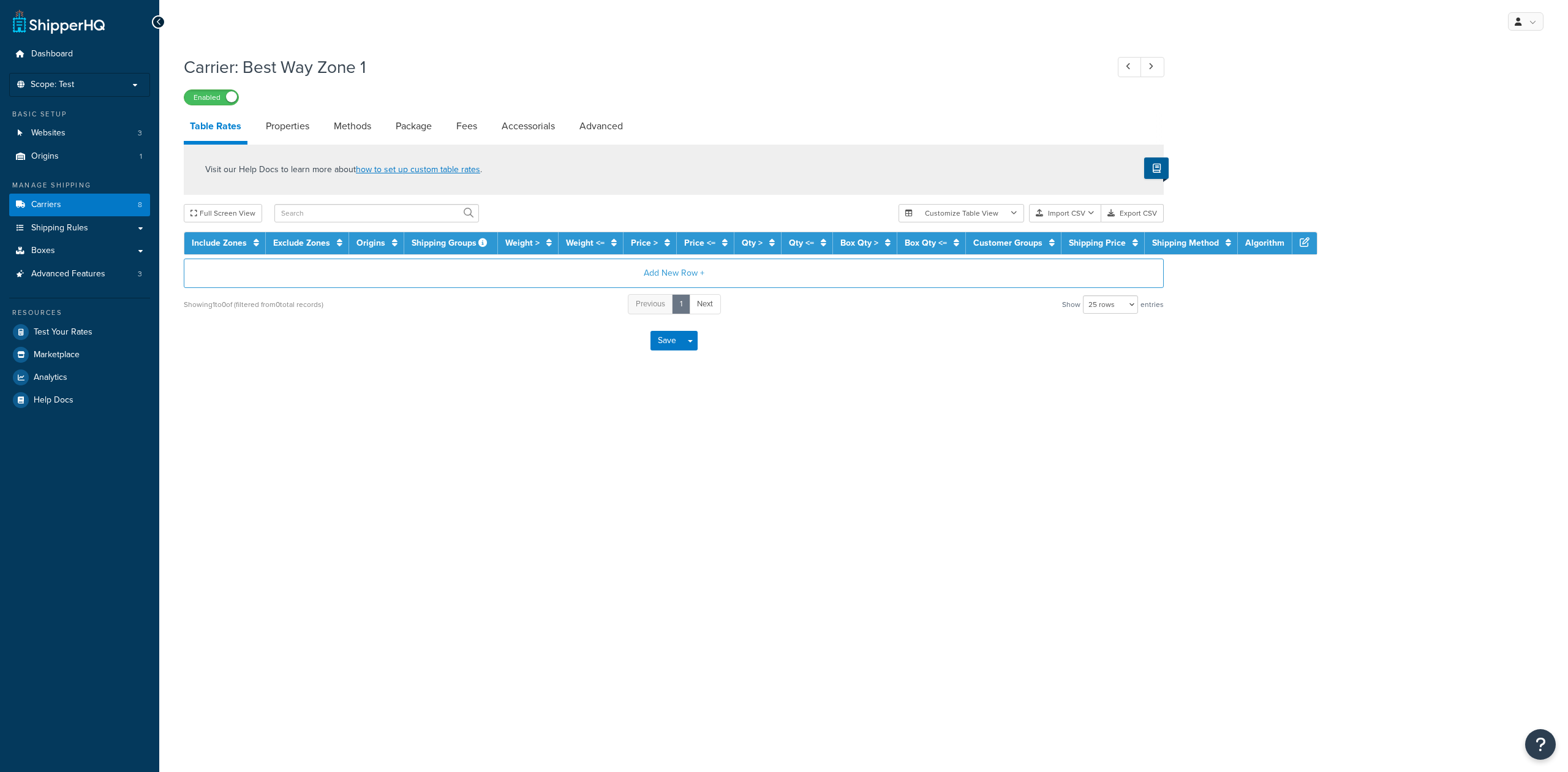
select select "25"
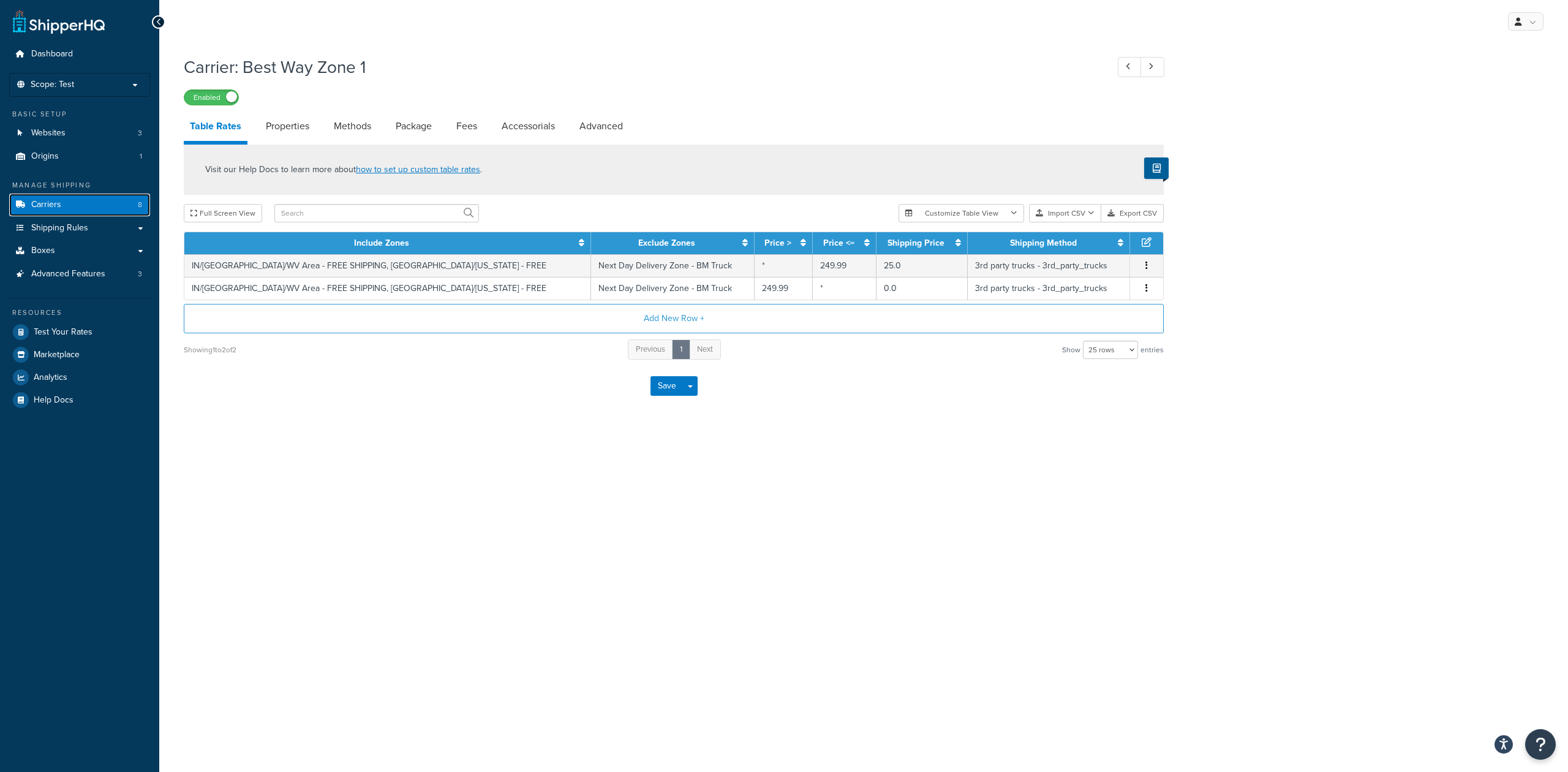
click at [49, 204] on span "Carriers" at bounding box center [46, 205] width 30 height 10
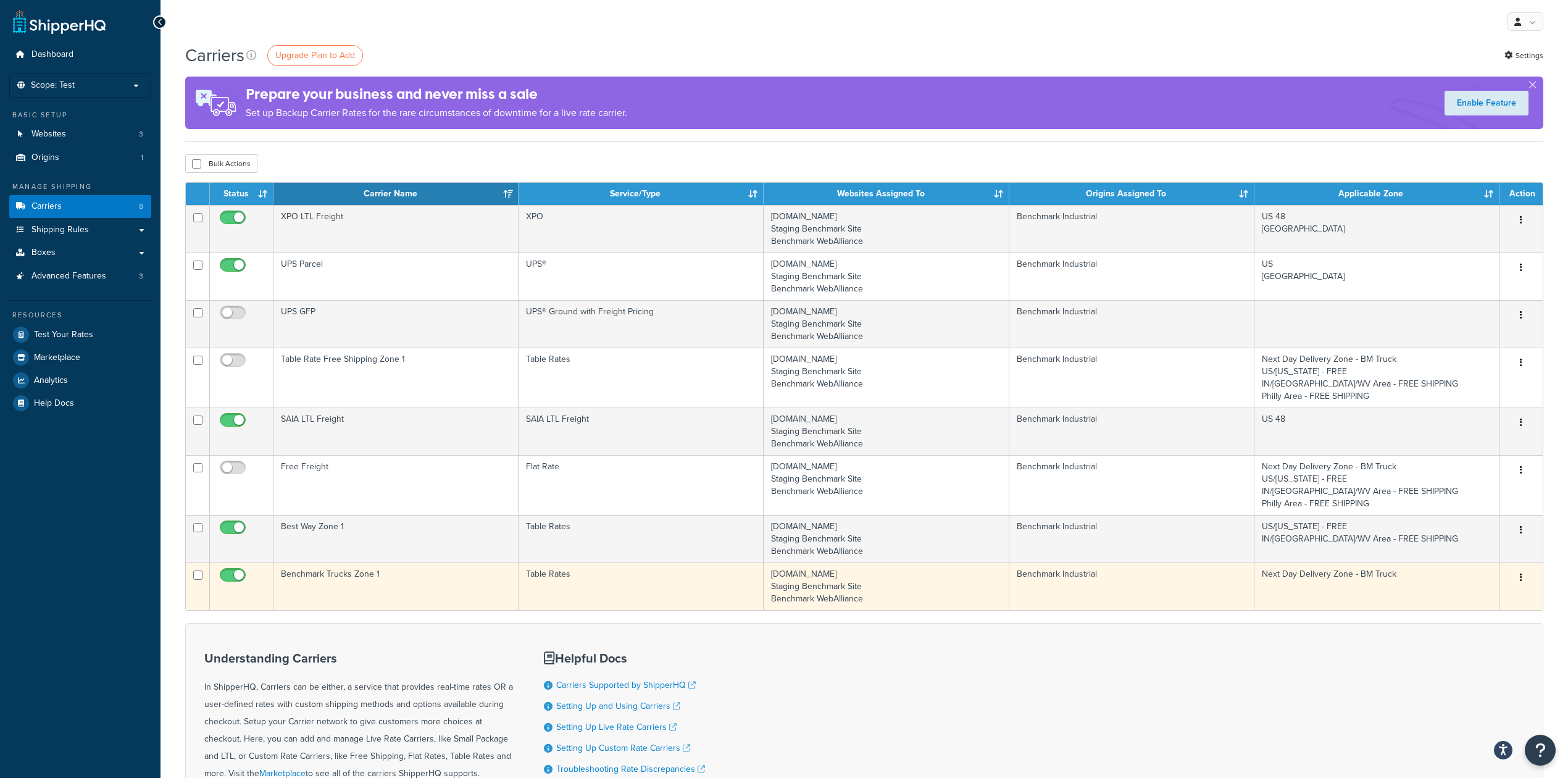
click at [412, 580] on td "Benchmark Trucks Zone 1" at bounding box center [396, 586] width 245 height 47
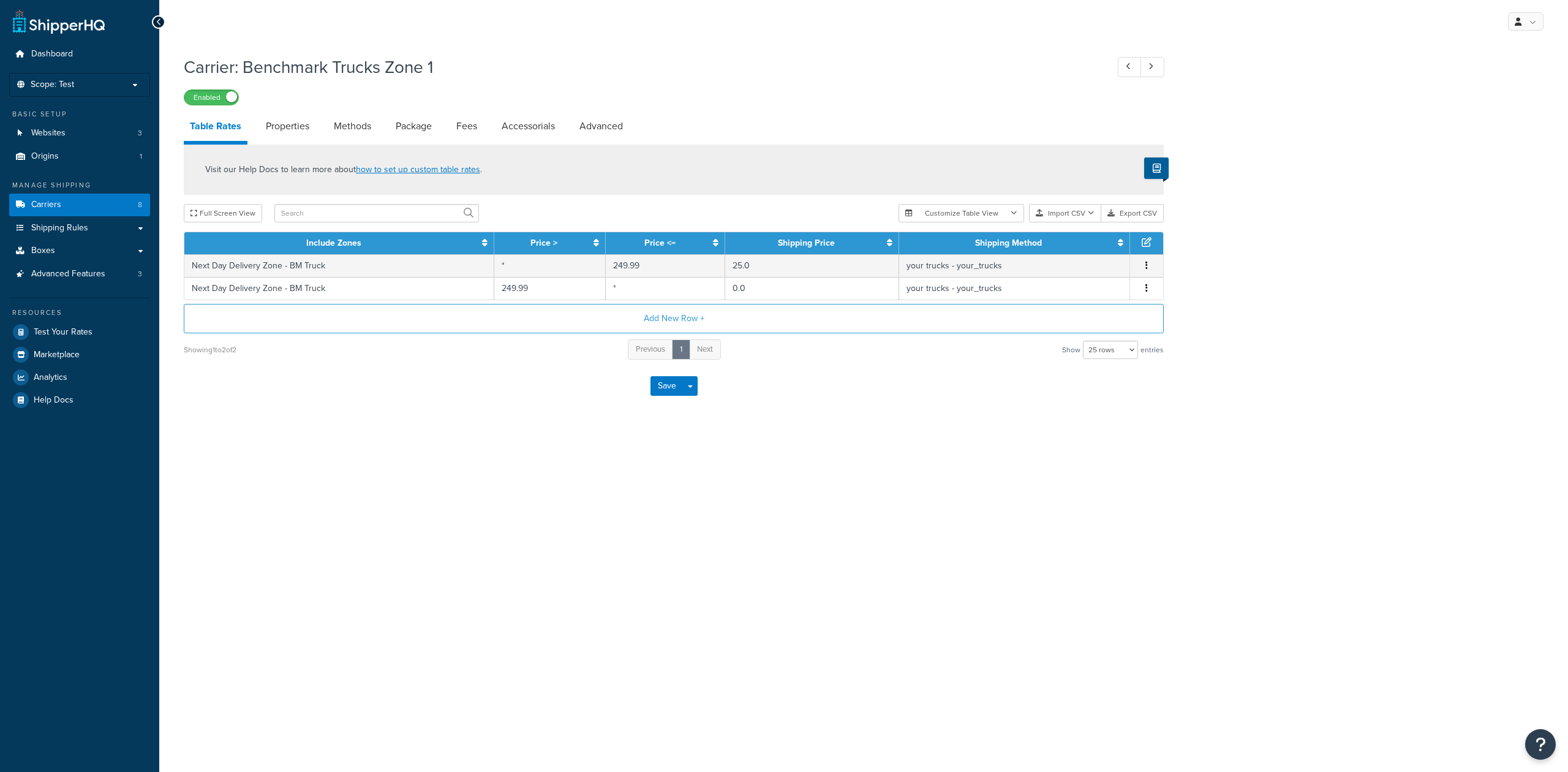
select select "25"
click at [1057, 265] on td "your trucks - your_trucks" at bounding box center [1015, 265] width 231 height 23
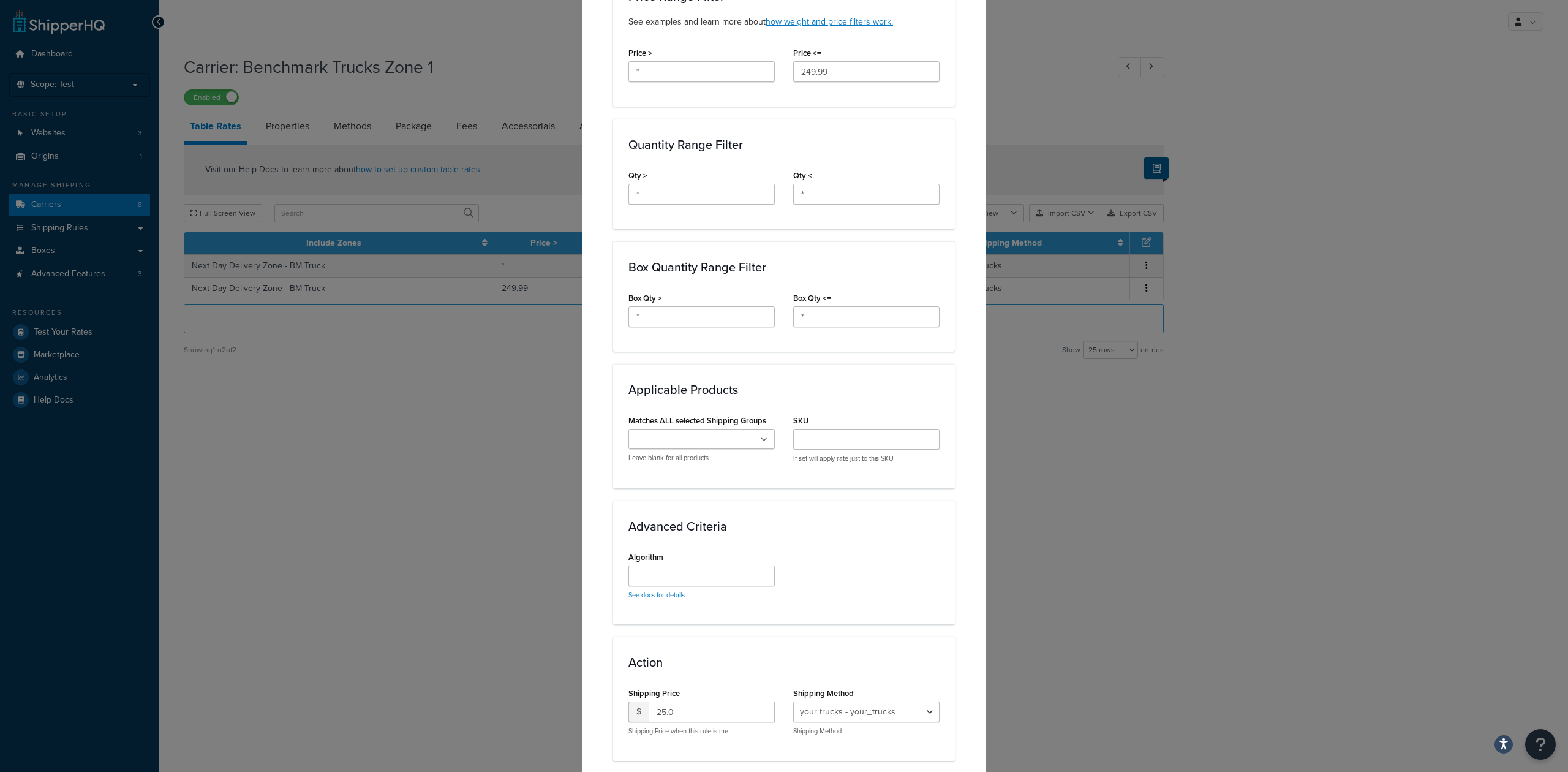
scroll to position [542, 0]
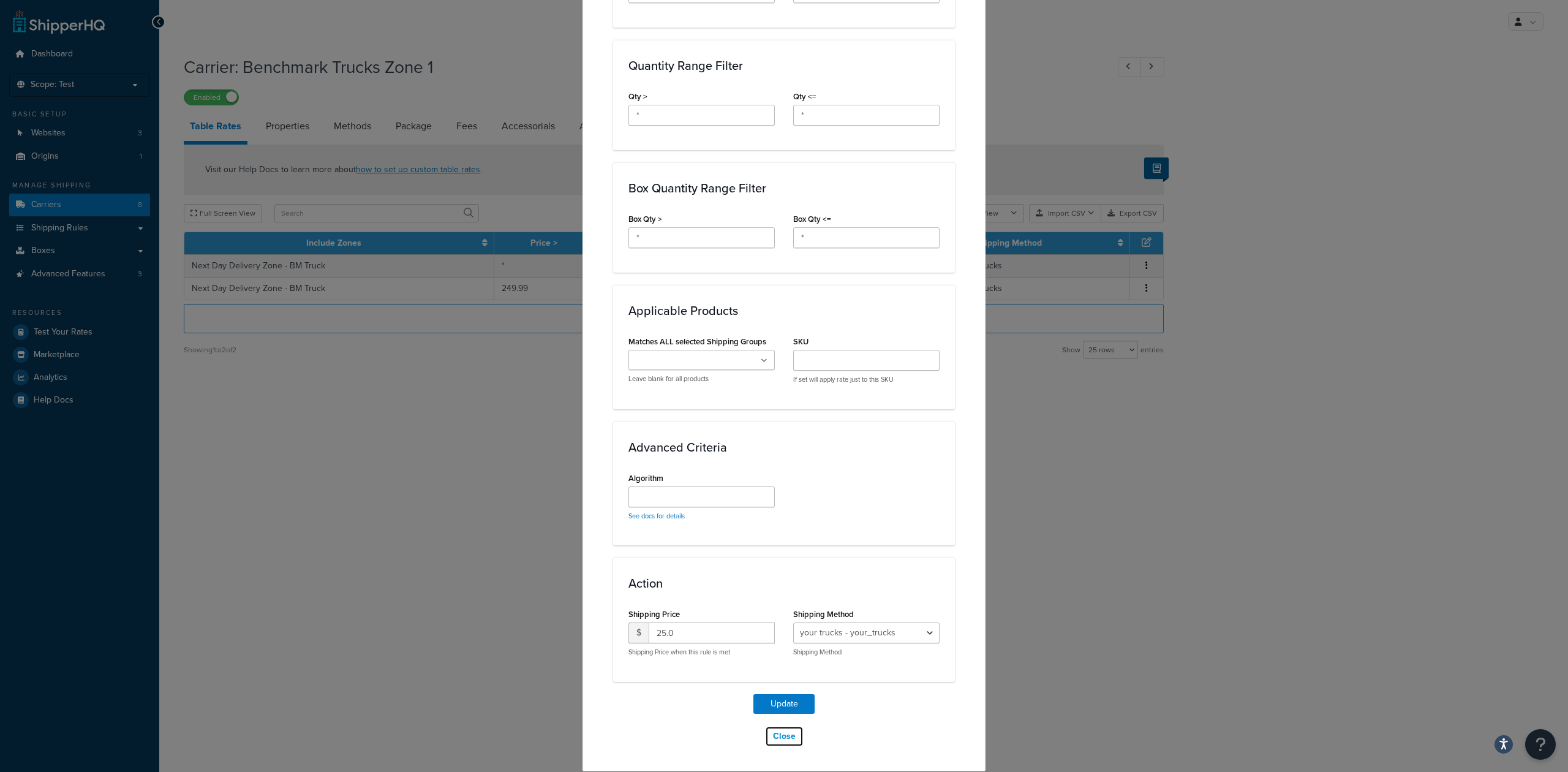
click at [784, 738] on button "Close" at bounding box center [785, 736] width 39 height 21
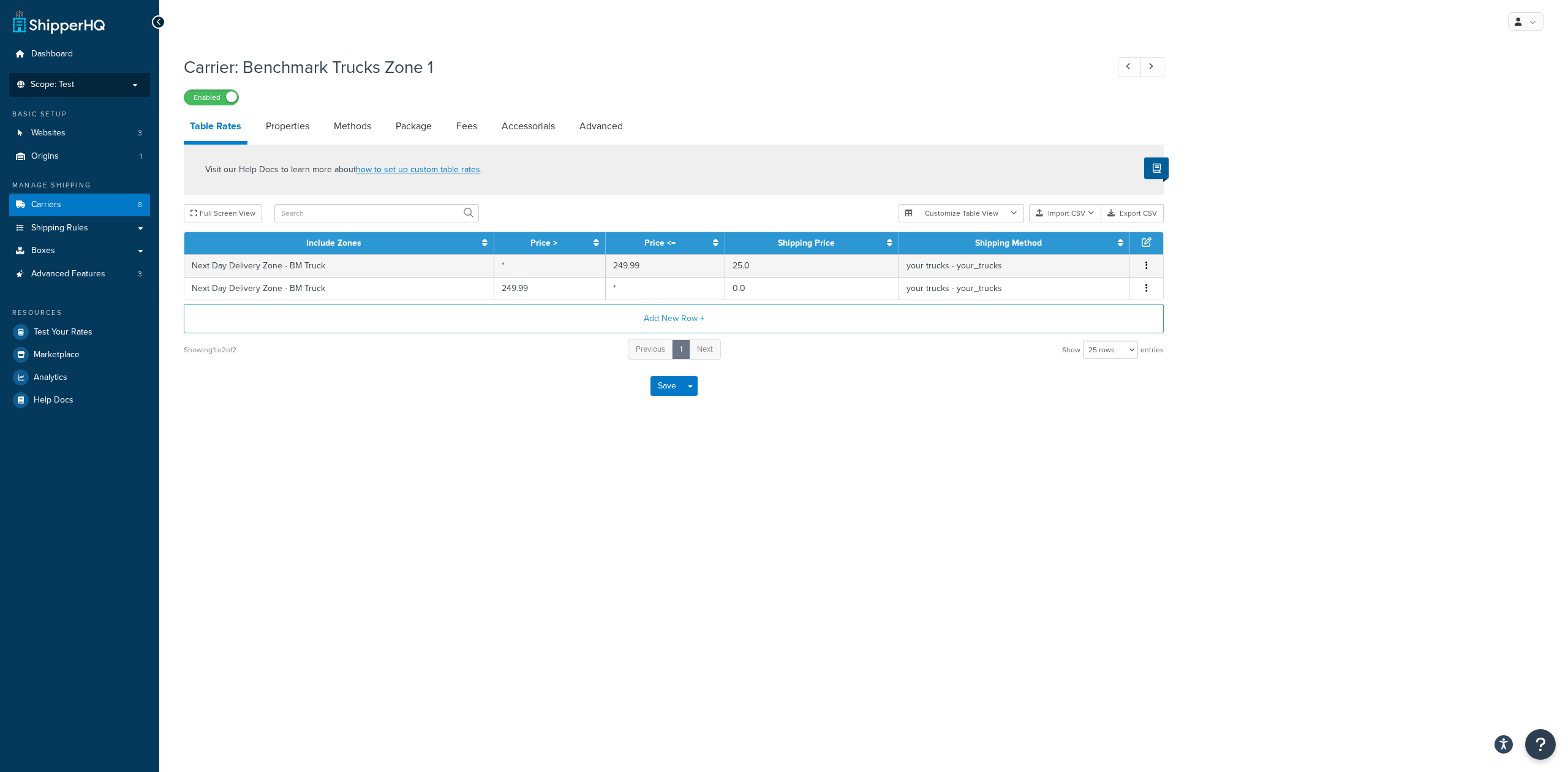
click at [82, 86] on p "Scope: Test" at bounding box center [80, 85] width 130 height 10
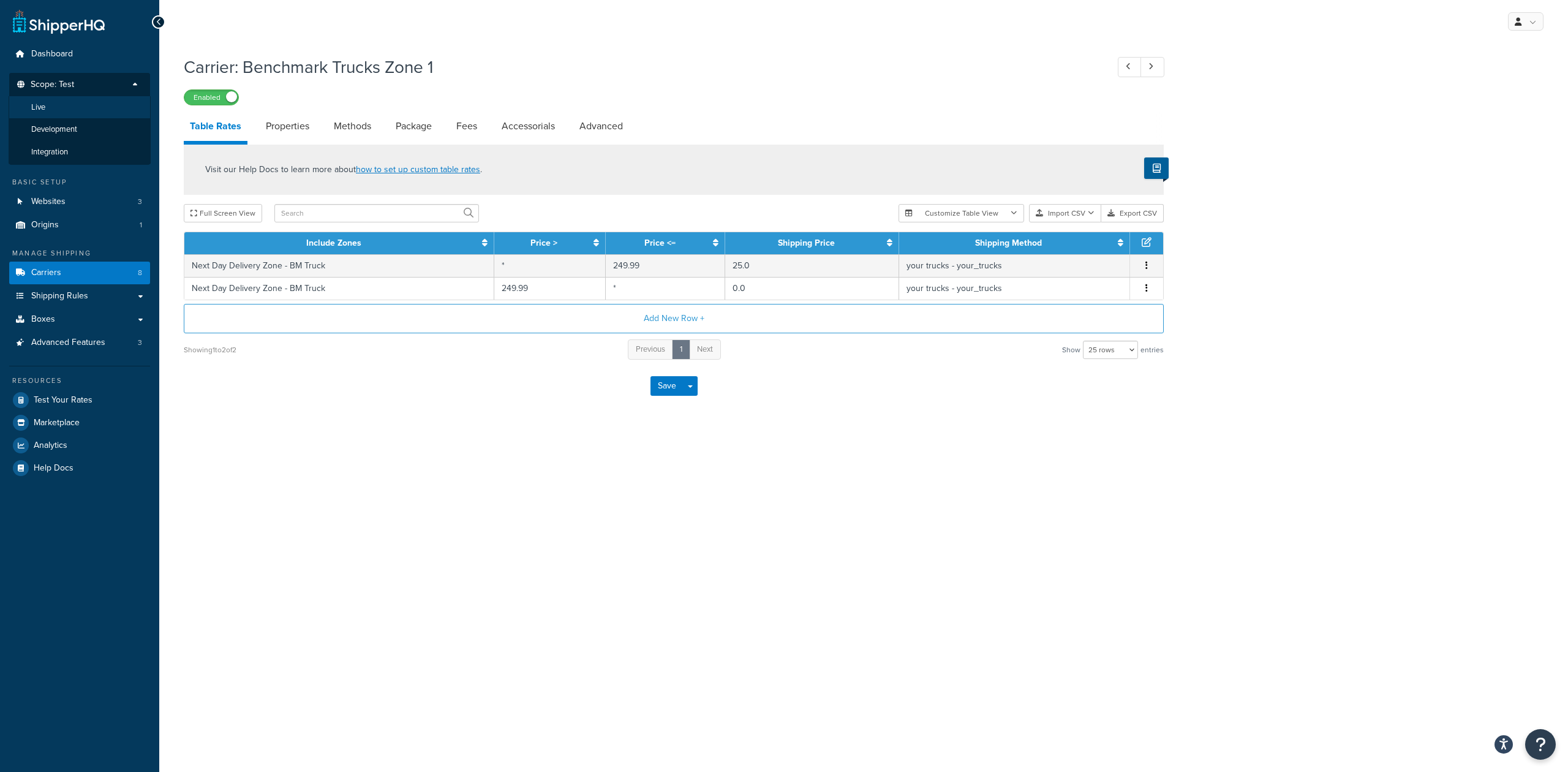
click at [52, 111] on li "Live" at bounding box center [80, 107] width 143 height 23
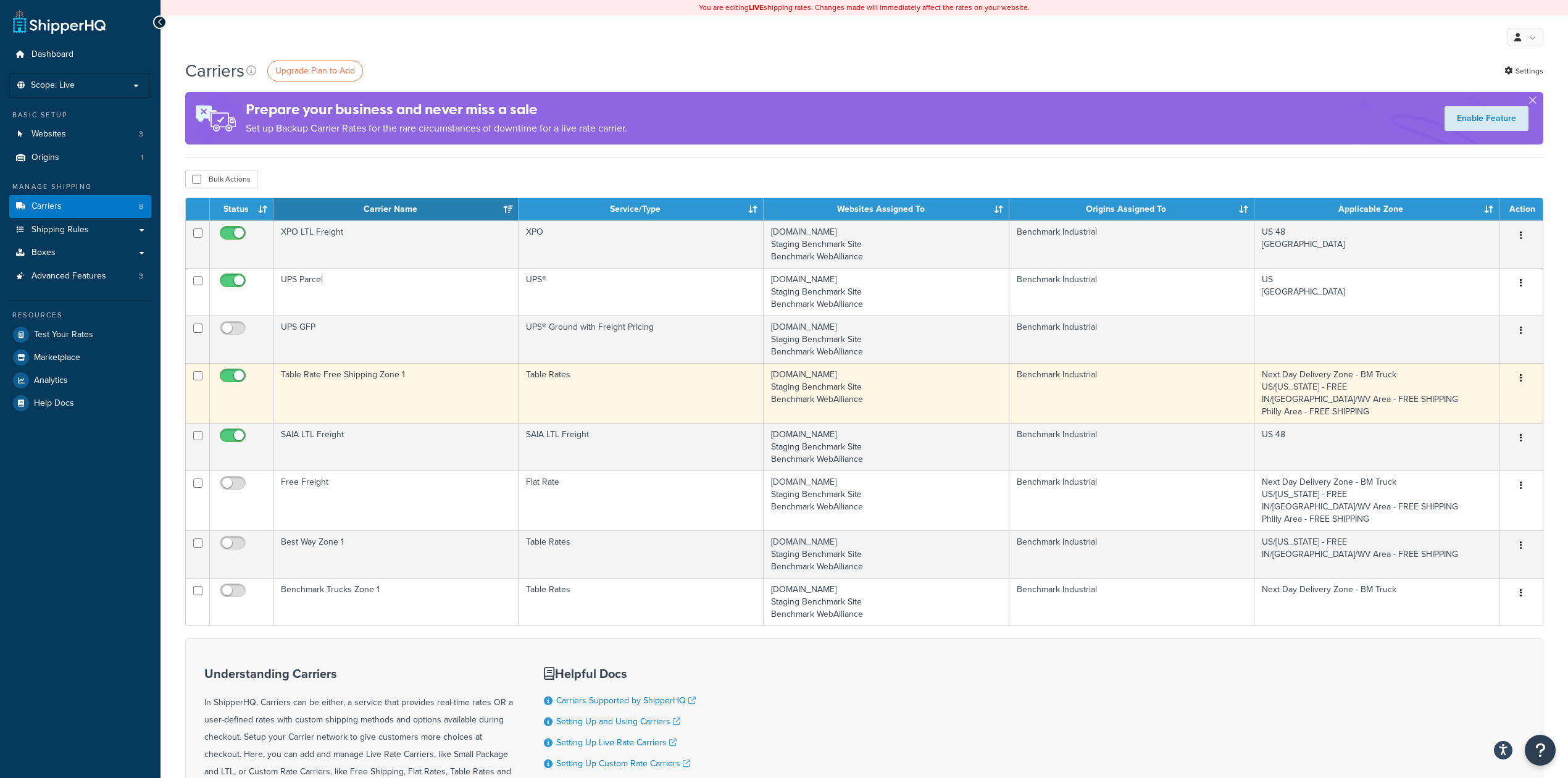
click at [442, 381] on td "Table Rate Free Shipping Zone 1" at bounding box center [396, 393] width 245 height 60
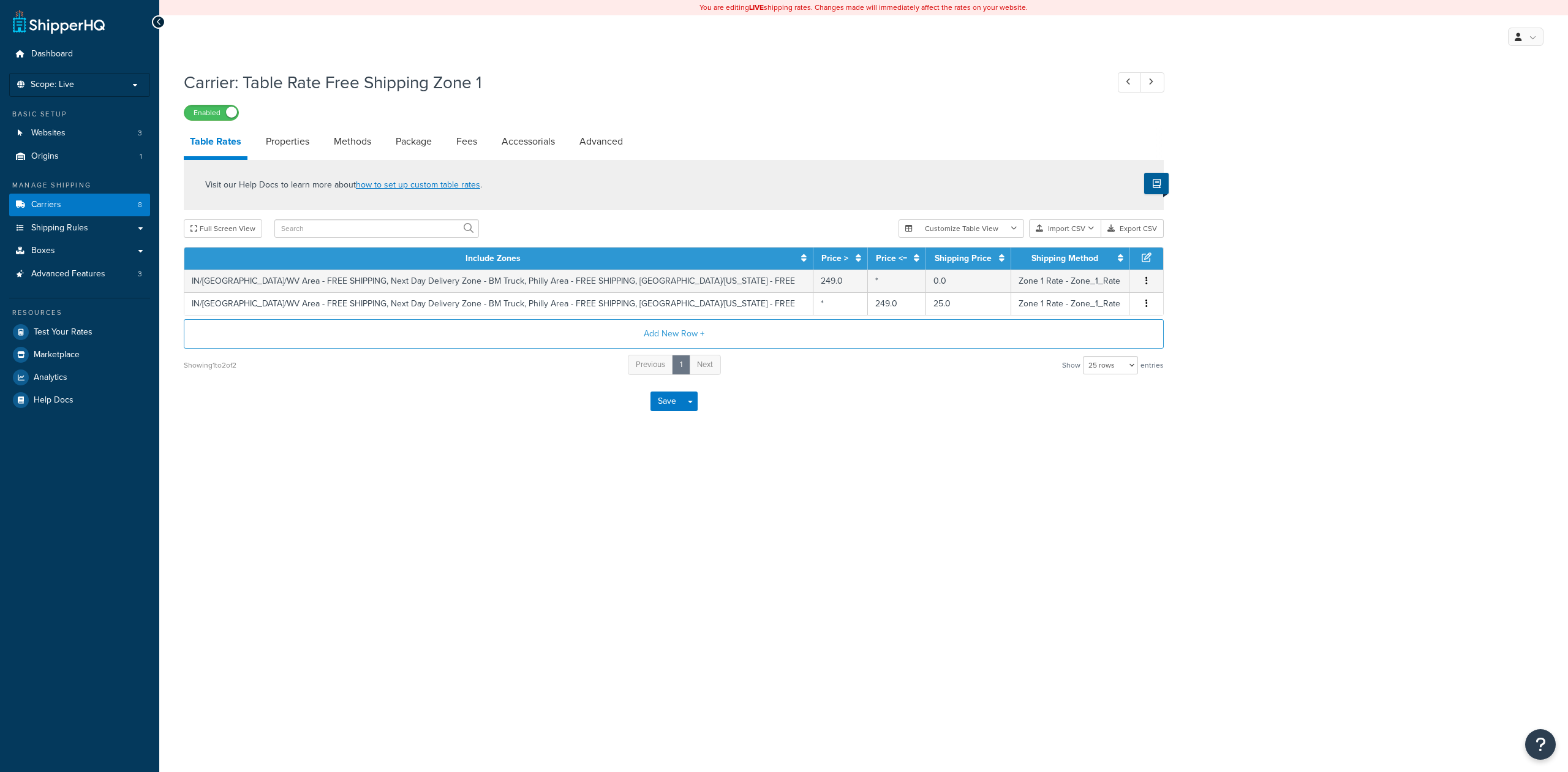
select select "25"
click at [1106, 278] on td "Zone 1 Rate - Zone_1_Rate" at bounding box center [1071, 280] width 119 height 23
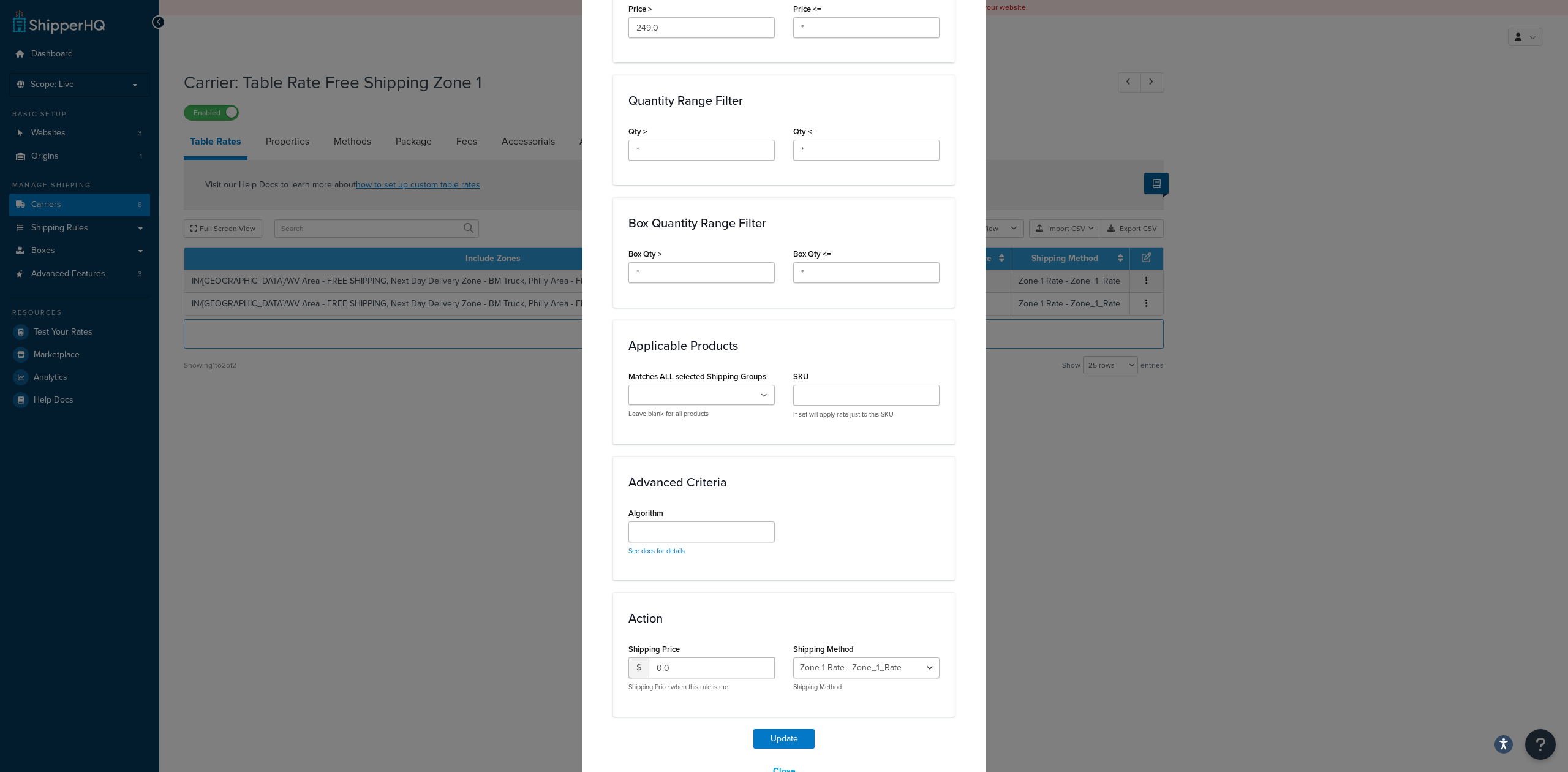
scroll to position [635, 0]
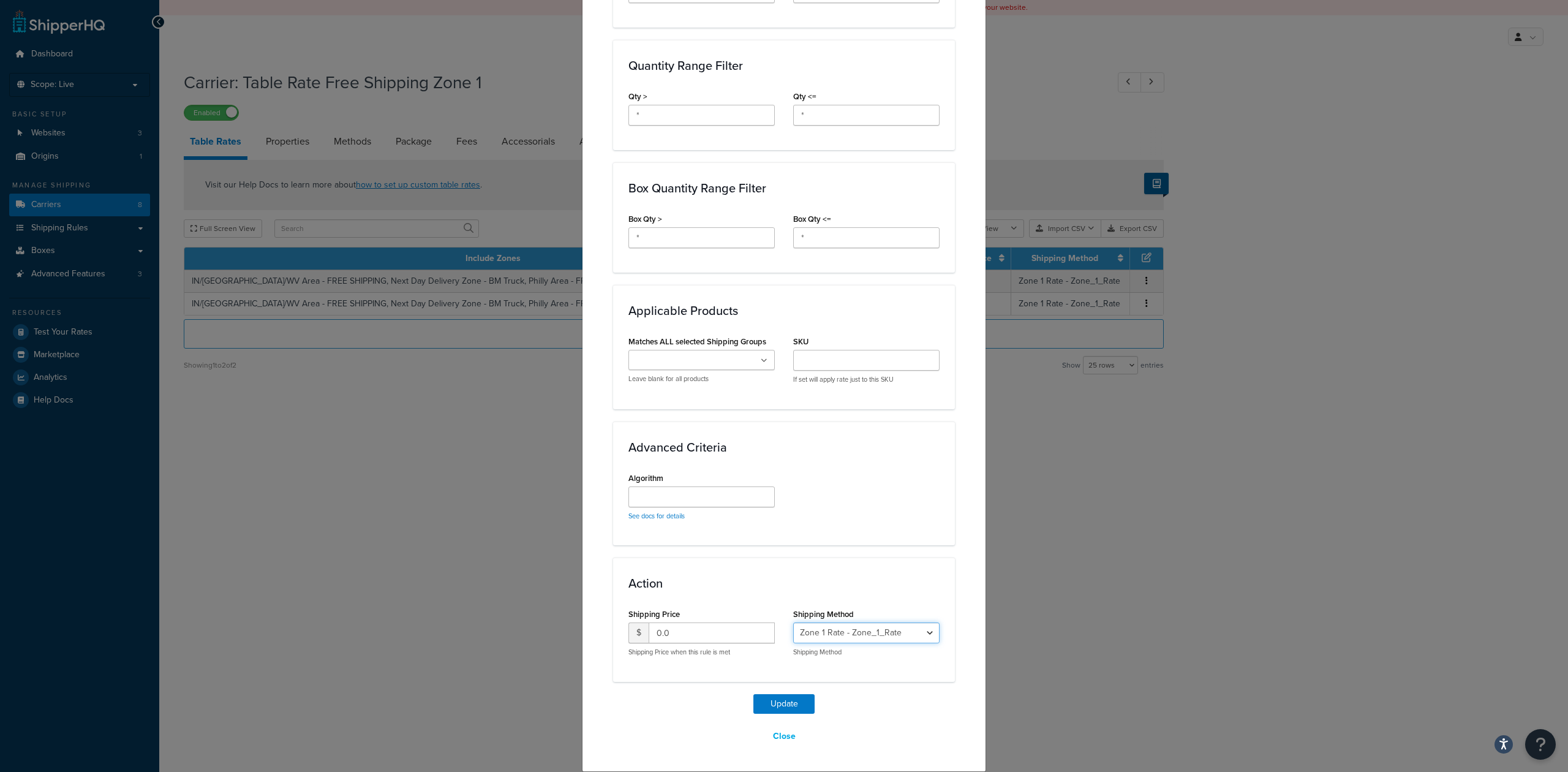
click at [922, 635] on select "Zone 1 Rate - Zone_1_Rate Zone 1 Shipping - Free_Freight_(for_orders_$250+)_-_F…" at bounding box center [866, 632] width 147 height 21
click at [922, 595] on div "Action Shipping Price $ 0.0 Shipping Price when this rule is met Shipping Metho…" at bounding box center [784, 619] width 342 height 124
click at [900, 628] on select "Zone 1 Rate - Zone_1_Rate Zone 1 Shipping - Free_Freight_(for_orders_$250+)_-_F…" at bounding box center [866, 632] width 147 height 21
click at [911, 574] on div "Action Shipping Price $ 0.0 Shipping Price when this rule is met Shipping Metho…" at bounding box center [784, 619] width 342 height 124
click at [787, 735] on button "Close" at bounding box center [785, 736] width 39 height 21
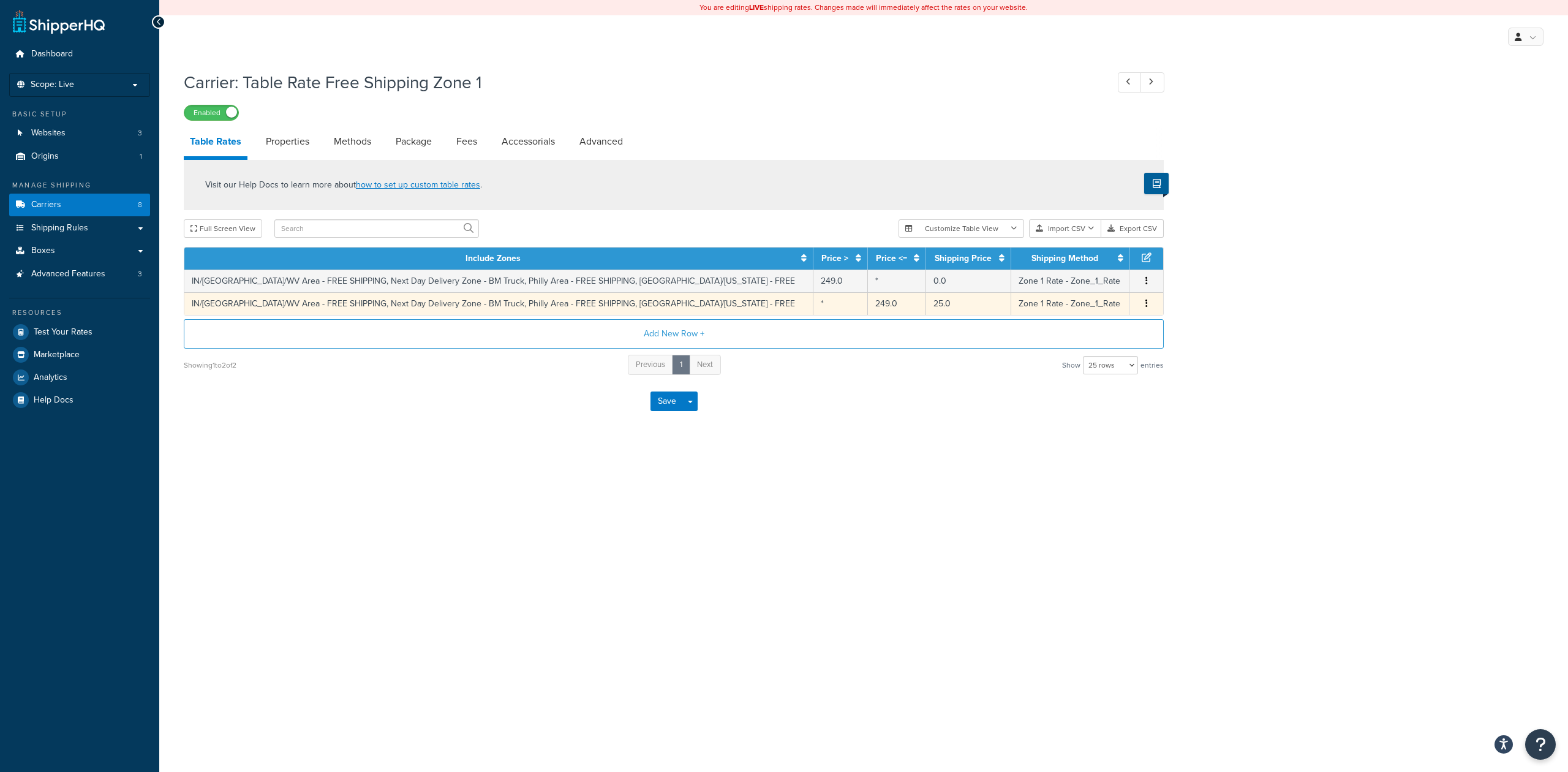
click at [1108, 301] on td "Zone 1 Rate - Zone_1_Rate" at bounding box center [1071, 303] width 119 height 23
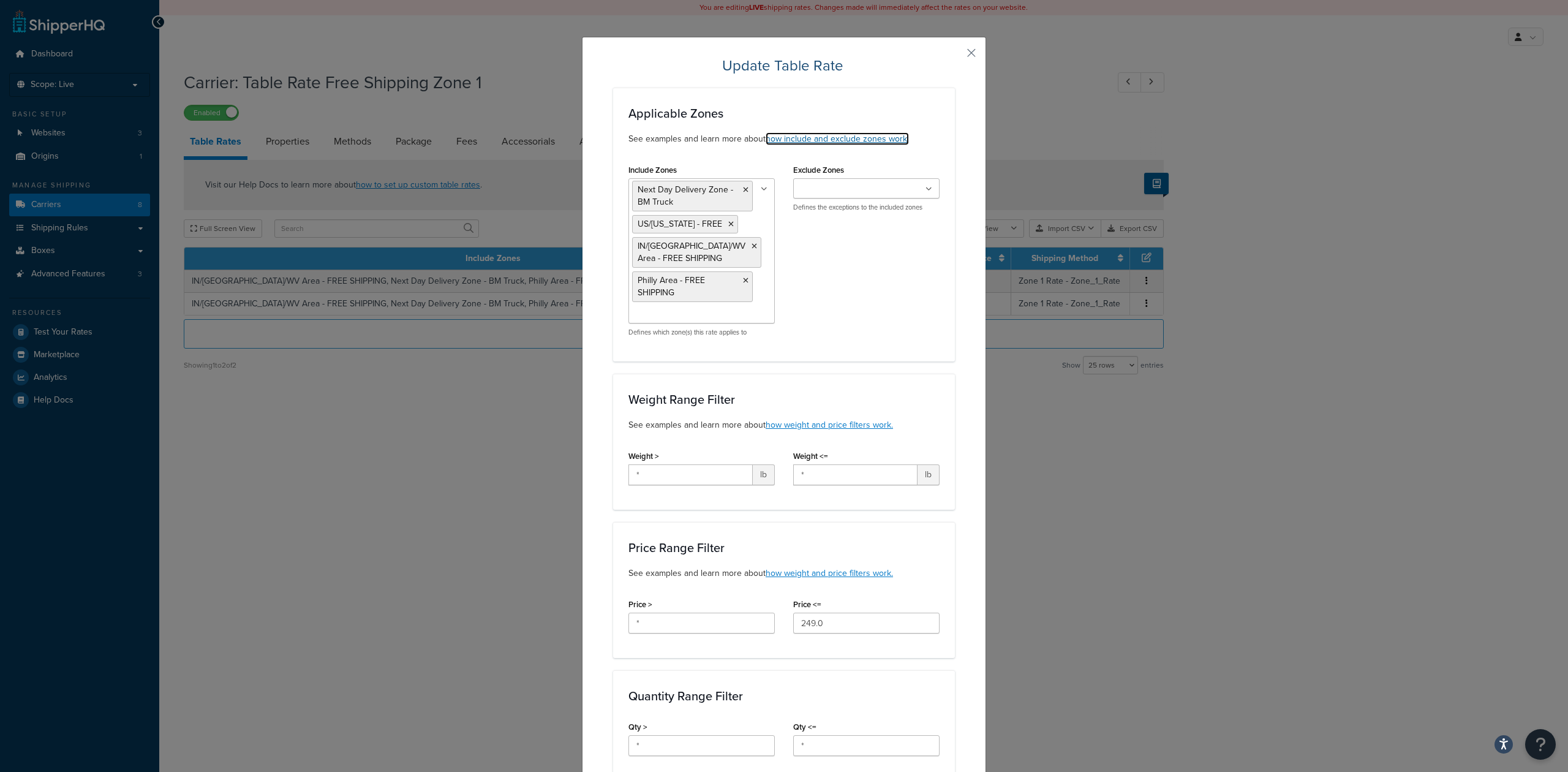
click at [864, 140] on link "how include and exclude zones work." at bounding box center [837, 138] width 143 height 13
click at [955, 55] on button "button" at bounding box center [953, 57] width 3 height 3
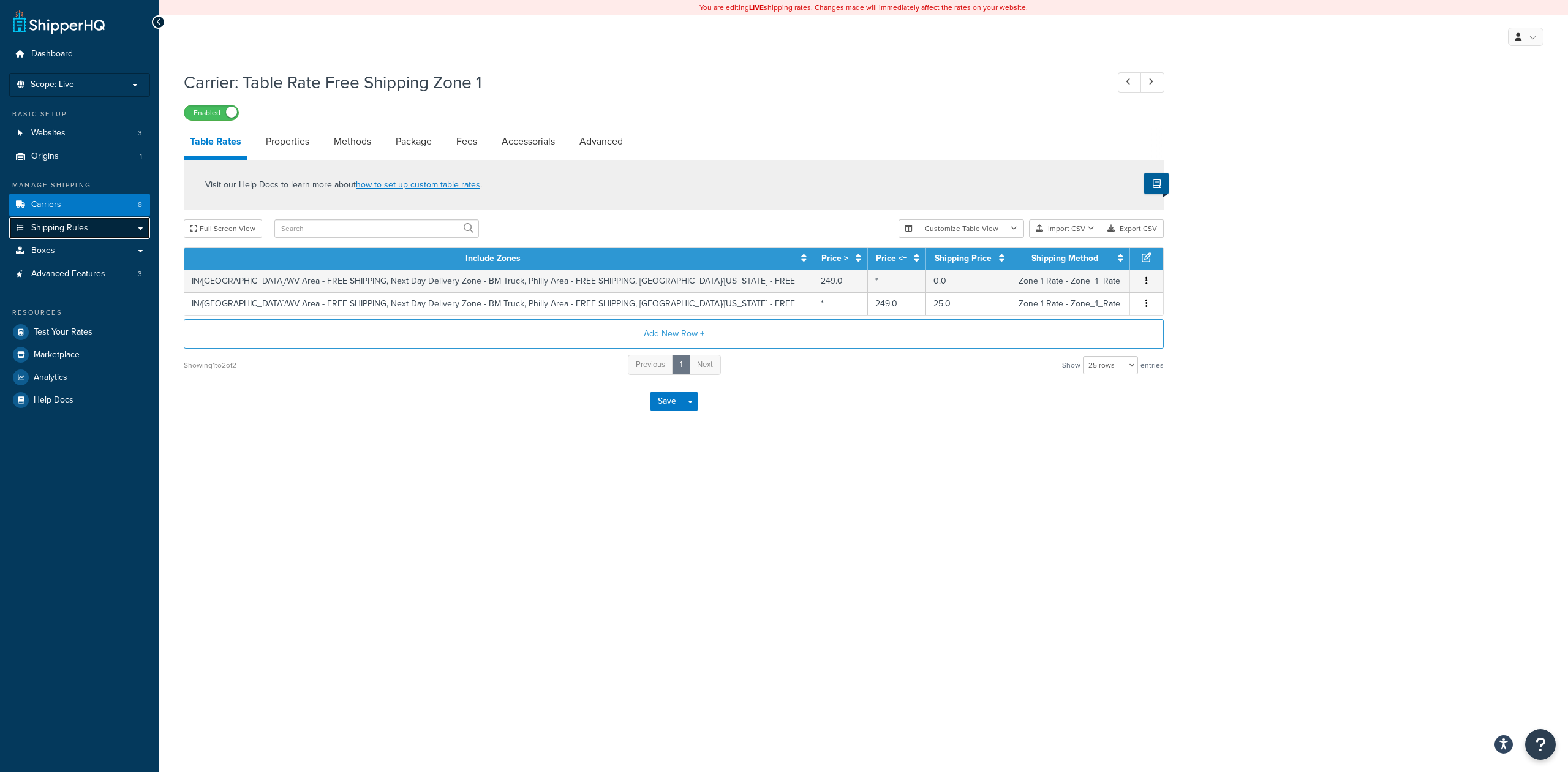
click at [101, 229] on link "Shipping Rules" at bounding box center [80, 228] width 141 height 23
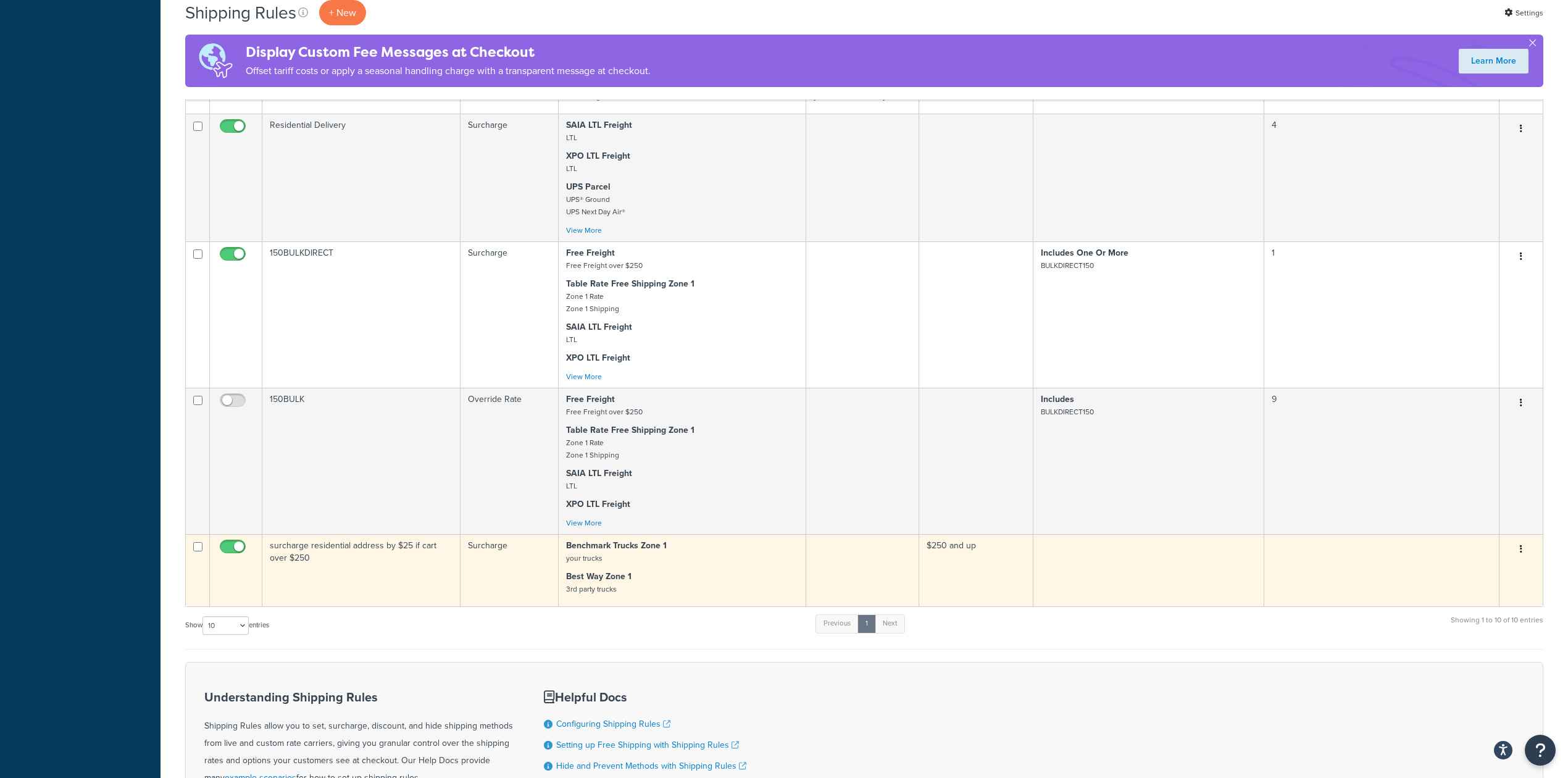
scroll to position [823, 0]
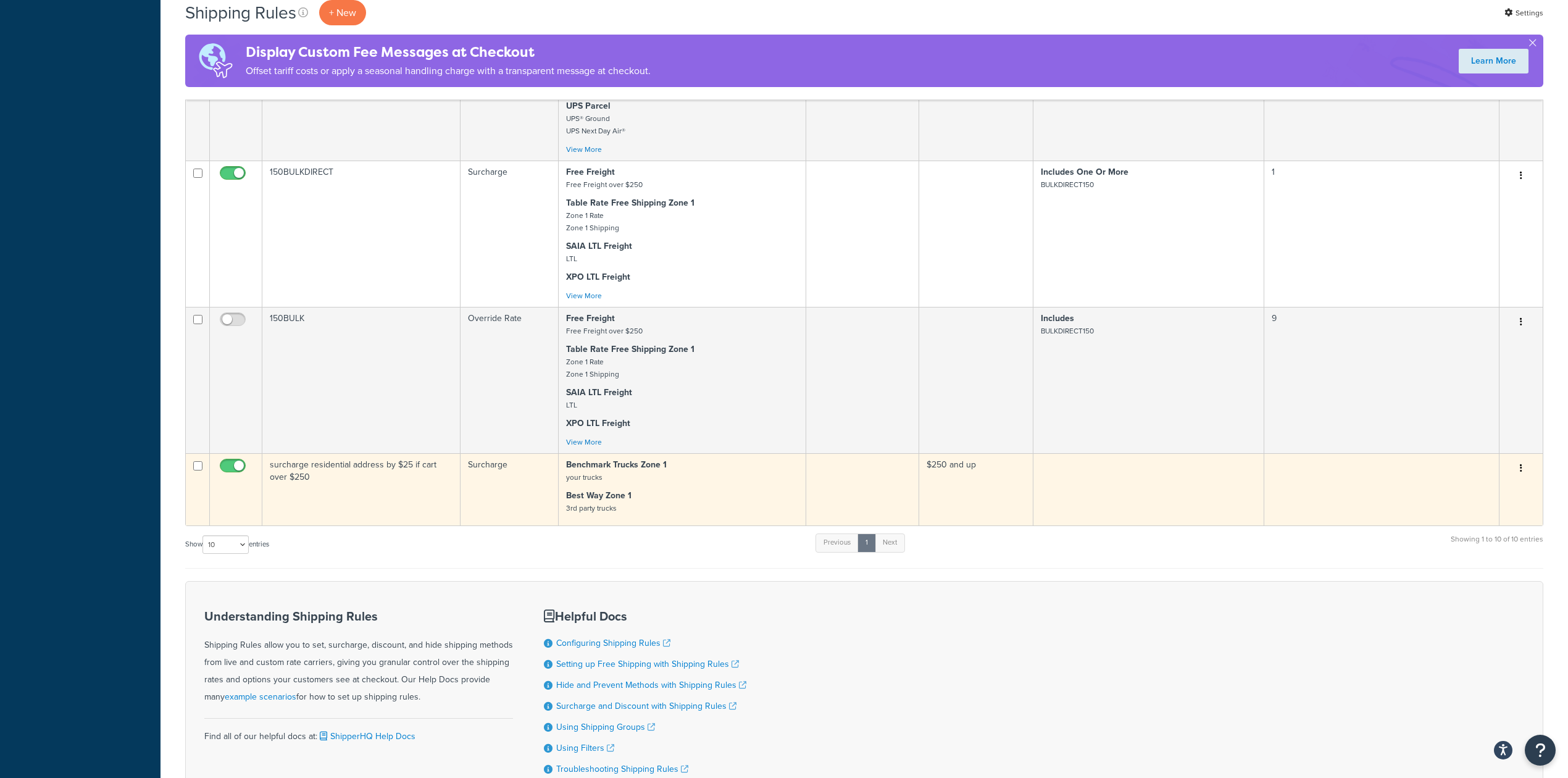
click at [700, 487] on td "Benchmark Trucks Zone 1 your trucks Best Way Zone 1 3rd party trucks" at bounding box center [682, 488] width 248 height 72
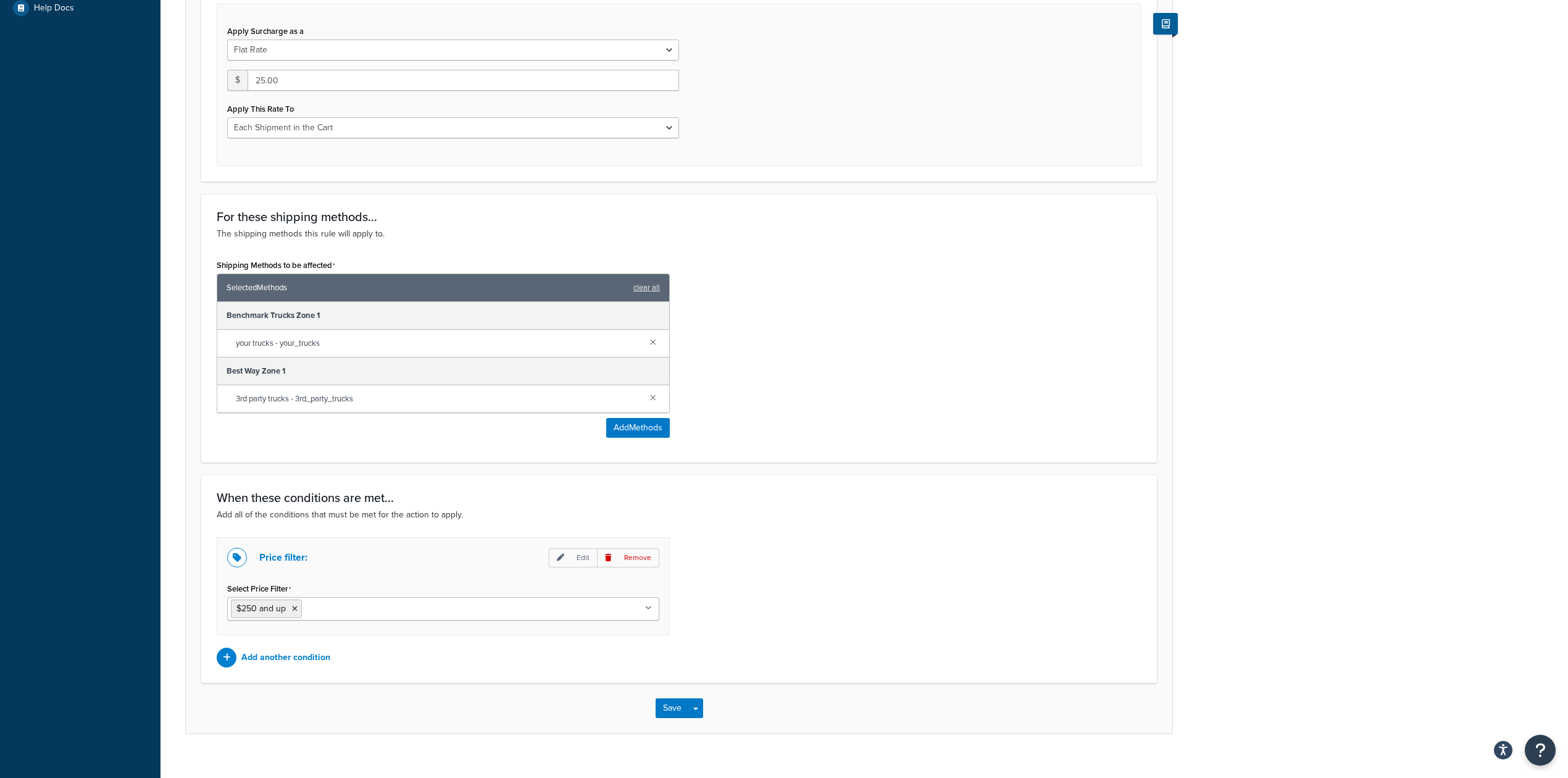
scroll to position [493, 0]
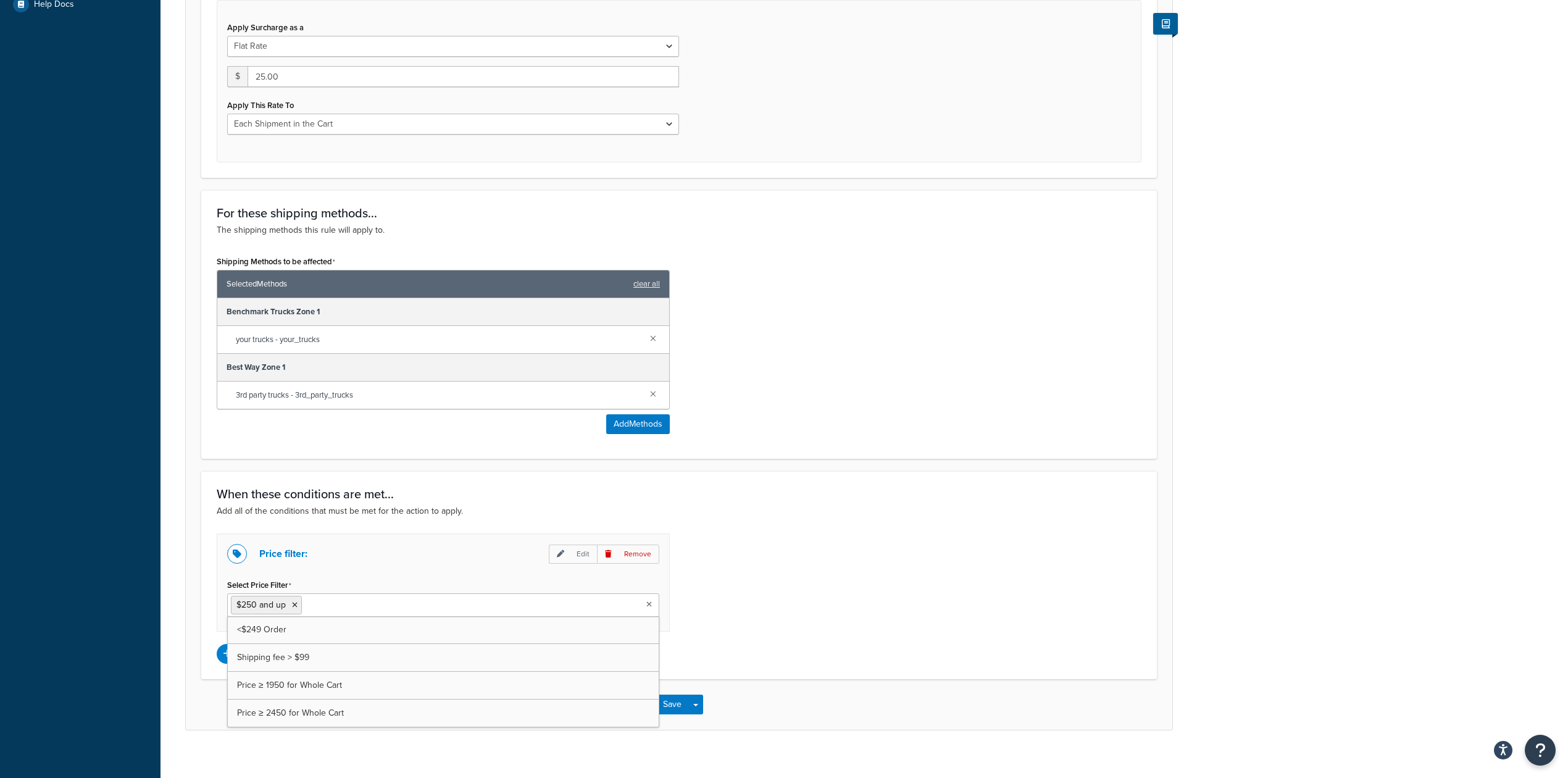
click at [648, 607] on icon at bounding box center [649, 604] width 6 height 8
click at [888, 613] on div "Price filter: Edit Remove Select Price Filter $250 and up <$249 Order Shipping …" at bounding box center [678, 598] width 943 height 130
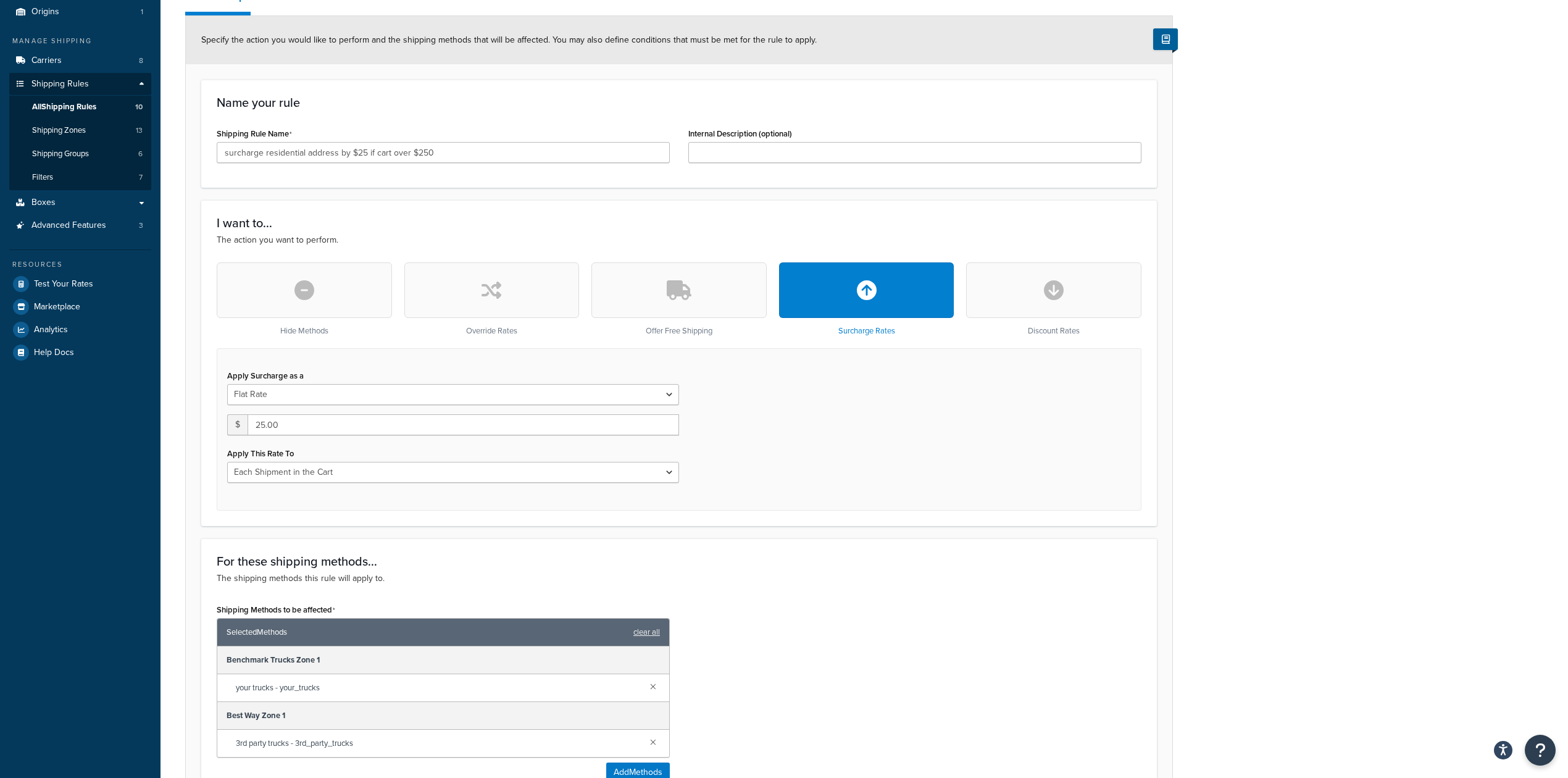
scroll to position [0, 0]
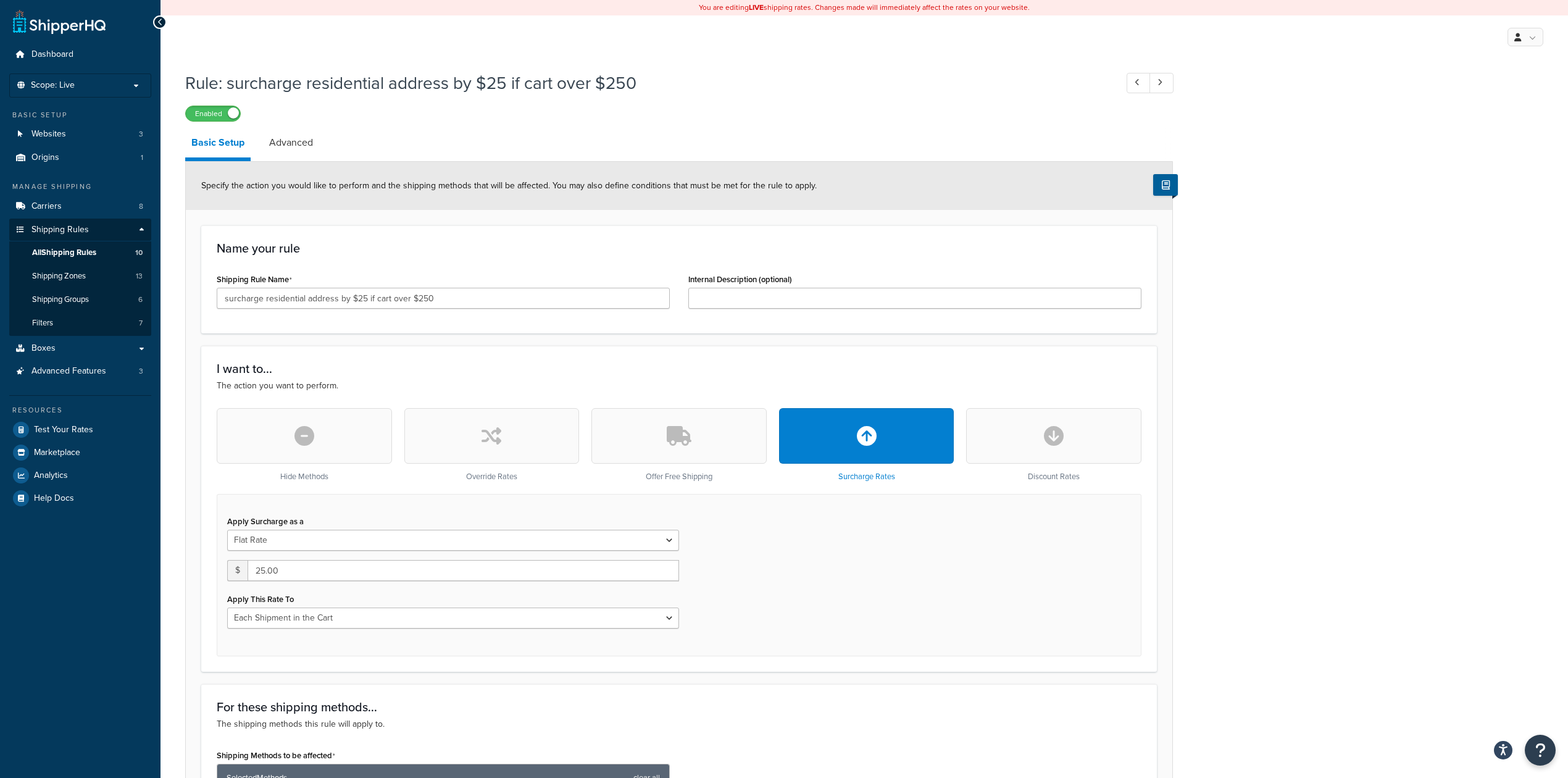
click at [914, 104] on div "Enabled" at bounding box center [678, 112] width 988 height 17
click at [1344, 184] on div "Rule: surcharge residential address by $25 if cart over $250 Enabled Basic Setu…" at bounding box center [864, 660] width 1407 height 1190
click at [737, 97] on div "Rule: surcharge residential address by $25 if cart over $250 Enabled" at bounding box center [678, 93] width 988 height 57
click at [74, 87] on span "Scope: Live" at bounding box center [53, 85] width 44 height 10
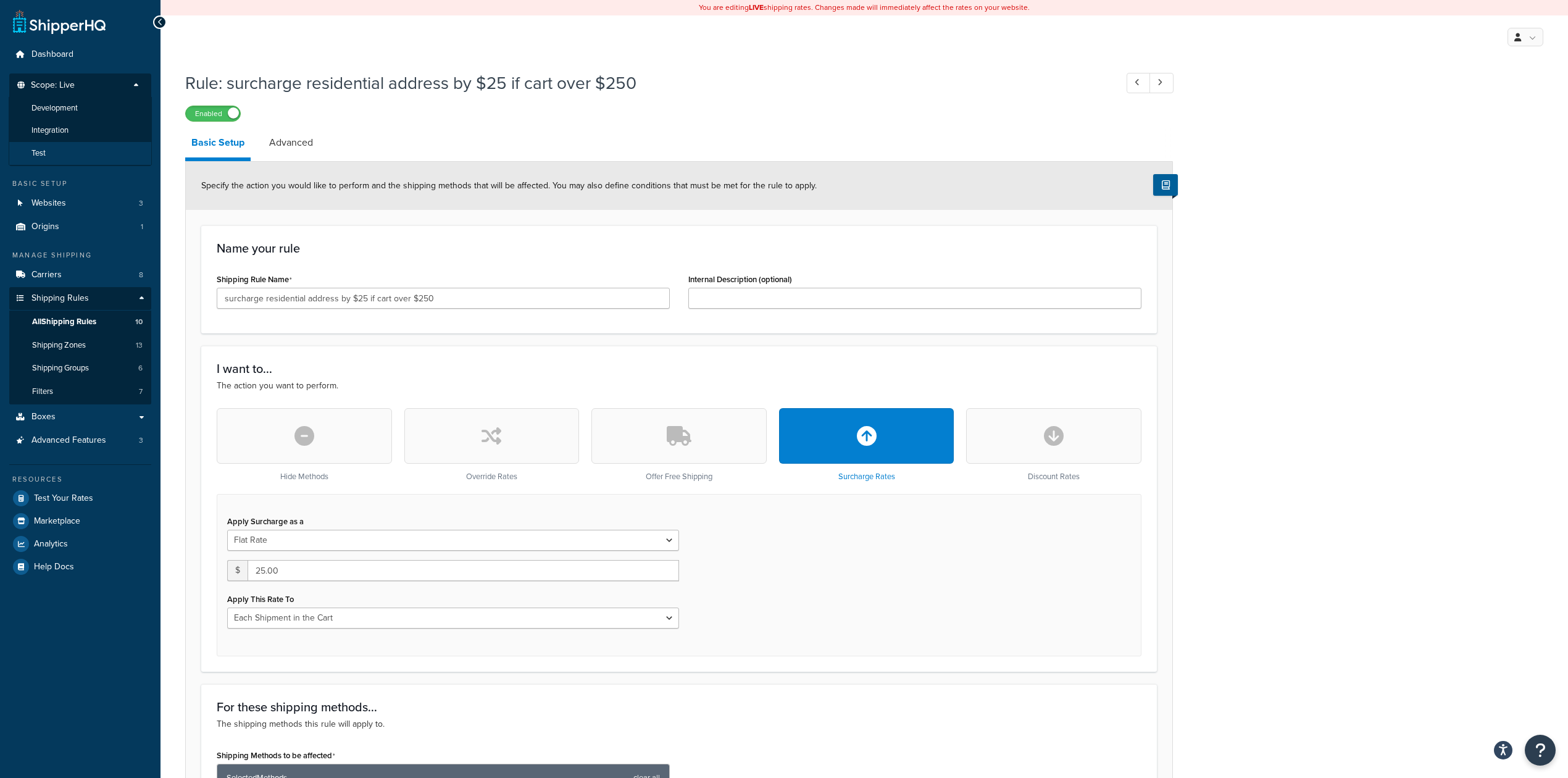
click at [74, 150] on li "Test" at bounding box center [80, 153] width 144 height 23
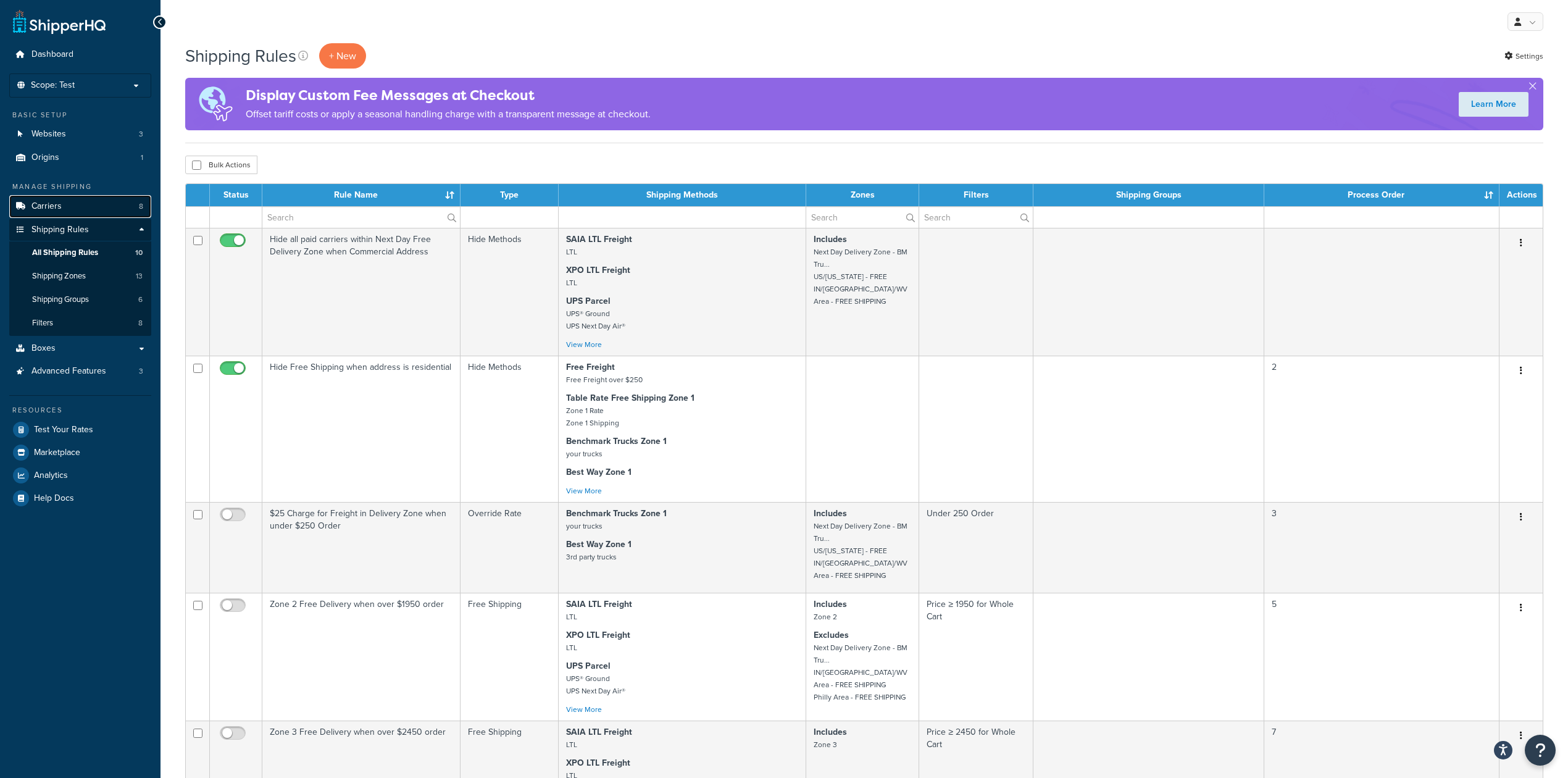
click at [94, 209] on link "Carriers 8" at bounding box center [80, 206] width 142 height 23
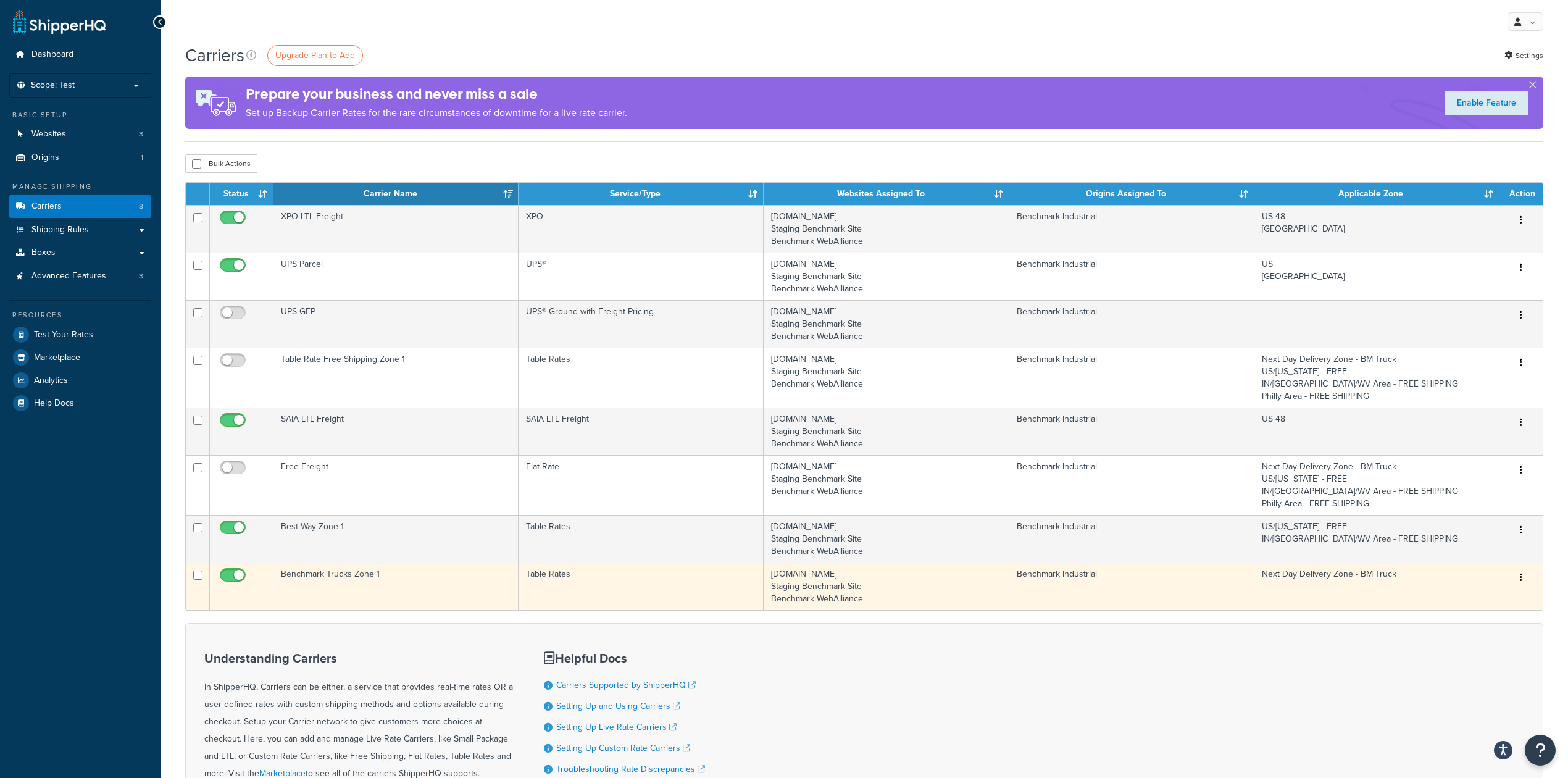
click at [440, 583] on td "Benchmark Trucks Zone 1" at bounding box center [396, 586] width 245 height 47
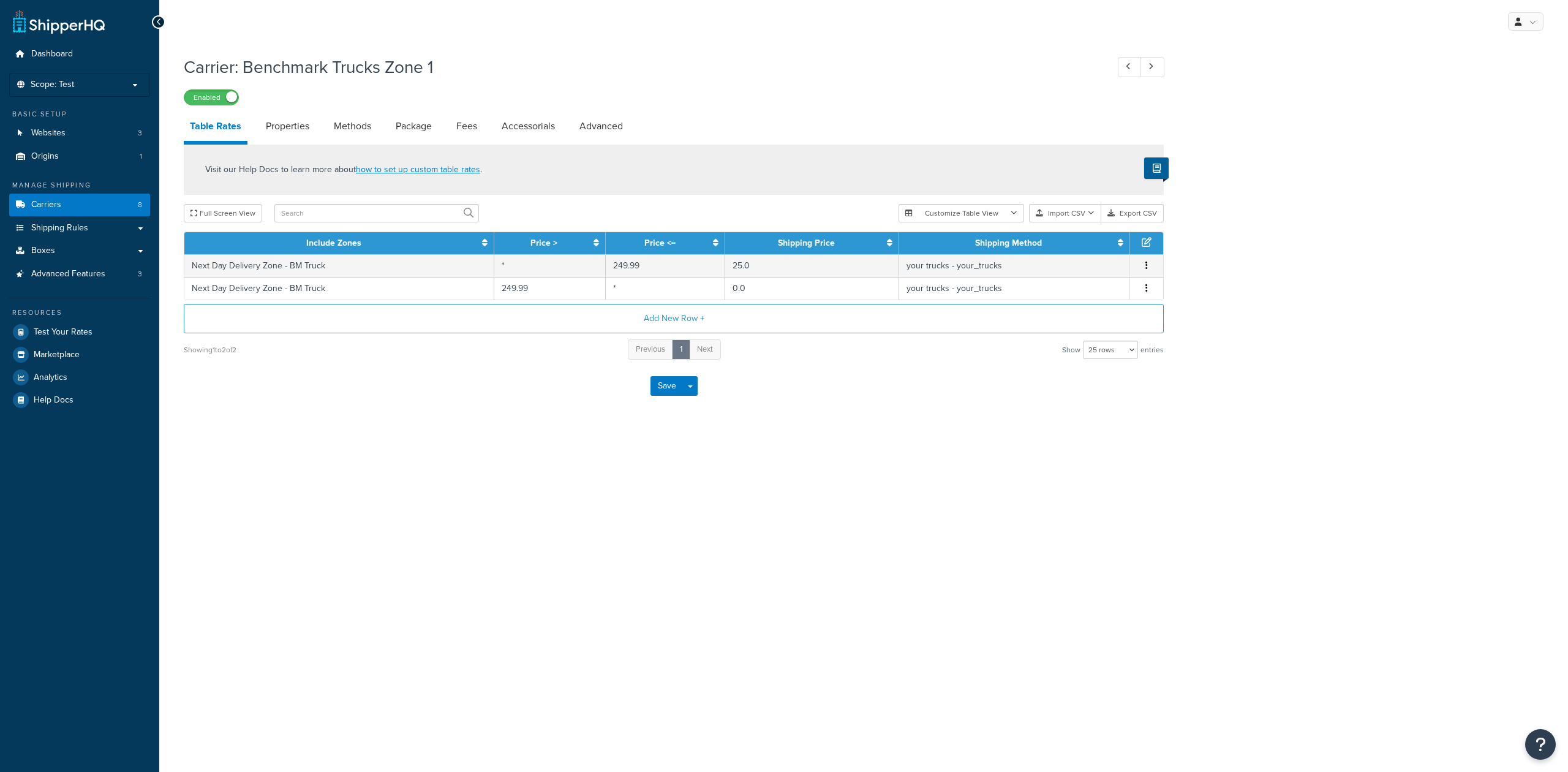
select select "25"
click at [81, 329] on span "Test Your Rates" at bounding box center [63, 332] width 59 height 10
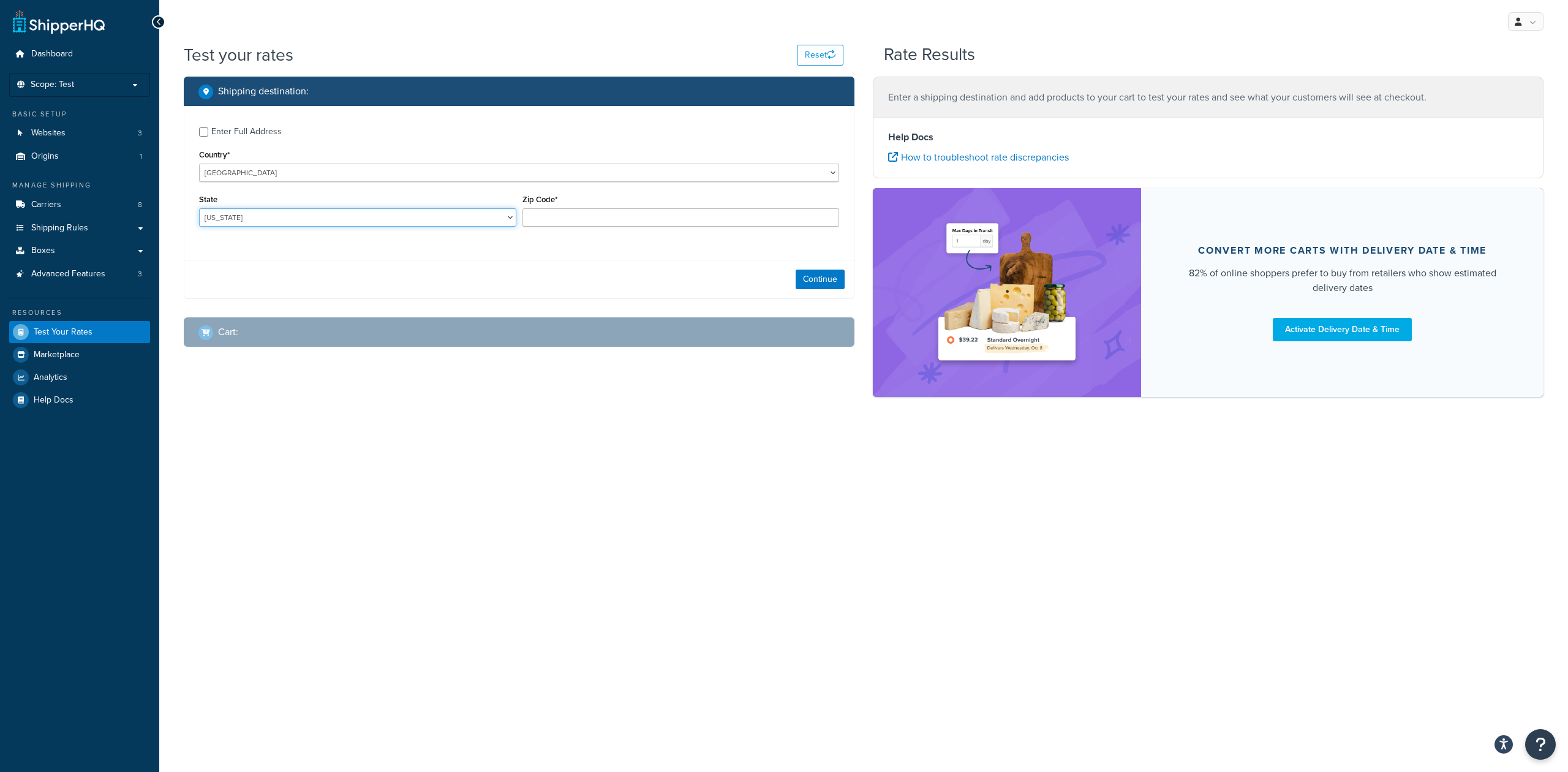
click at [358, 220] on select "[US_STATE] [US_STATE] [US_STATE] [US_STATE] [US_STATE] Armed Forces Americas Ar…" at bounding box center [357, 217] width 317 height 18
select select "OH"
click at [199, 208] on select "[US_STATE] [US_STATE] [US_STATE] [US_STATE] [US_STATE] Armed Forces Americas Ar…" at bounding box center [357, 217] width 317 height 18
click at [569, 215] on input "Zip Code*" at bounding box center [681, 217] width 317 height 18
type input "43230"
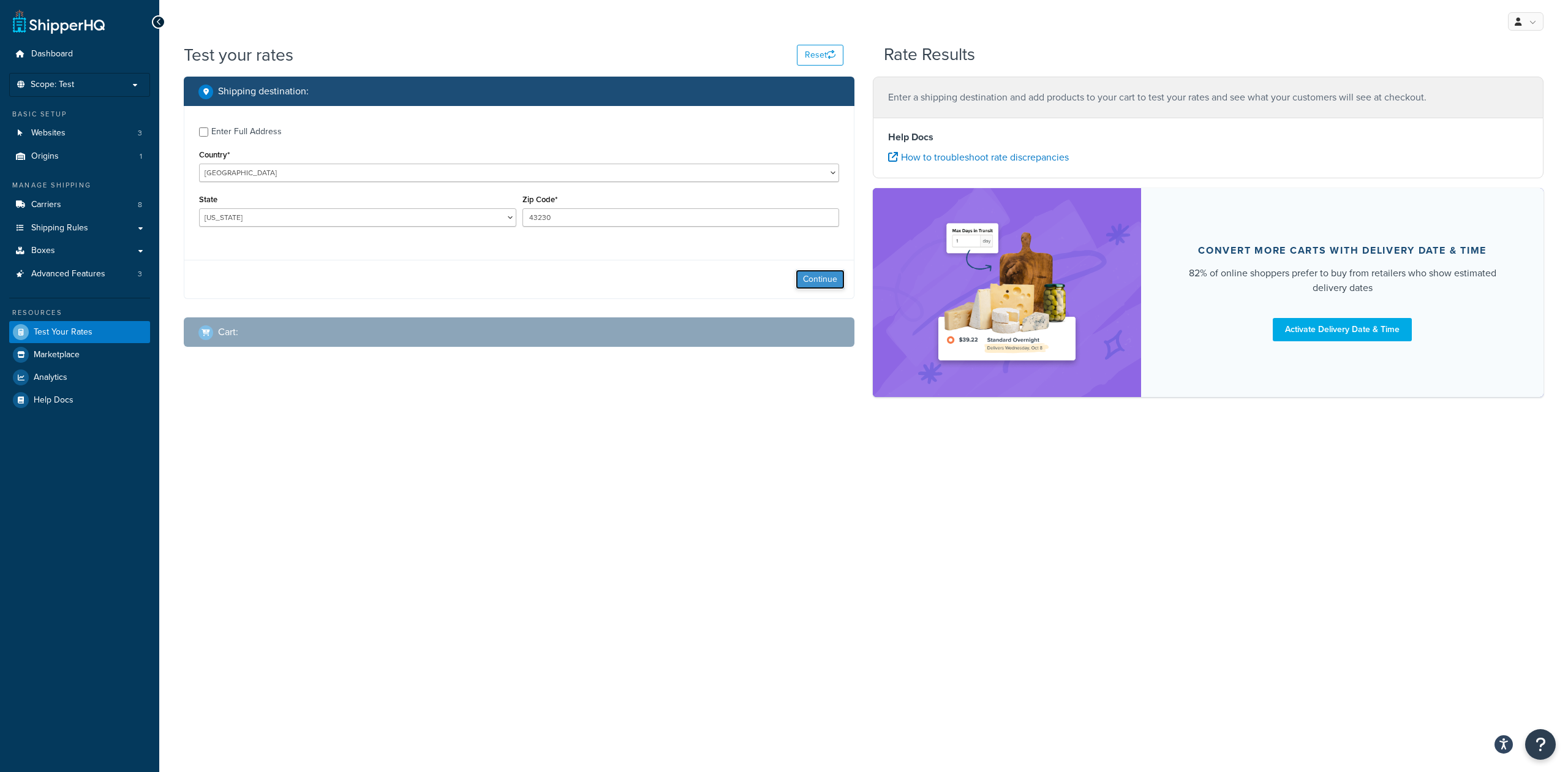
click at [822, 280] on button "Continue" at bounding box center [820, 278] width 49 height 19
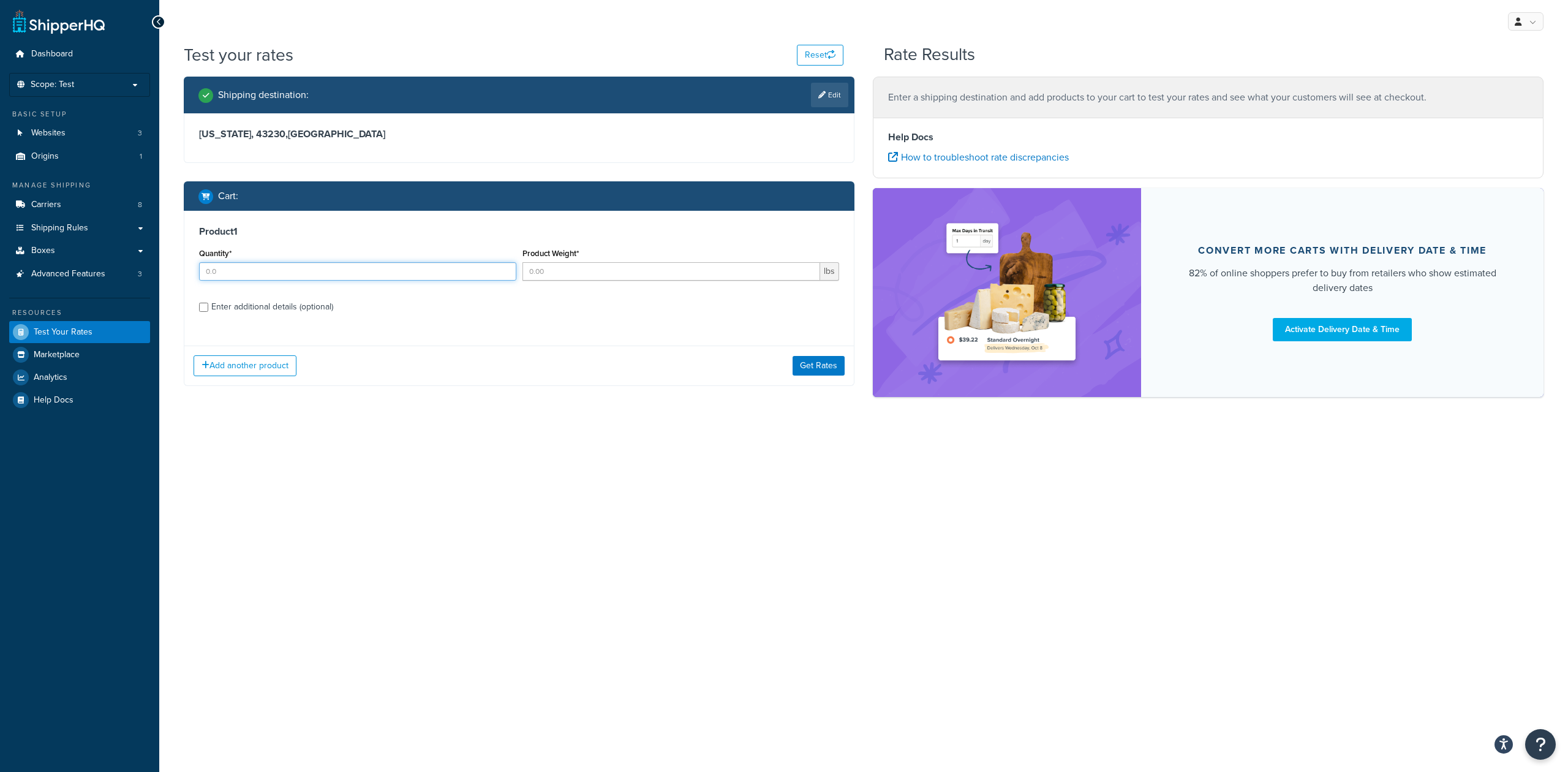
click at [337, 267] on input "Quantity*" at bounding box center [357, 272] width 317 height 18
type input "10"
click at [542, 276] on input "Product Weight*" at bounding box center [672, 272] width 299 height 18
type input "10"
click at [204, 308] on input "Enter additional details (optional)" at bounding box center [203, 307] width 9 height 9
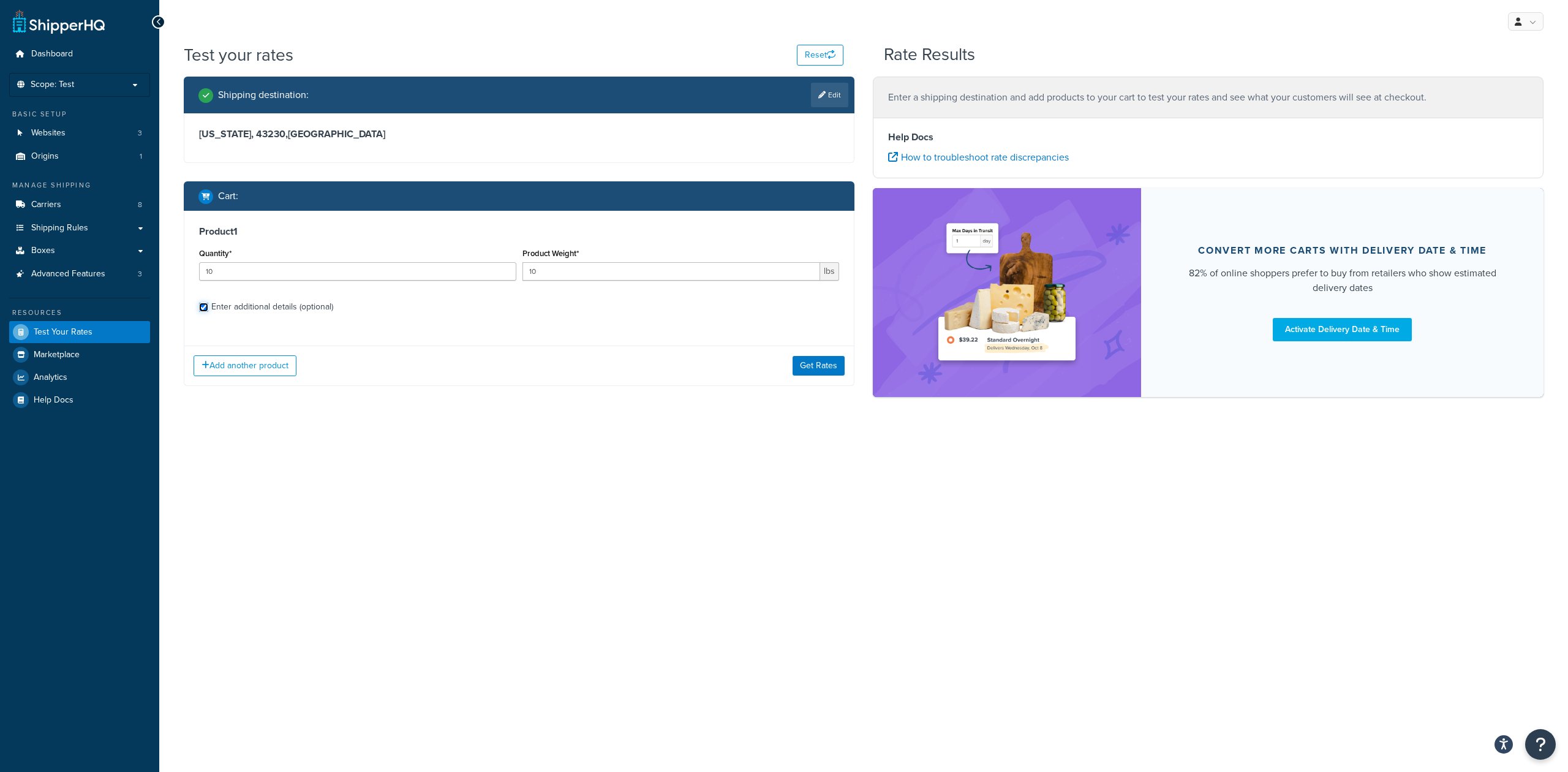
checkbox input "true"
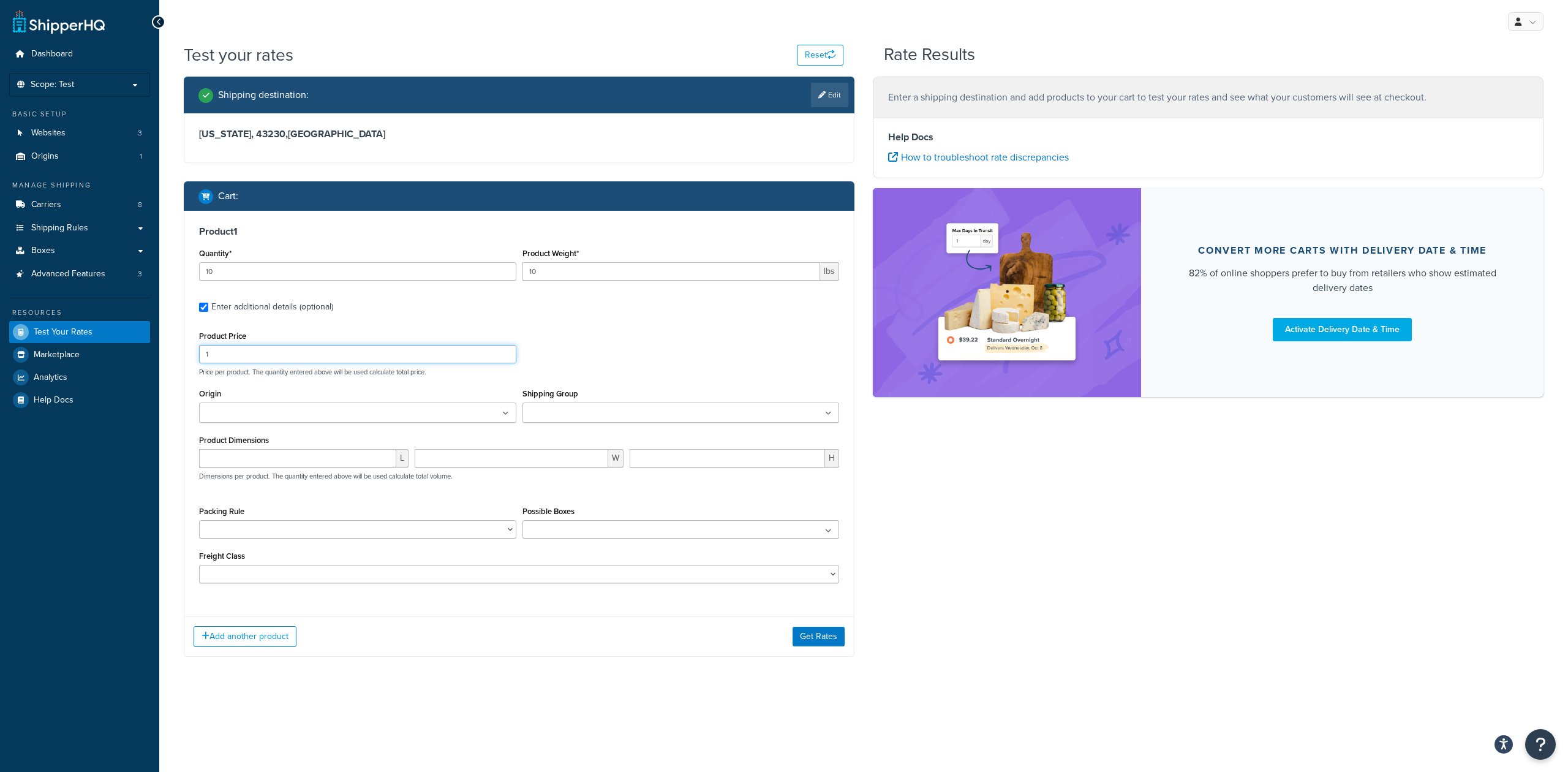
drag, startPoint x: 250, startPoint y: 355, endPoint x: 184, endPoint y: 334, distance: 69.3
click at [184, 334] on div "Product 1 Quantity* 10 Product Weight* 10 lbs Enter additional details (optiona…" at bounding box center [519, 433] width 671 height 446
type input "2"
type input "30"
click at [549, 435] on div "Product Dimensions L W H Dimensions per product. The quantity entered above wil…" at bounding box center [518, 463] width 640 height 62
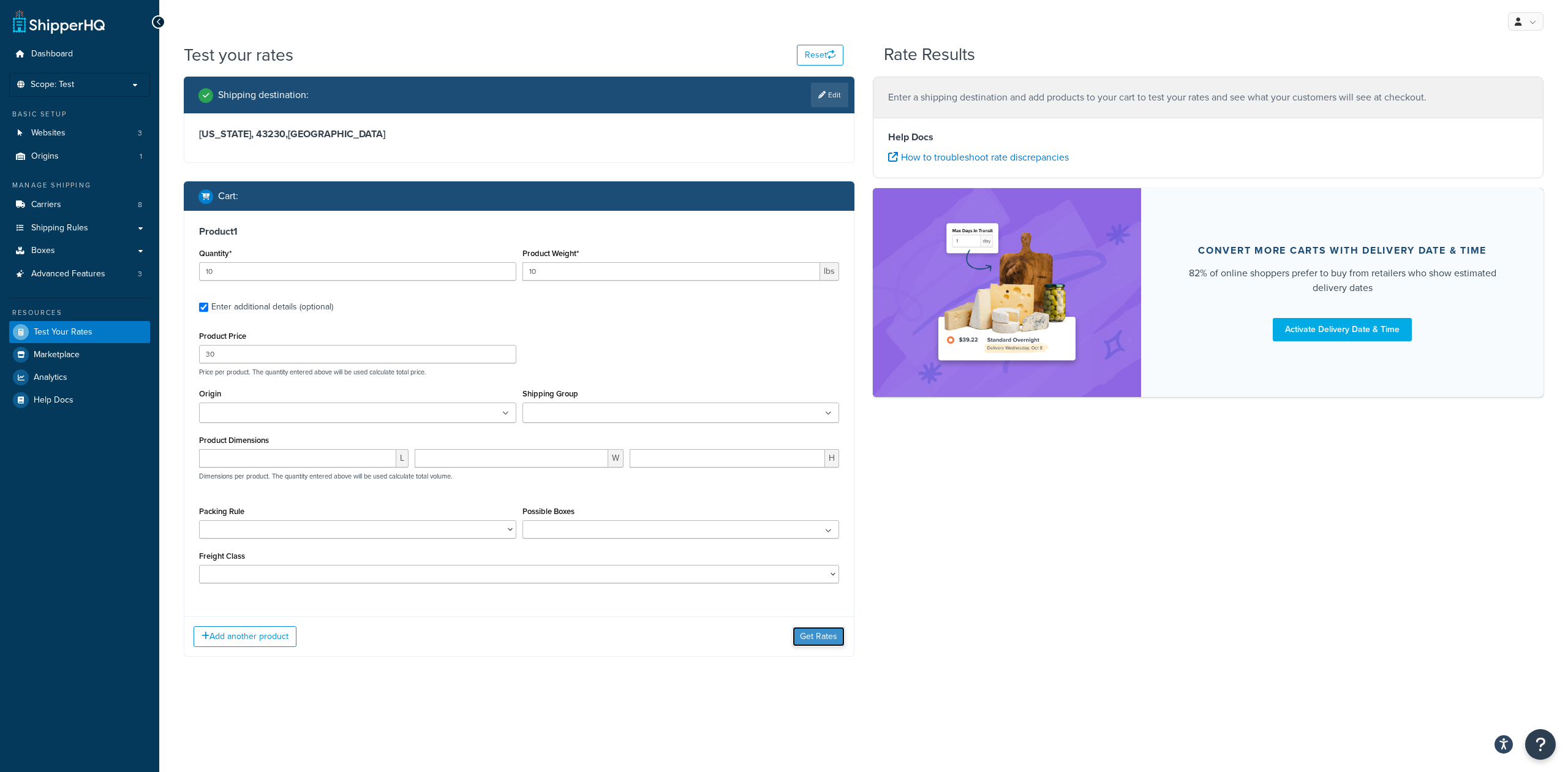
click at [813, 642] on button "Get Rates" at bounding box center [818, 635] width 52 height 19
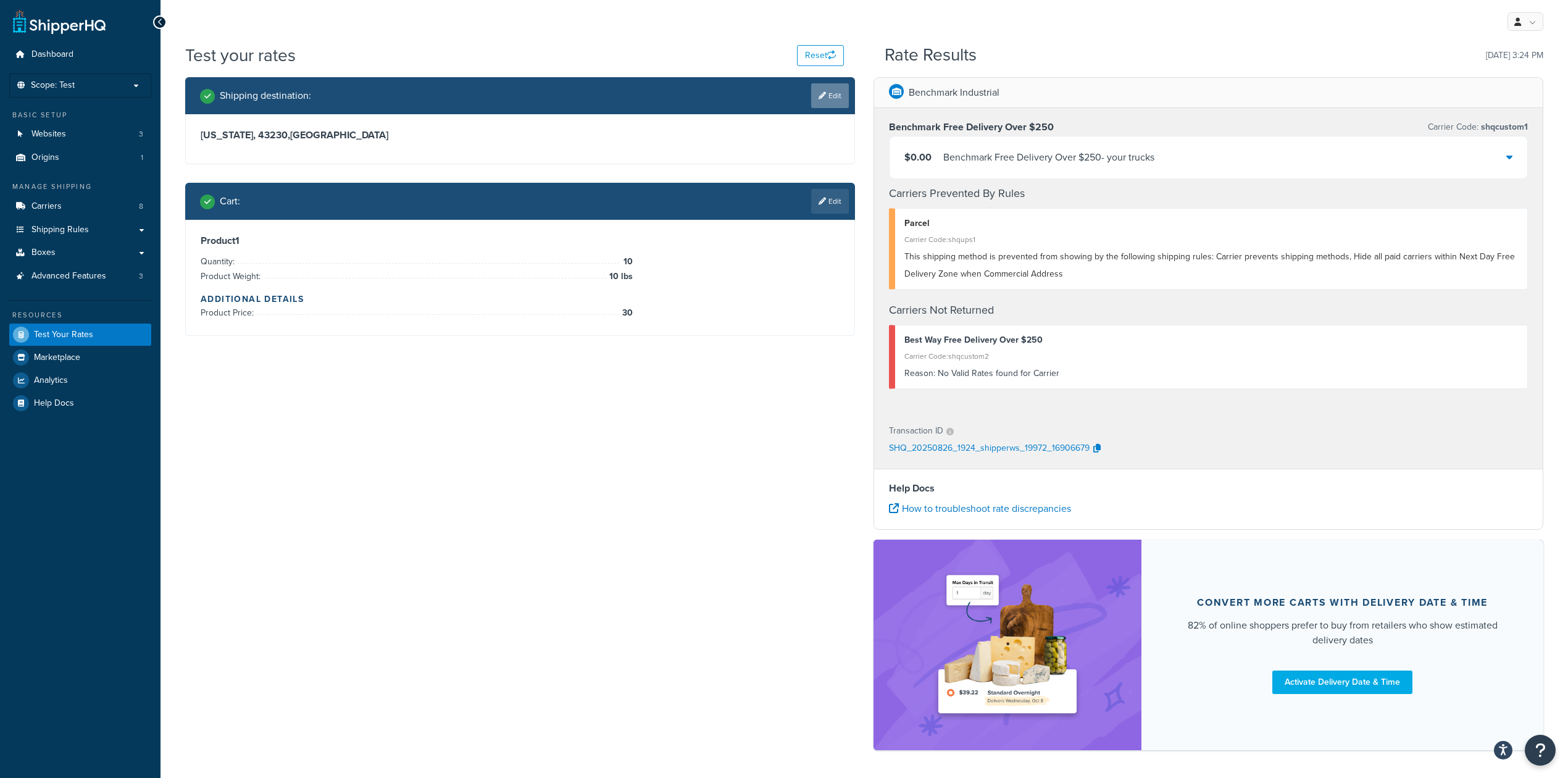
click at [830, 99] on link "Edit" at bounding box center [830, 95] width 38 height 24
select select "OH"
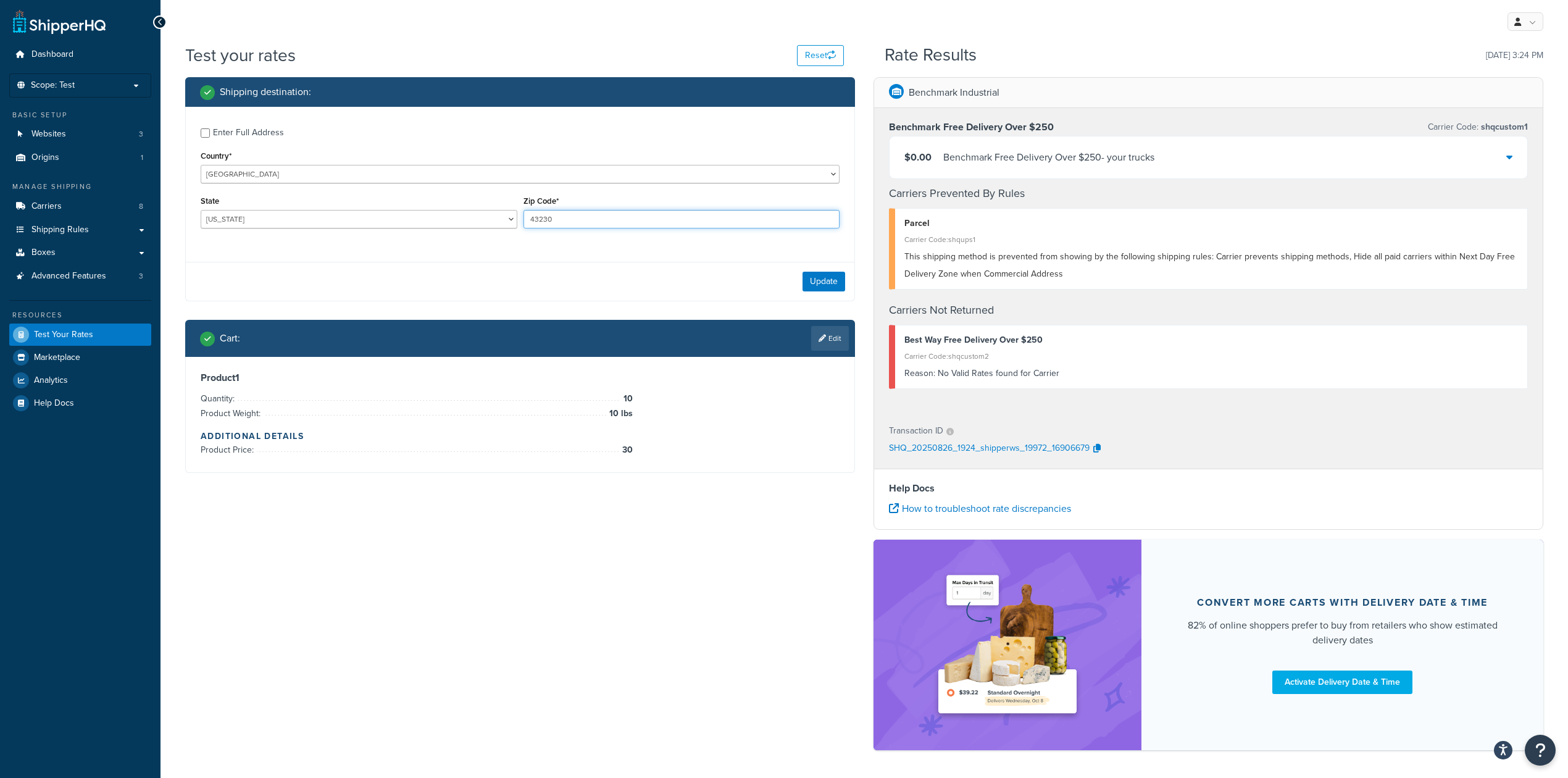
drag, startPoint x: 583, startPoint y: 217, endPoint x: 422, endPoint y: 193, distance: 162.8
click at [422, 193] on div "State Alabama Alaska American Samoa Arizona Arkansas Armed Forces Americas Arme…" at bounding box center [520, 215] width 645 height 45
type input "43812"
click at [815, 280] on button "Update" at bounding box center [824, 280] width 42 height 19
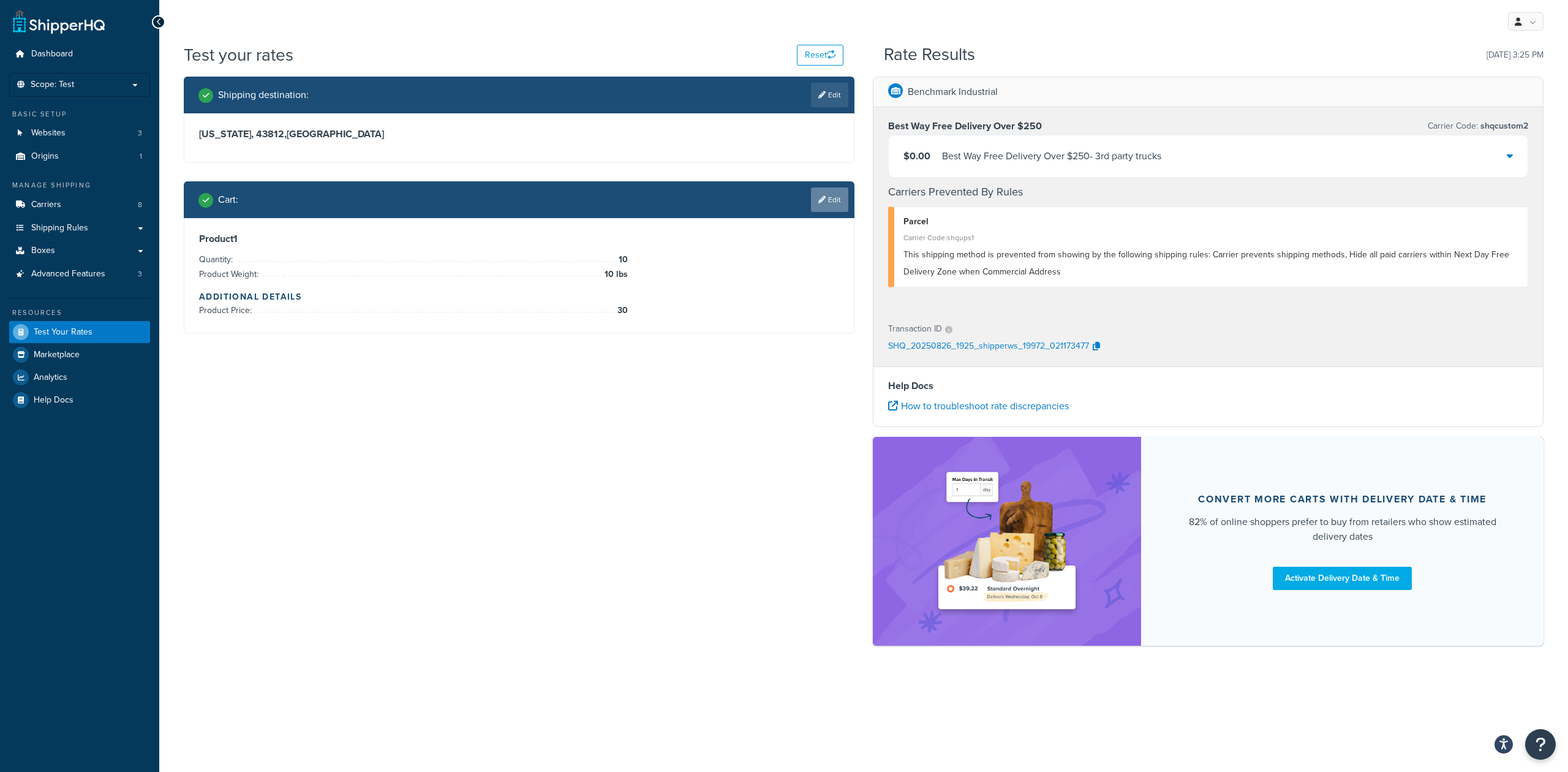
click at [833, 199] on link "Edit" at bounding box center [829, 199] width 38 height 24
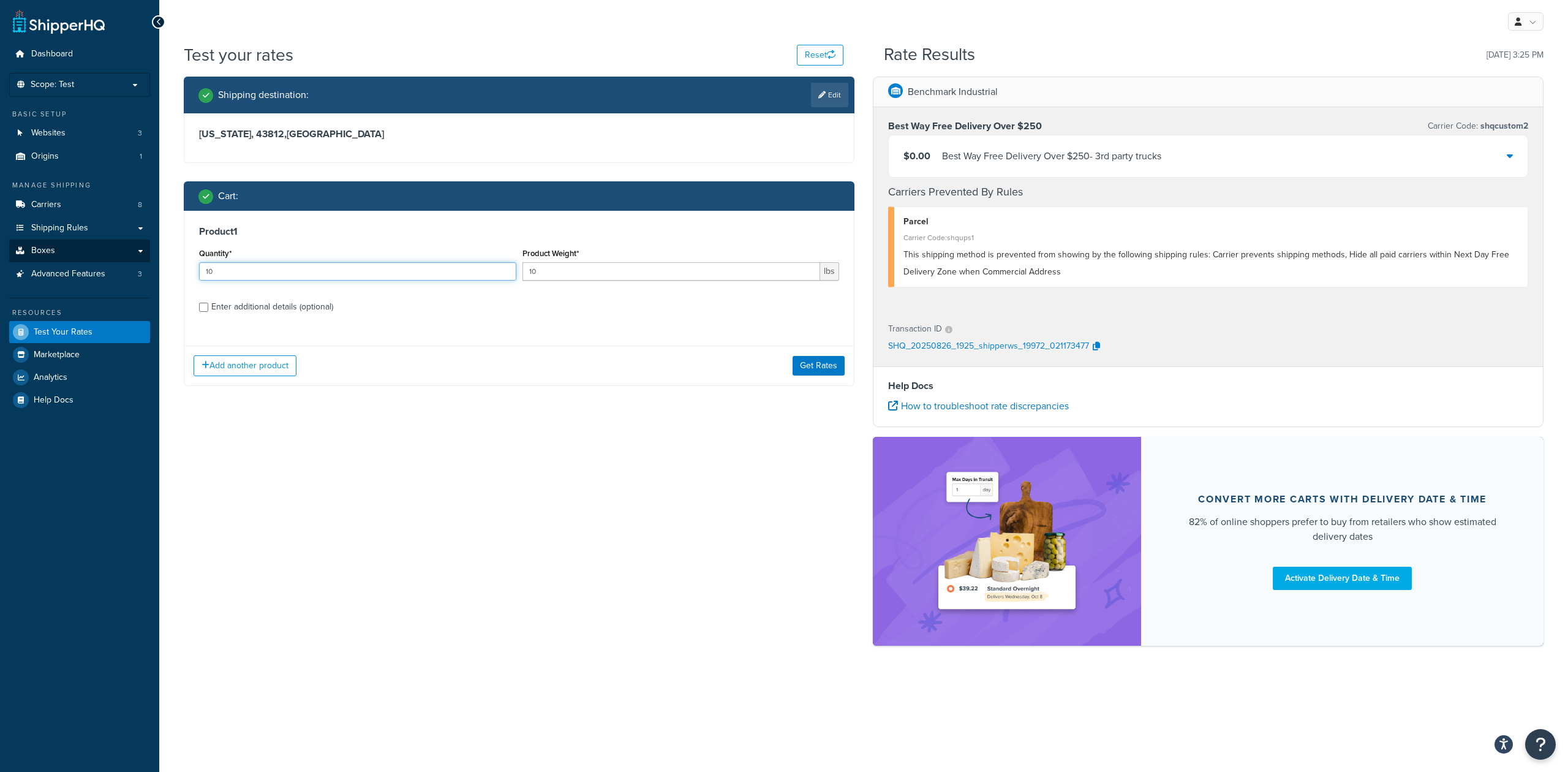
drag, startPoint x: 278, startPoint y: 274, endPoint x: 138, endPoint y: 249, distance: 142.2
click at [138, 249] on div "Dashboard Scope: Test Basic Setup Websites 3 Origins 1 Manage Shipping Carriers…" at bounding box center [784, 386] width 1568 height 772
type input "5"
click at [229, 303] on div "Enter additional details (optional)" at bounding box center [272, 307] width 122 height 17
click at [208, 303] on input "Enter additional details (optional)" at bounding box center [203, 307] width 9 height 9
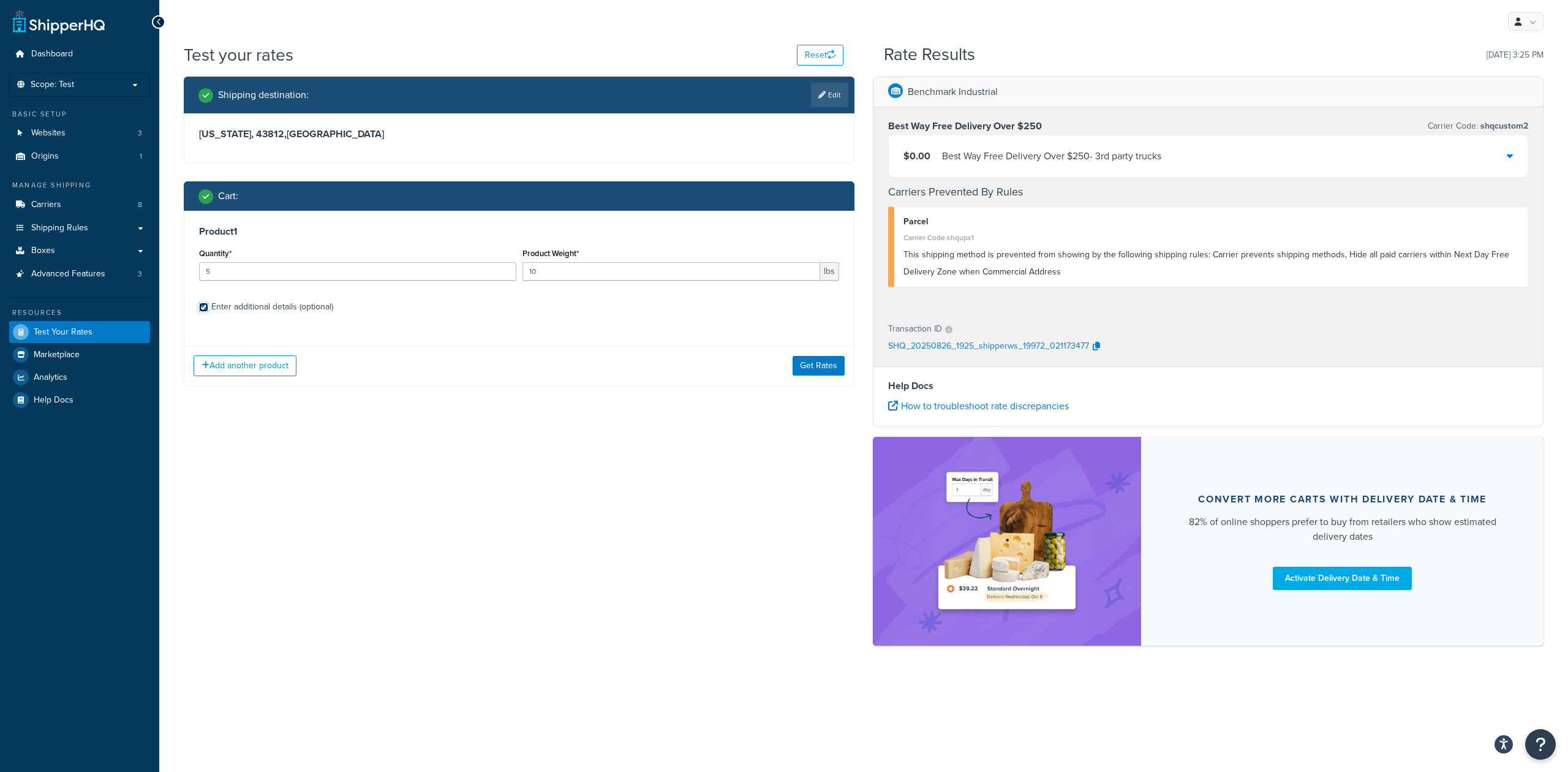
checkbox input "true"
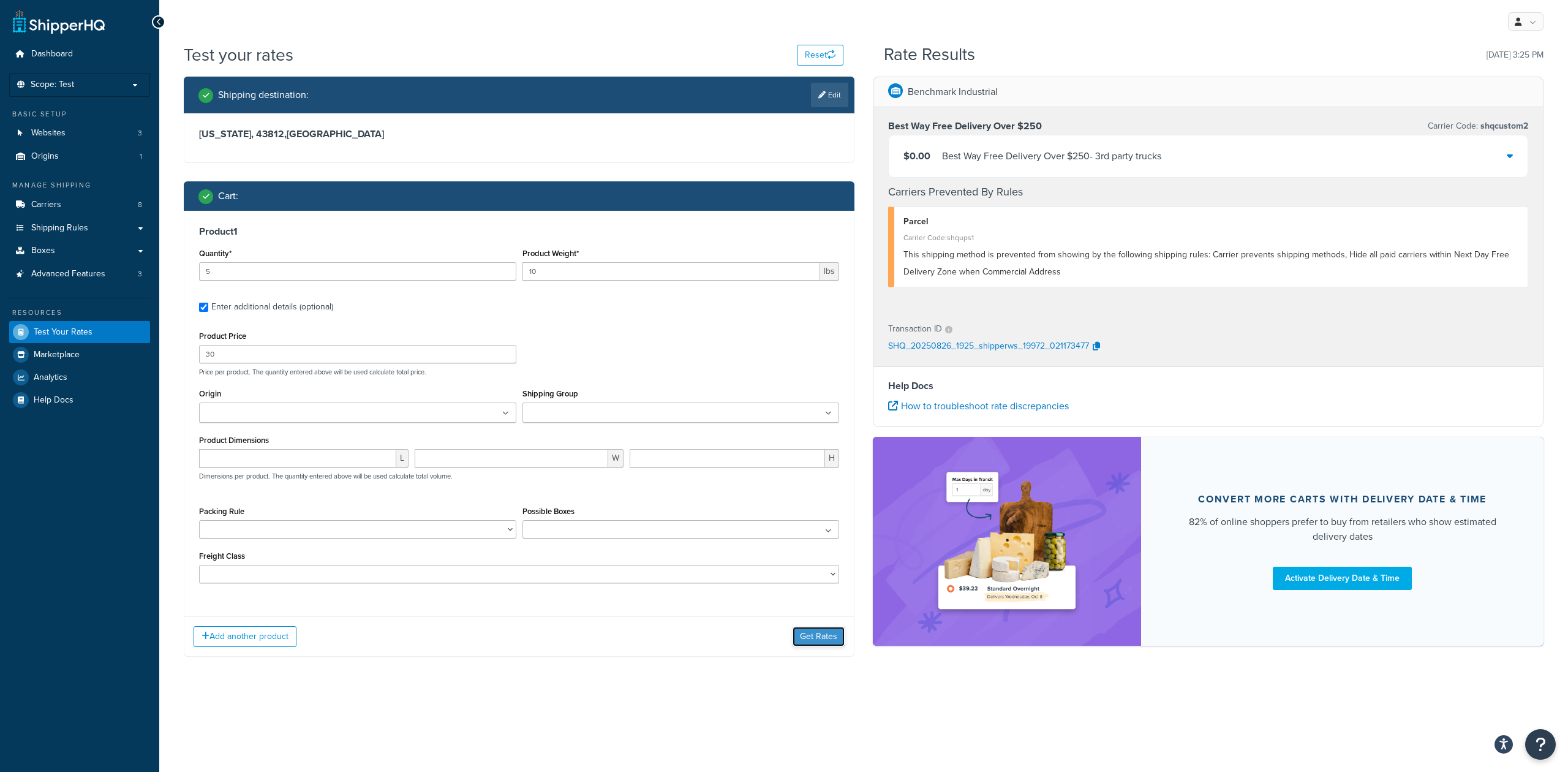
click at [822, 642] on button "Get Rates" at bounding box center [818, 635] width 52 height 19
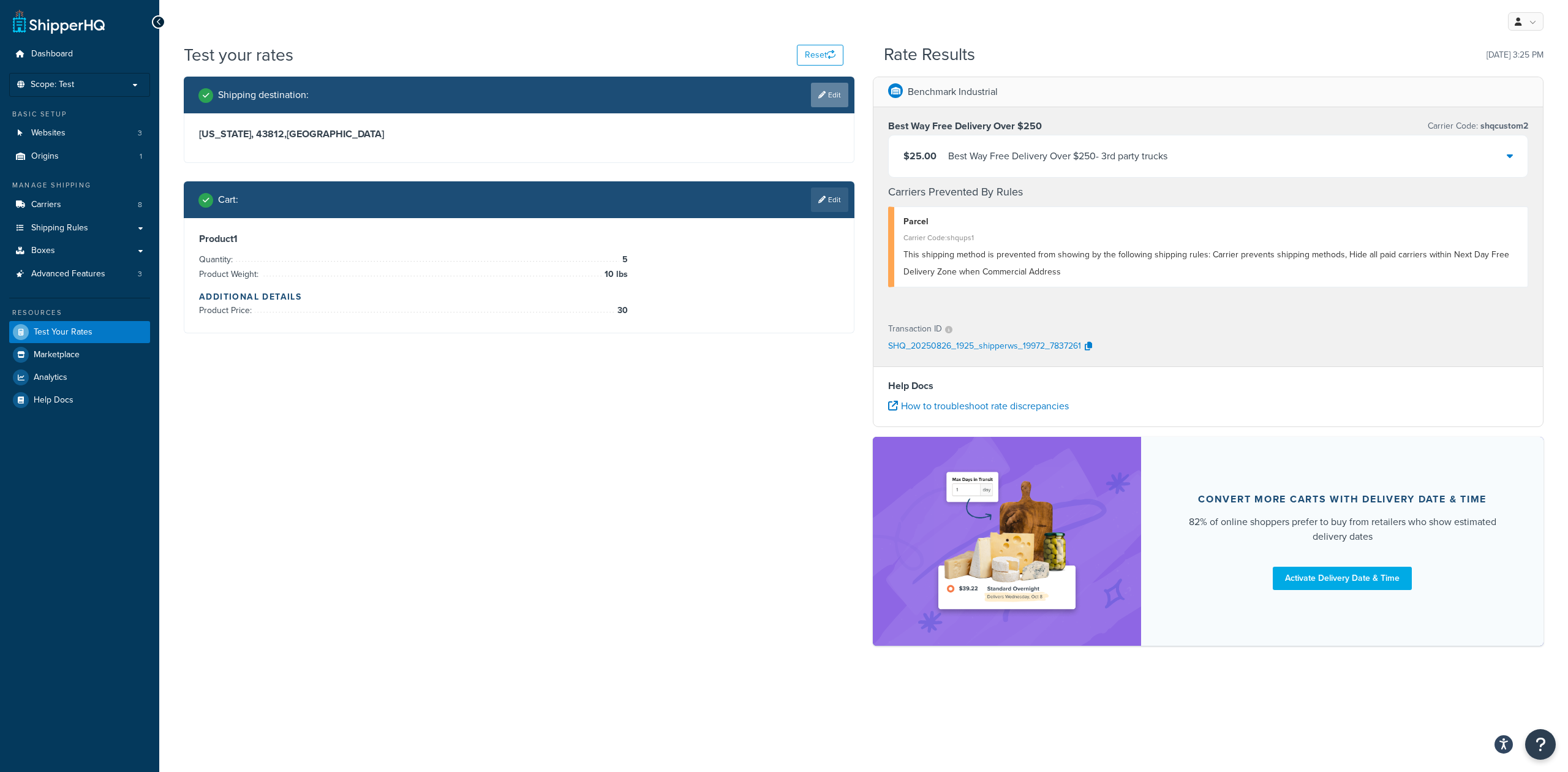
click at [831, 91] on link "Edit" at bounding box center [829, 95] width 38 height 24
select select "OH"
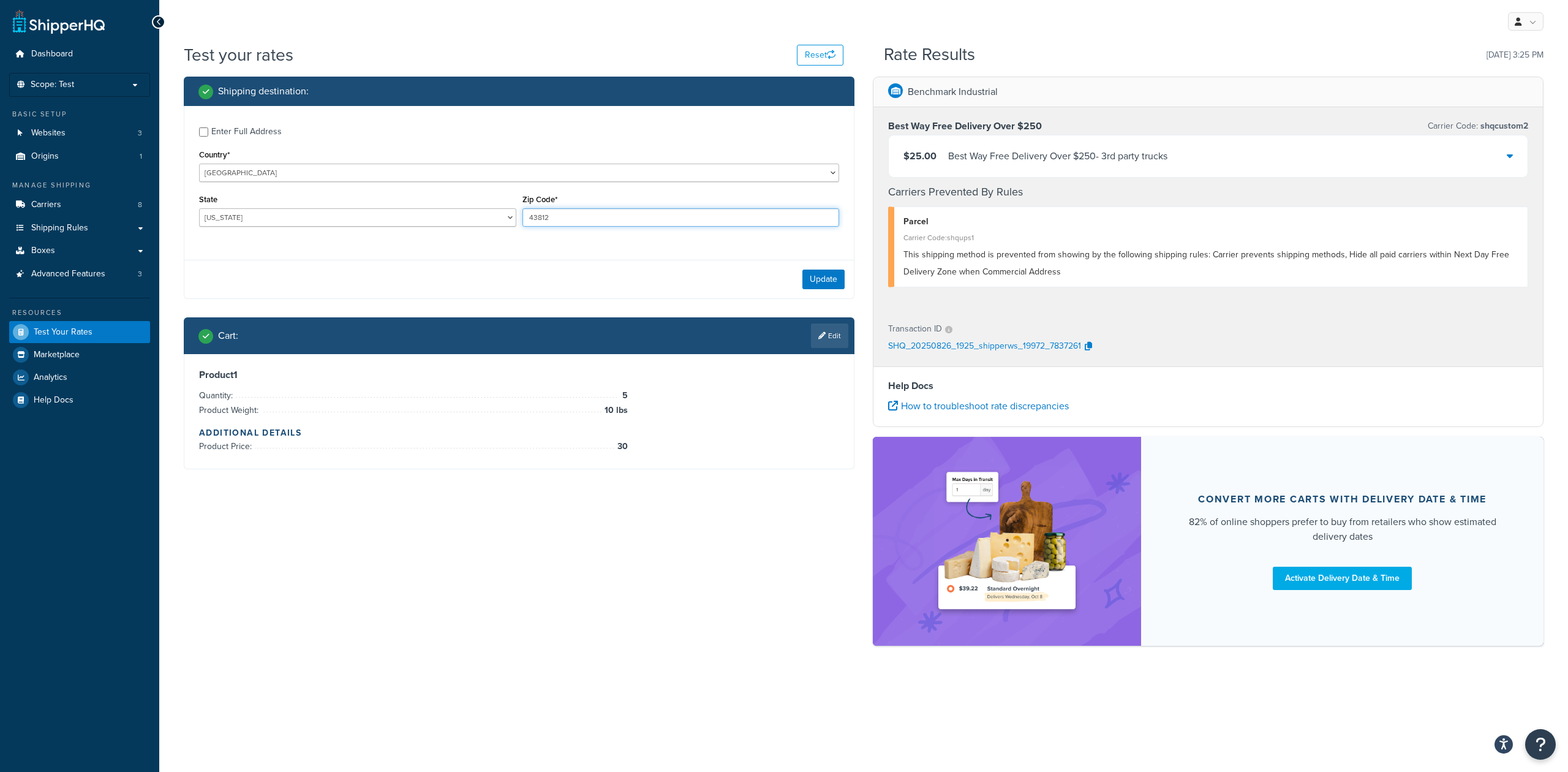
drag, startPoint x: 586, startPoint y: 216, endPoint x: 351, endPoint y: 164, distance: 240.7
click at [351, 164] on div "Enter Full Address Country* United States United Kingdom Afghanistan Åland Isla…" at bounding box center [519, 178] width 670 height 144
type input "43230"
click at [818, 282] on button "Update" at bounding box center [823, 278] width 42 height 19
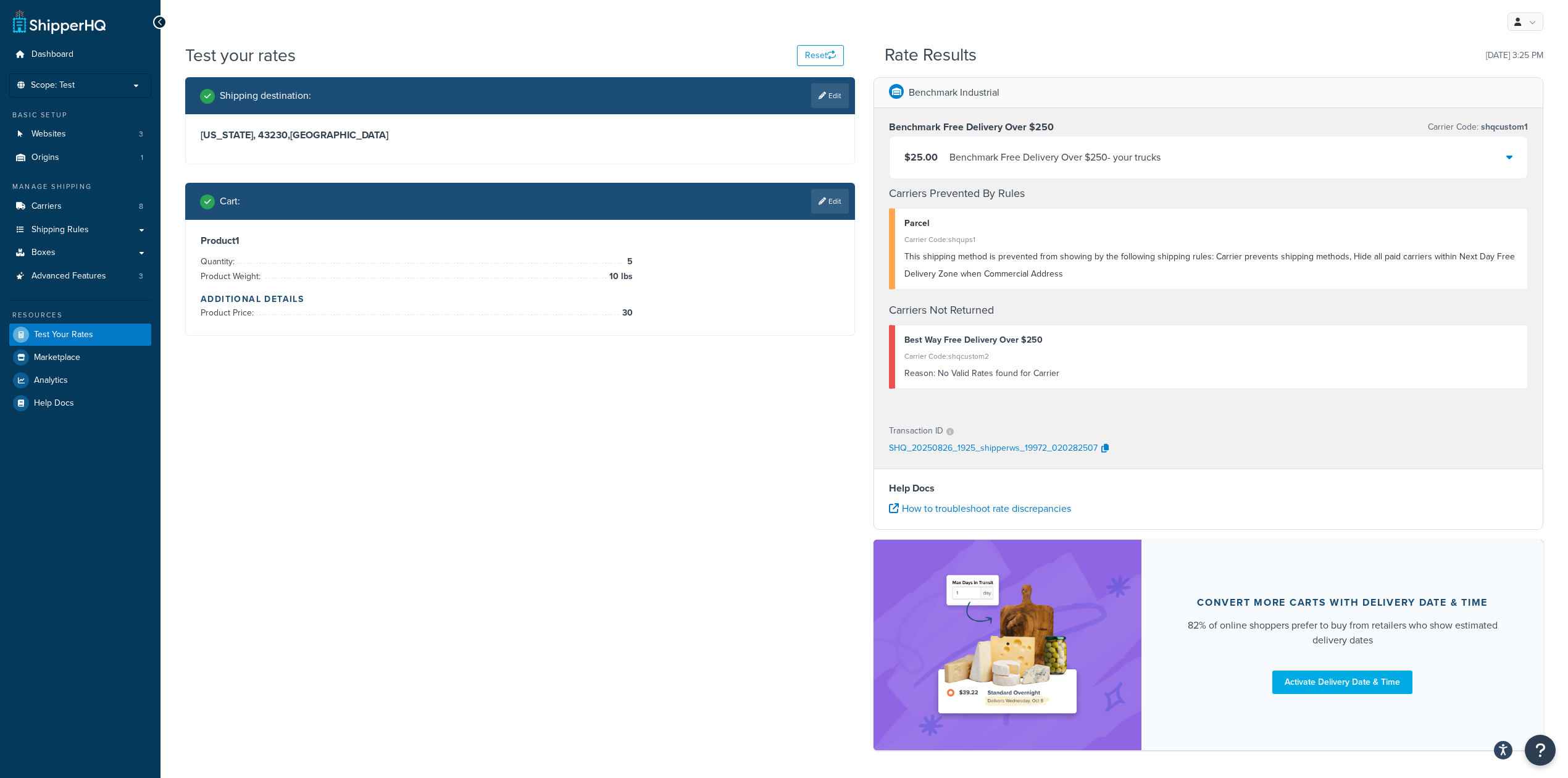
click at [823, 94] on icon at bounding box center [822, 95] width 8 height 8
select select "OH"
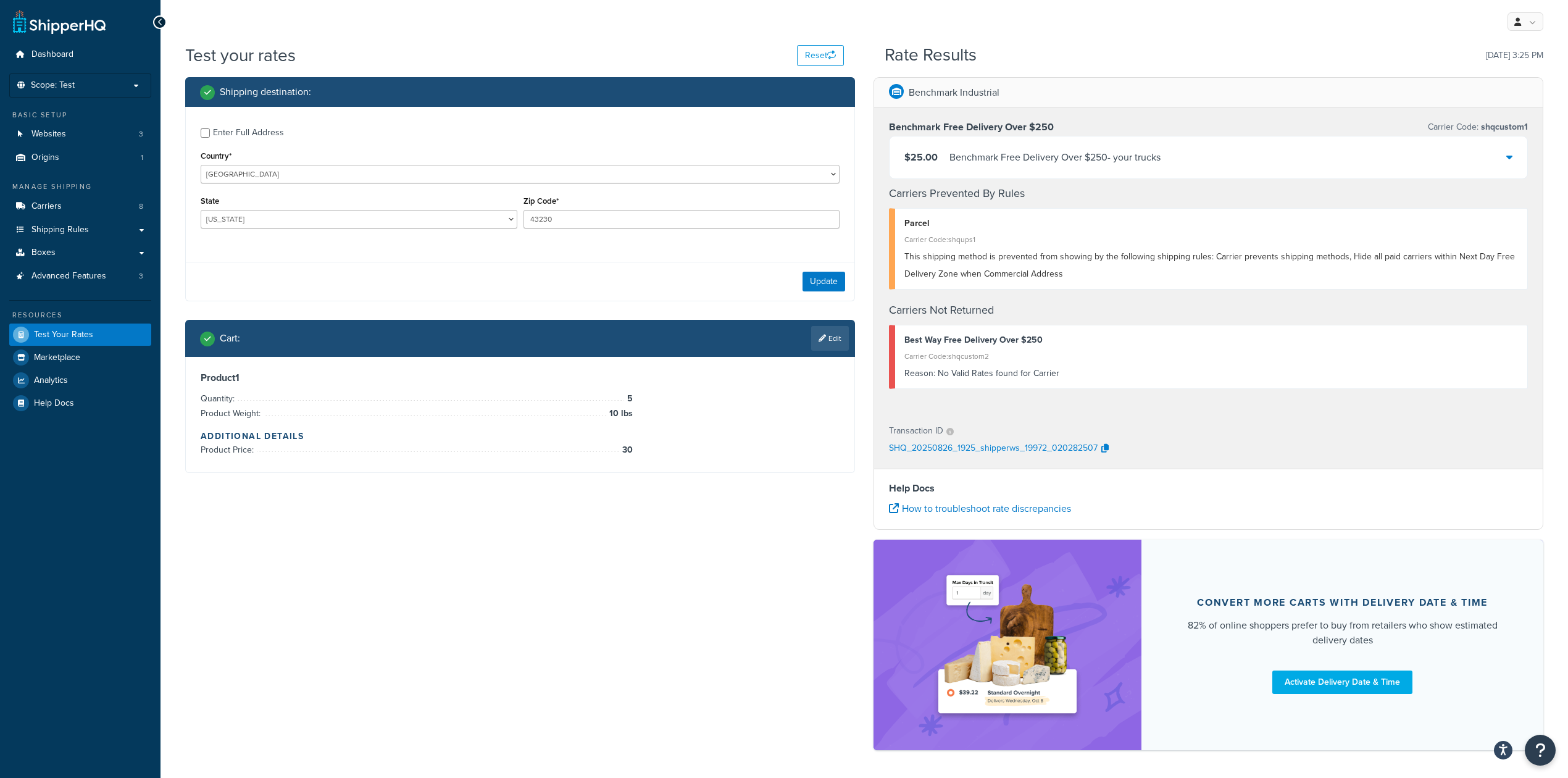
click at [253, 129] on div "Enter Full Address" at bounding box center [248, 133] width 71 height 17
click at [210, 129] on input "Enter Full Address" at bounding box center [204, 133] width 9 height 9
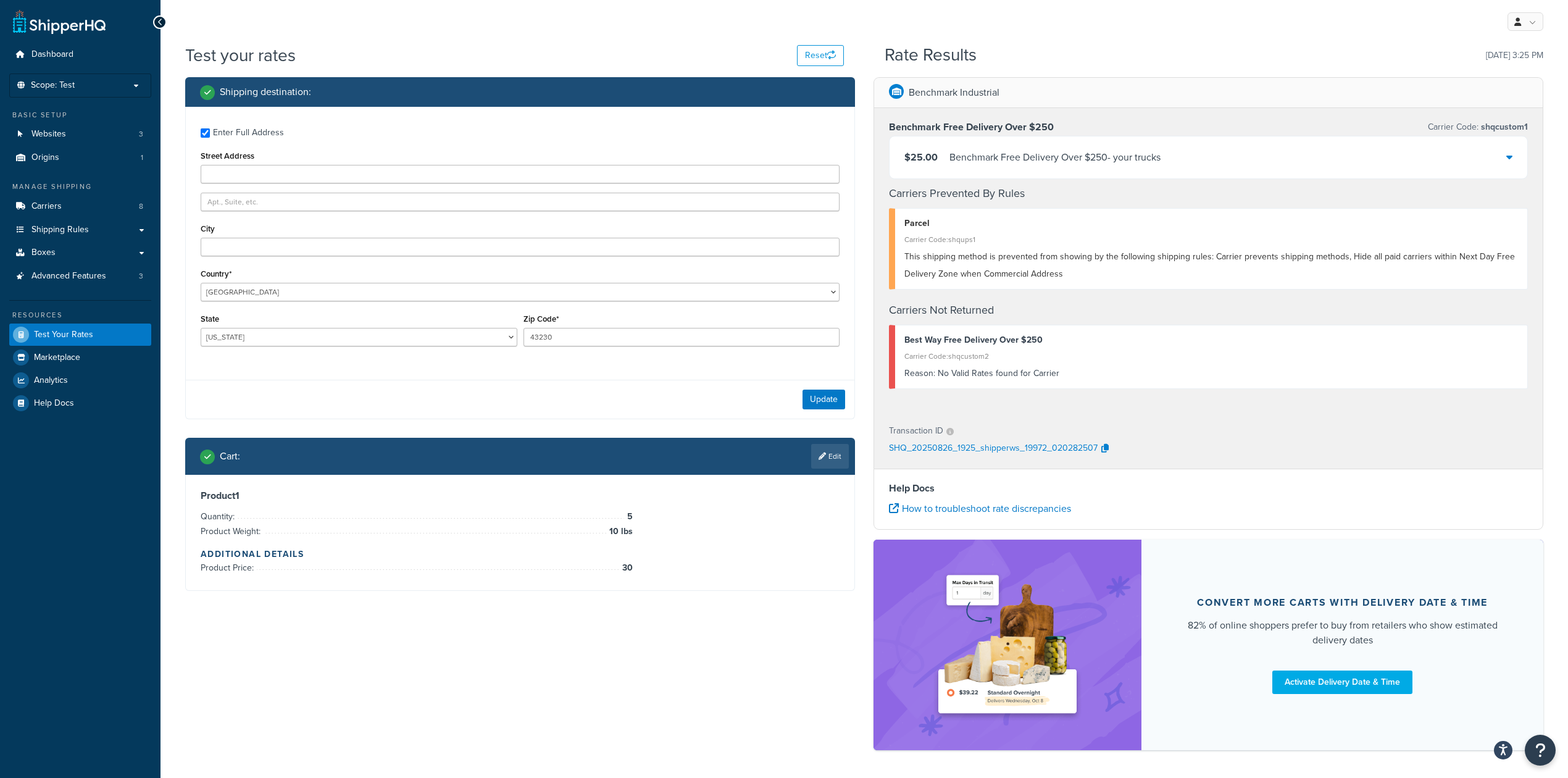
click at [253, 129] on div "Enter Full Address" at bounding box center [248, 133] width 71 height 17
click at [210, 129] on input "Enter Full Address" at bounding box center [204, 133] width 9 height 9
checkbox input "false"
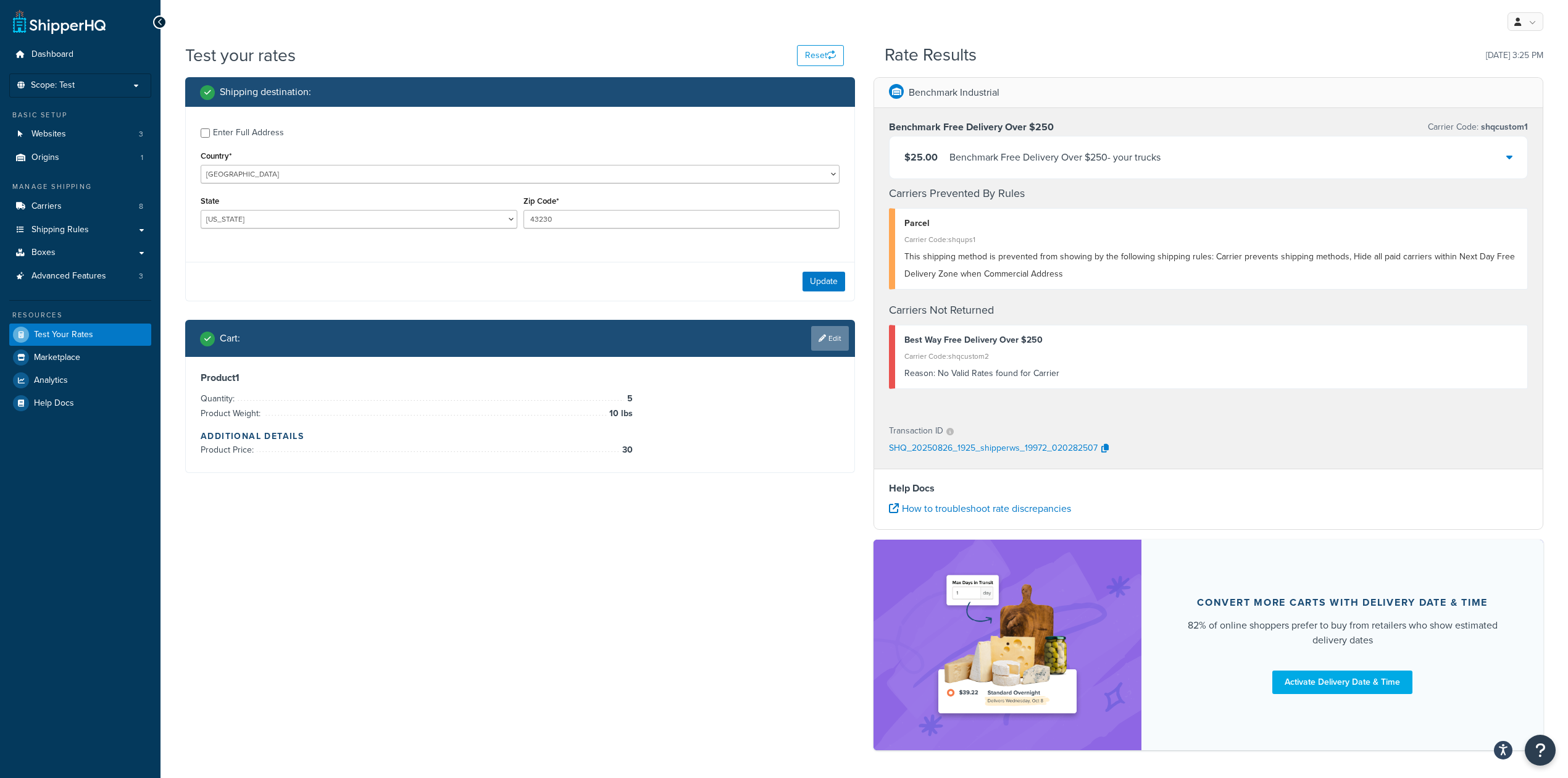
click at [833, 340] on link "Edit" at bounding box center [830, 338] width 38 height 24
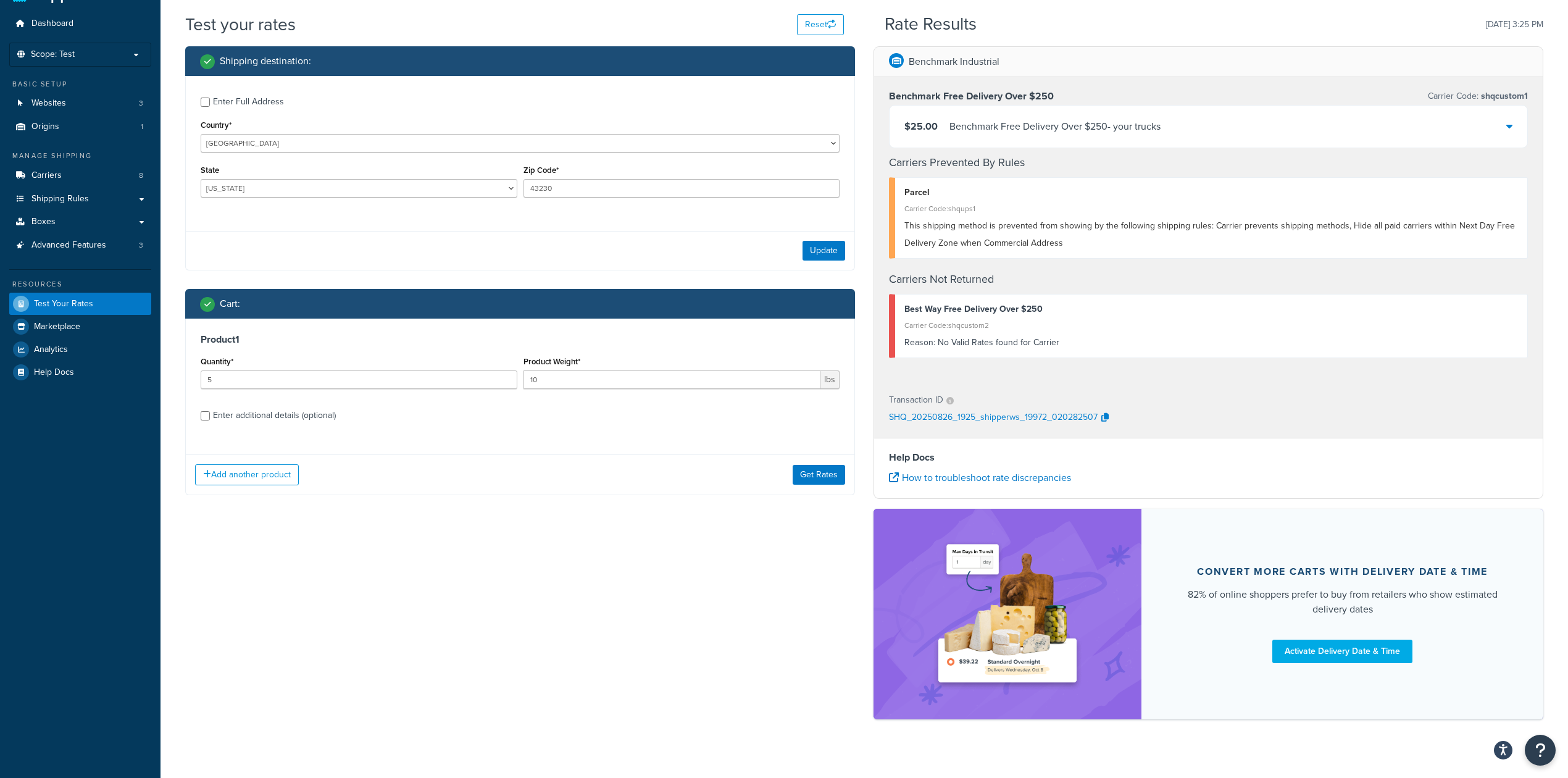
scroll to position [48, 0]
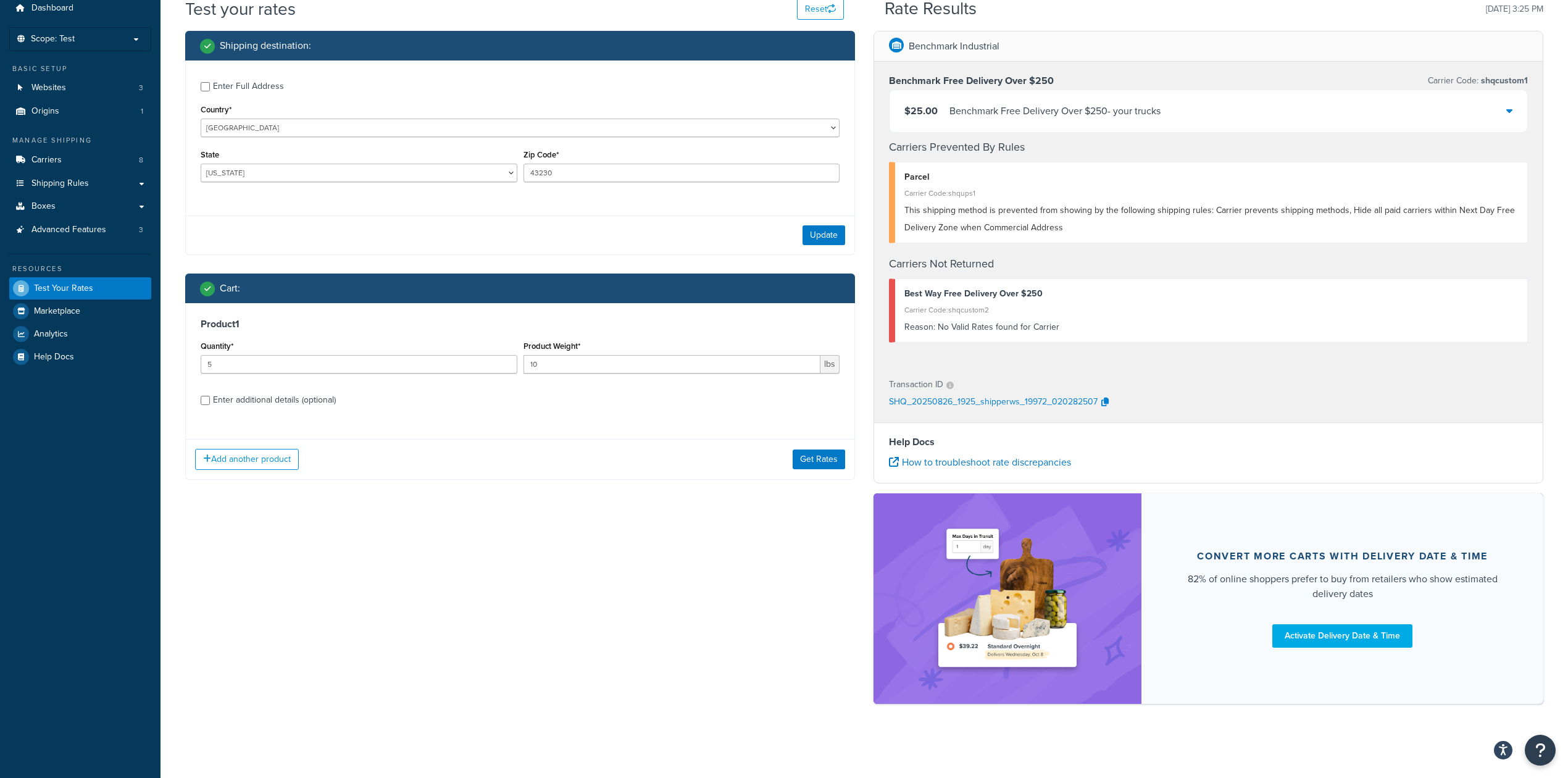
click at [264, 398] on div "Enter additional details (optional)" at bounding box center [274, 400] width 122 height 17
click at [210, 398] on input "Enter additional details (optional)" at bounding box center [204, 400] width 9 height 9
checkbox input "true"
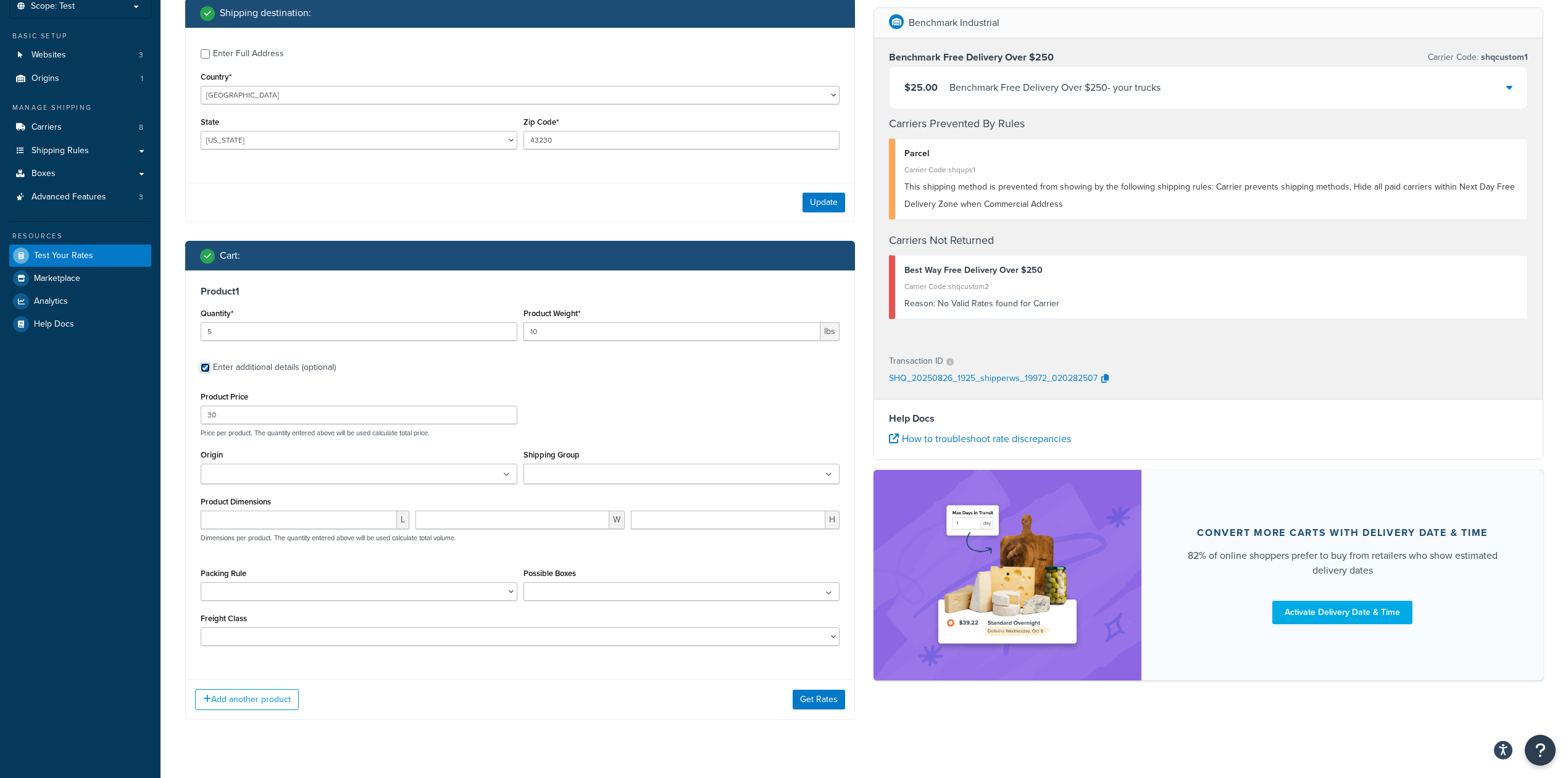
scroll to position [104, 0]
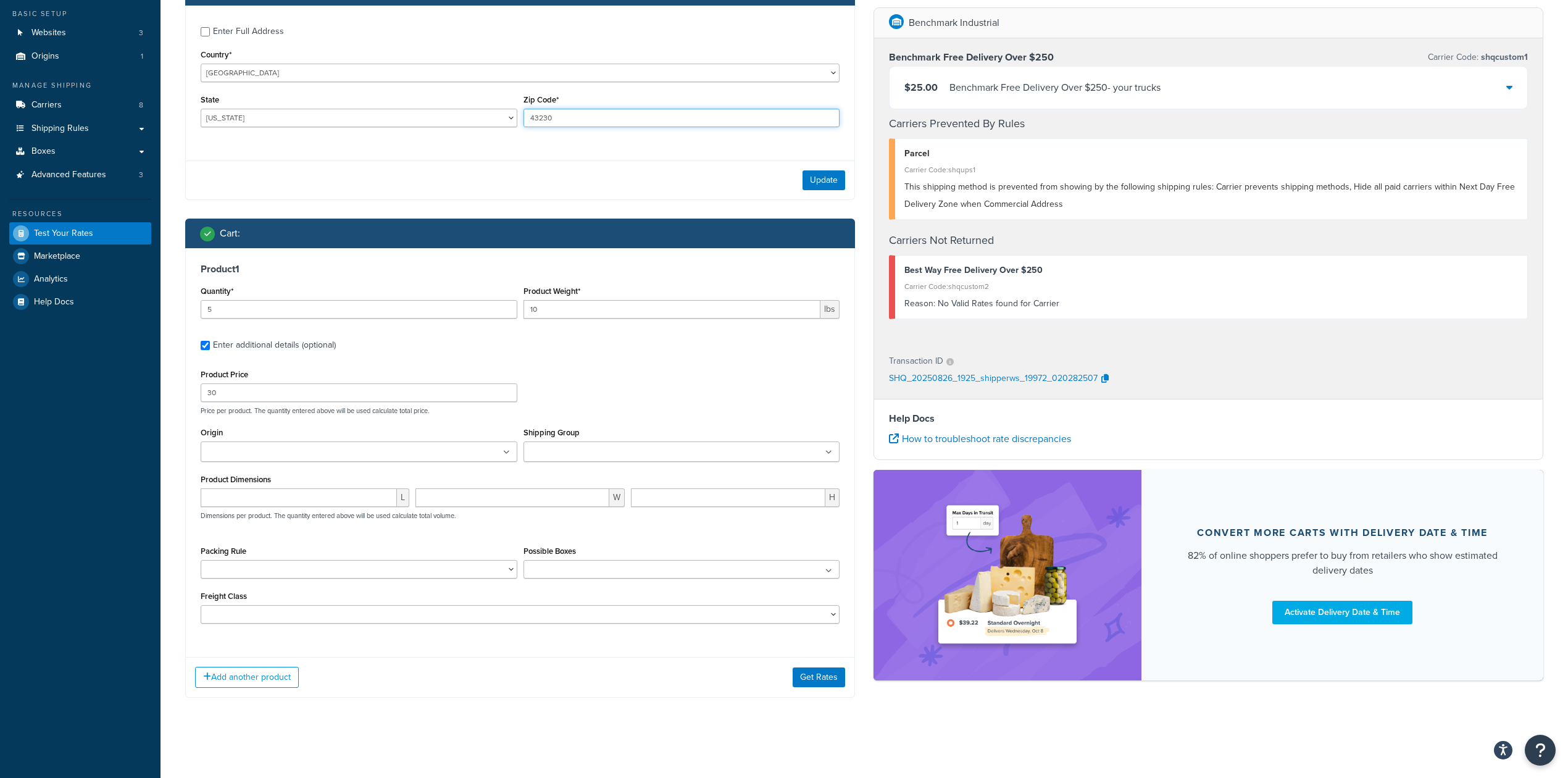
drag, startPoint x: 576, startPoint y: 114, endPoint x: 347, endPoint y: 57, distance: 236.0
click at [347, 57] on div "Enter Full Address Country* United States United Kingdom Afghanistan Åland Isla…" at bounding box center [520, 79] width 668 height 145
type input "37901"
click at [326, 119] on select "Alabama Alaska American Samoa Arizona Arkansas Armed Forces Americas Armed Forc…" at bounding box center [358, 118] width 317 height 19
select select "TN"
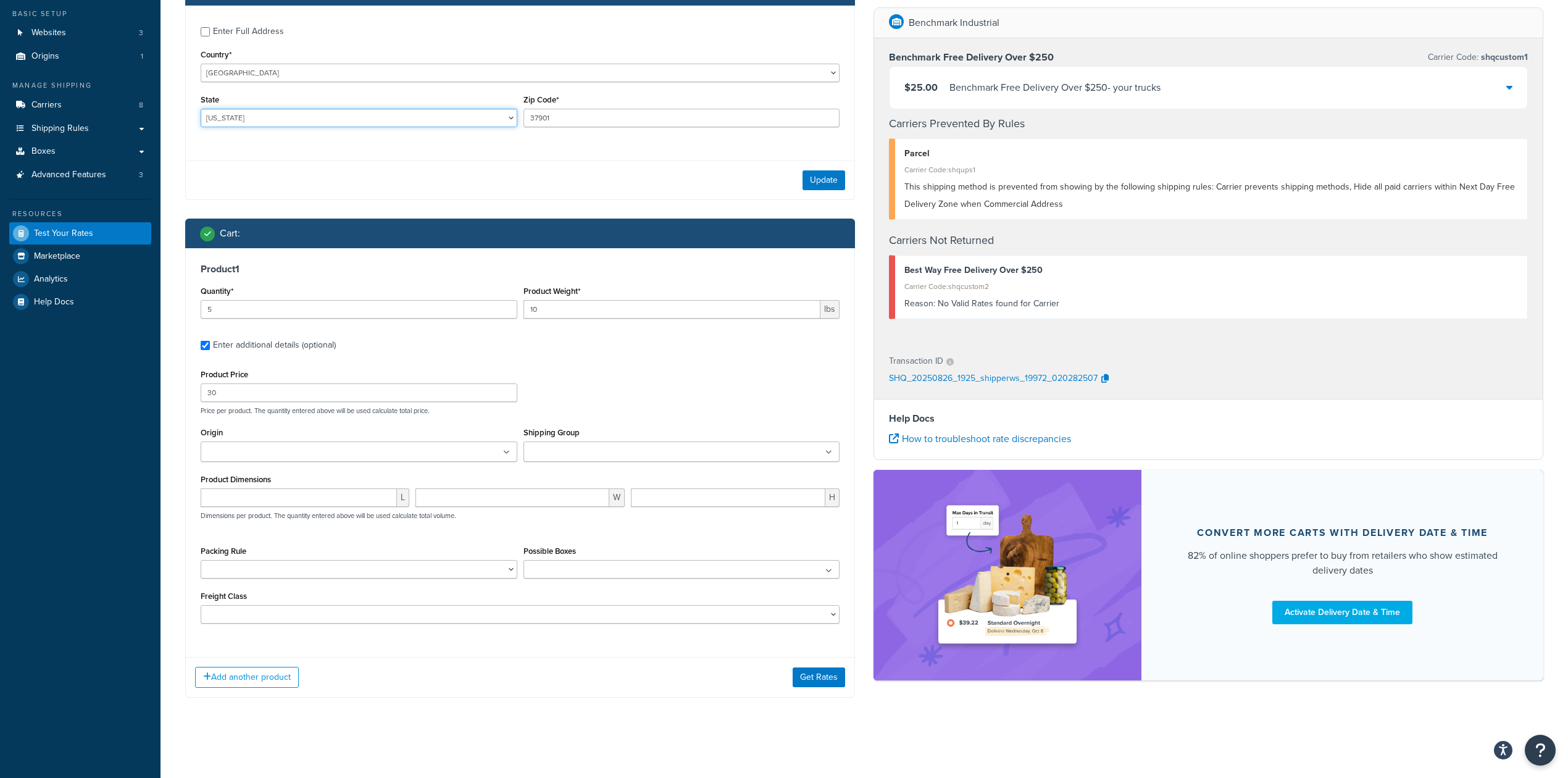
click at [200, 109] on select "Alabama Alaska American Samoa Arizona Arkansas Armed Forces Americas Armed Forc…" at bounding box center [358, 118] width 317 height 19
click at [825, 177] on button "Update" at bounding box center [824, 180] width 42 height 19
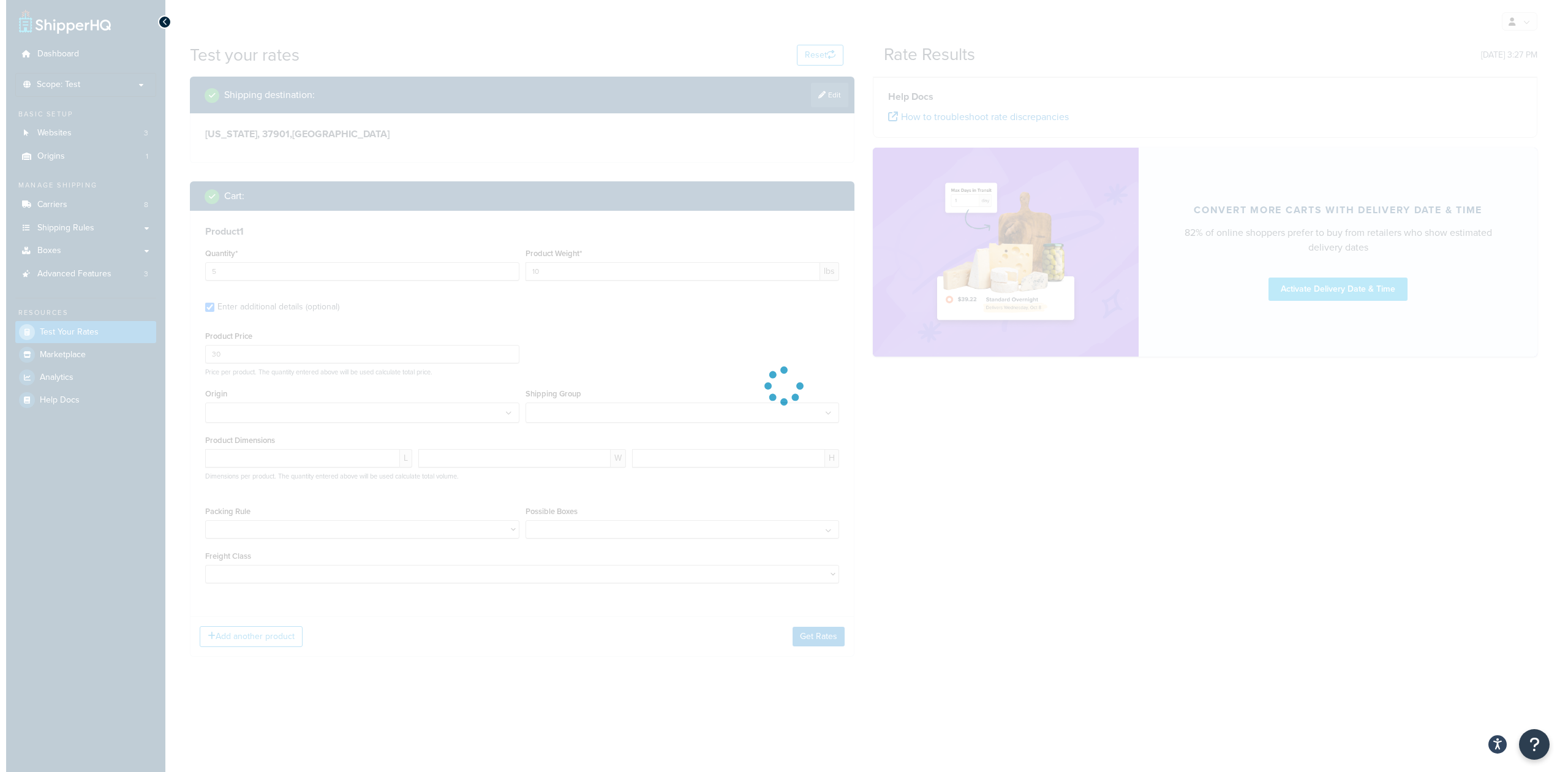
scroll to position [0, 0]
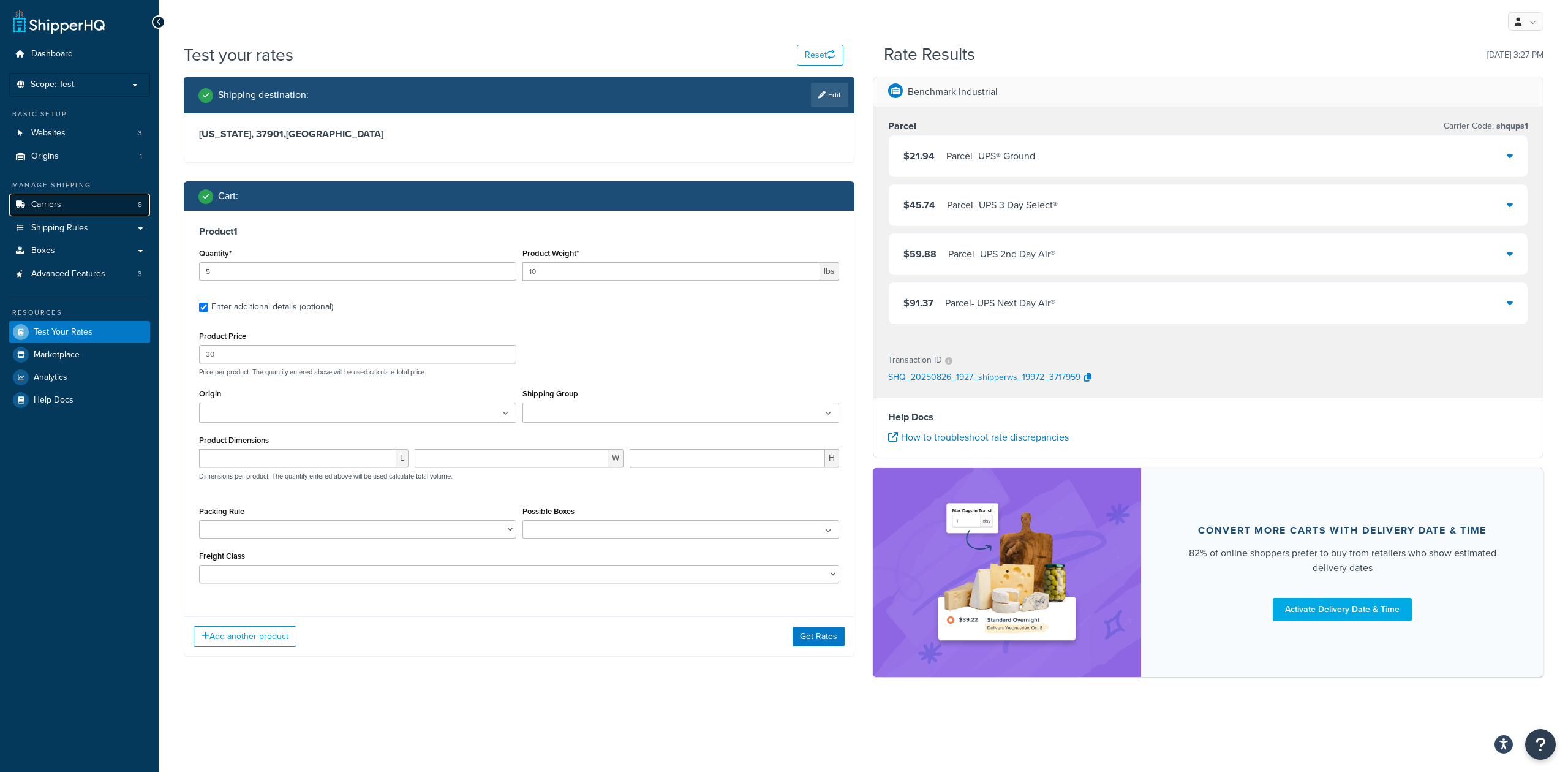
click at [67, 201] on link "Carriers 8" at bounding box center [80, 205] width 141 height 23
